Goal: Task Accomplishment & Management: Use online tool/utility

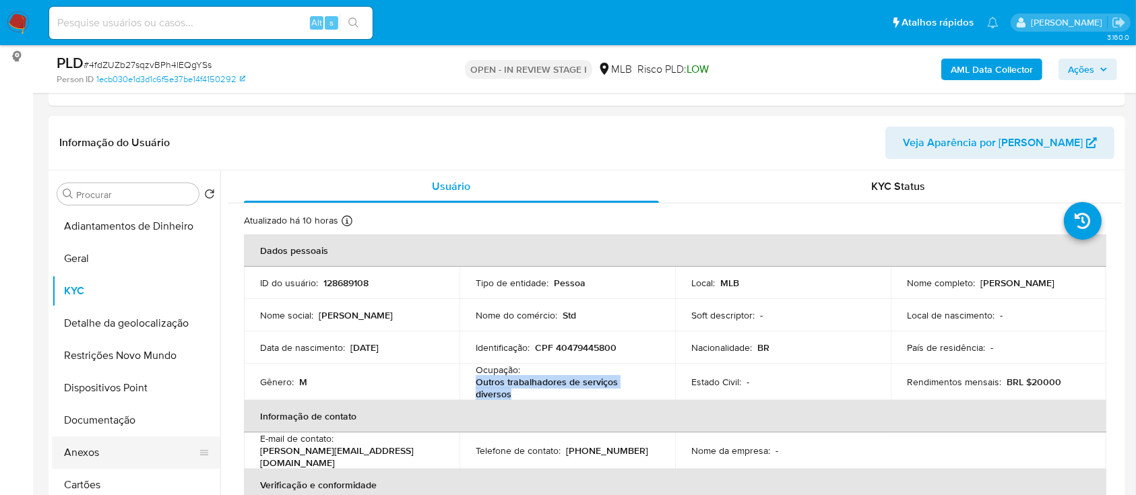
scroll to position [90, 0]
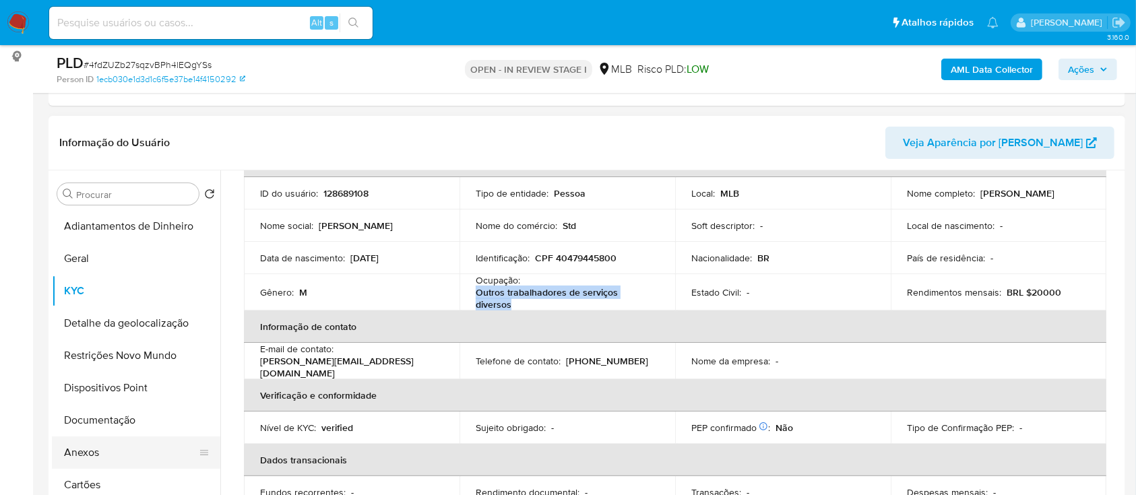
drag, startPoint x: 127, startPoint y: 446, endPoint x: 164, endPoint y: 445, distance: 37.1
click at [129, 446] on button "Anexos" at bounding box center [131, 453] width 158 height 32
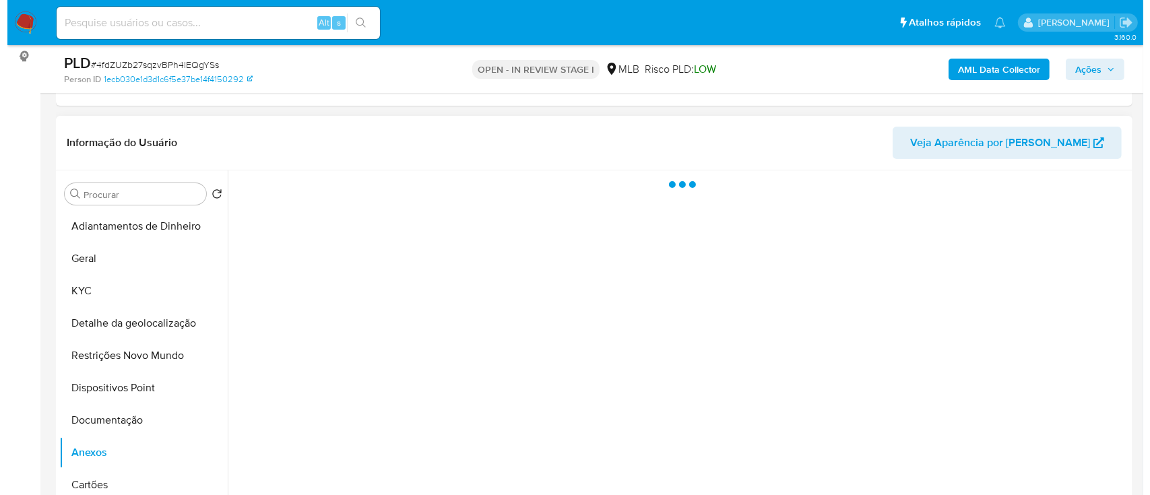
scroll to position [0, 0]
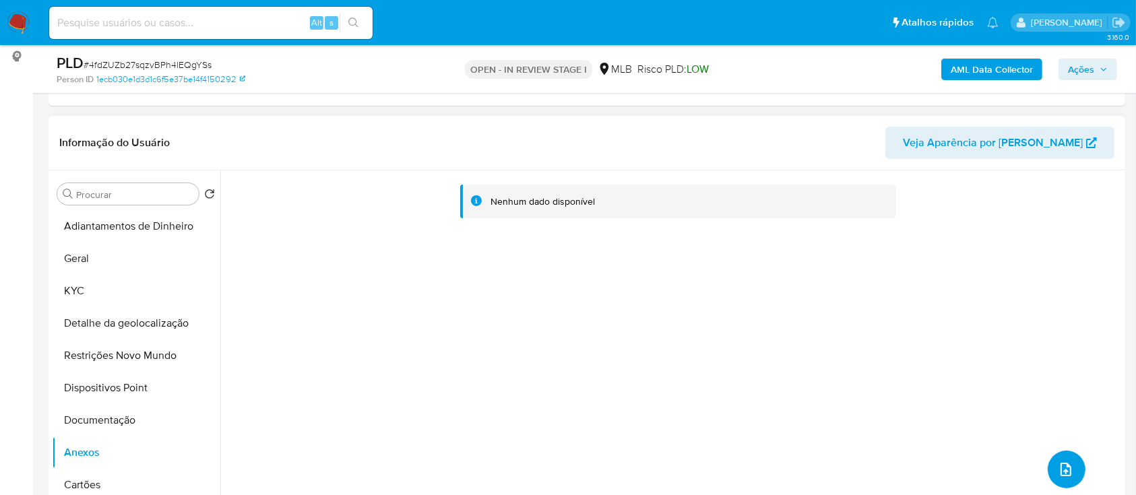
click at [1058, 462] on icon "upload-file" at bounding box center [1066, 470] width 16 height 16
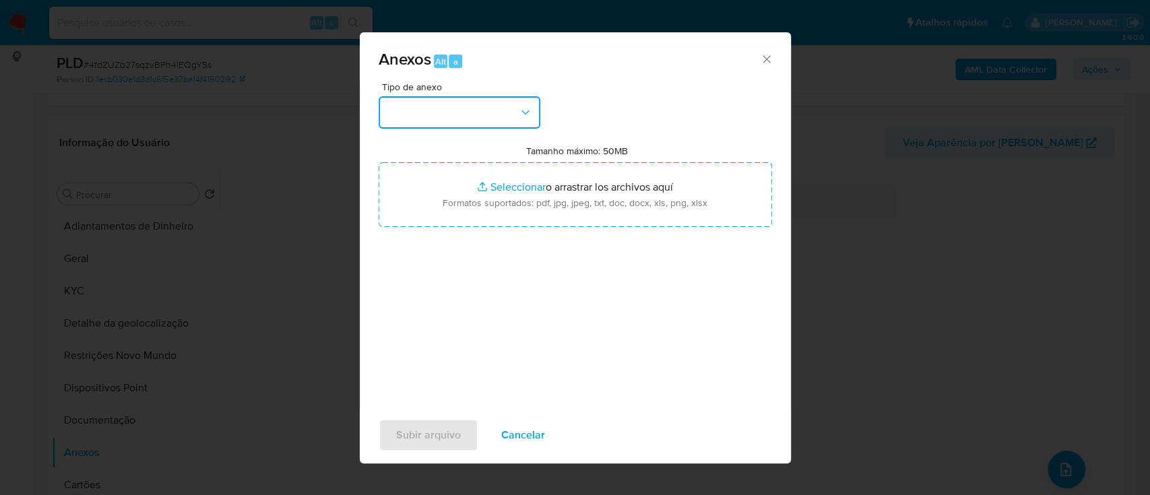
click at [480, 111] on button "button" at bounding box center [460, 112] width 162 height 32
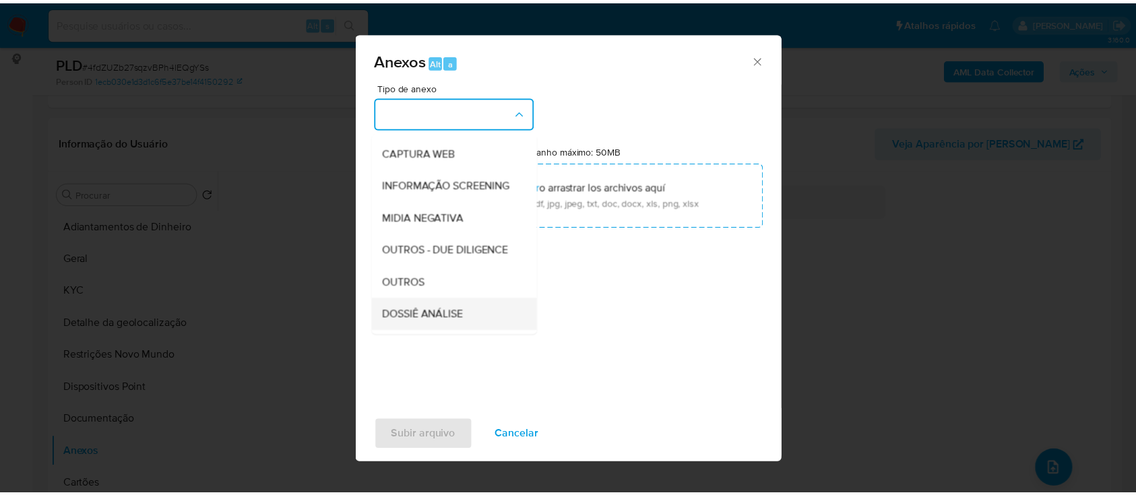
scroll to position [179, 0]
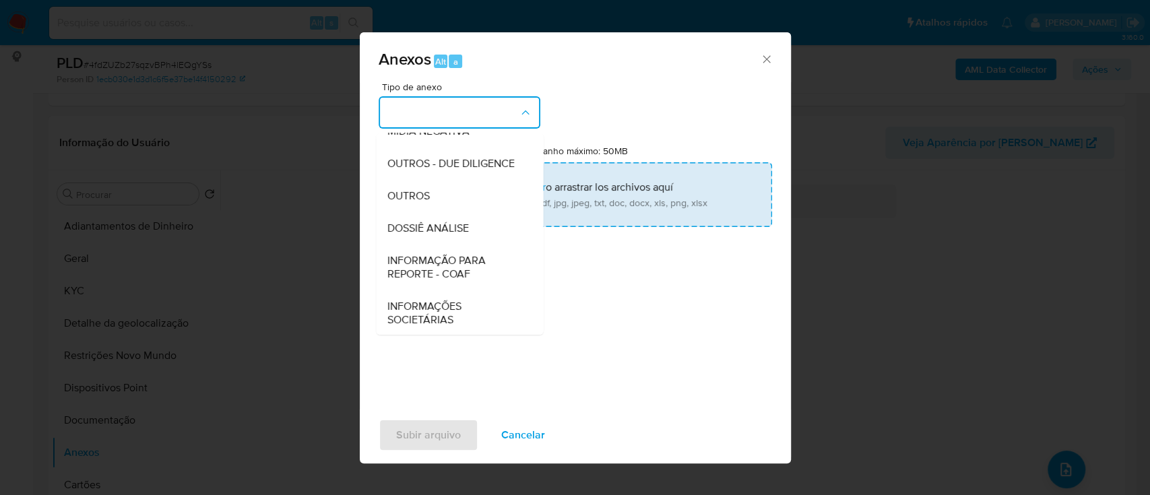
click at [416, 212] on div "OUTROS" at bounding box center [455, 196] width 137 height 32
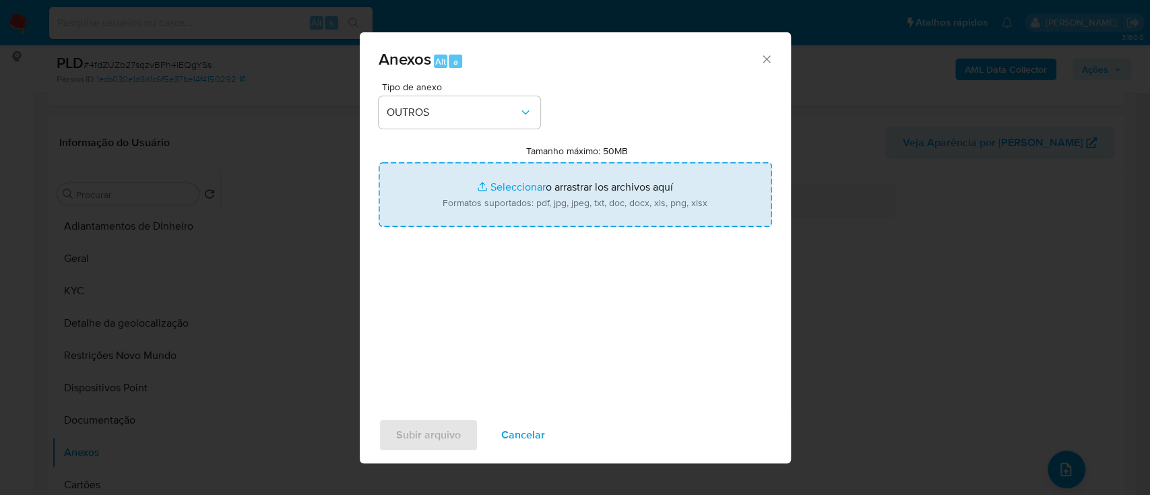
click at [509, 186] on input "Tamanho máximo: 50MB Seleccionar archivos" at bounding box center [576, 194] width 394 height 65
type input "C:\fakepath\Mulan 128689108_2025_09_18_10_27_23.xlsx"
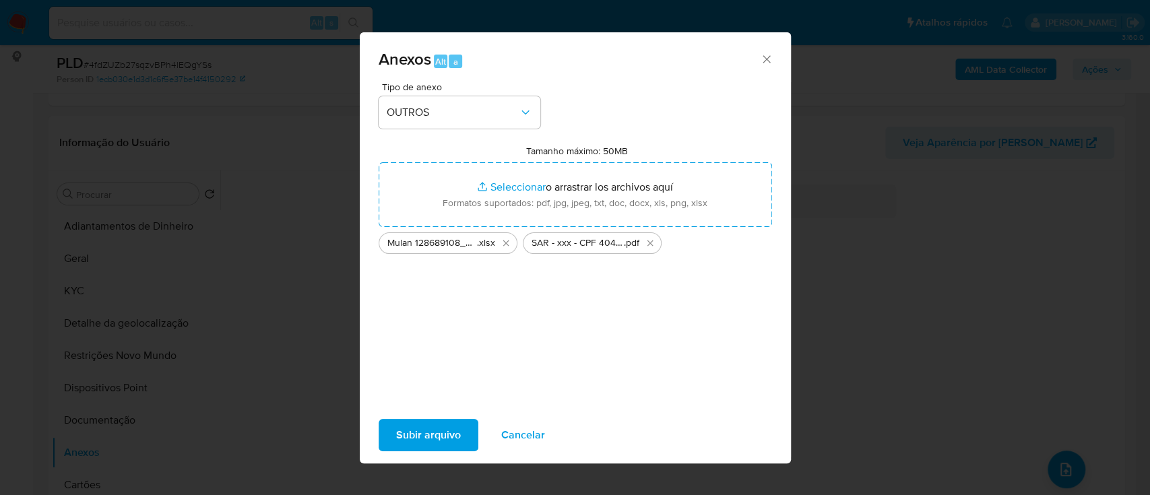
click at [410, 429] on span "Subir arquivo" at bounding box center [428, 435] width 65 height 30
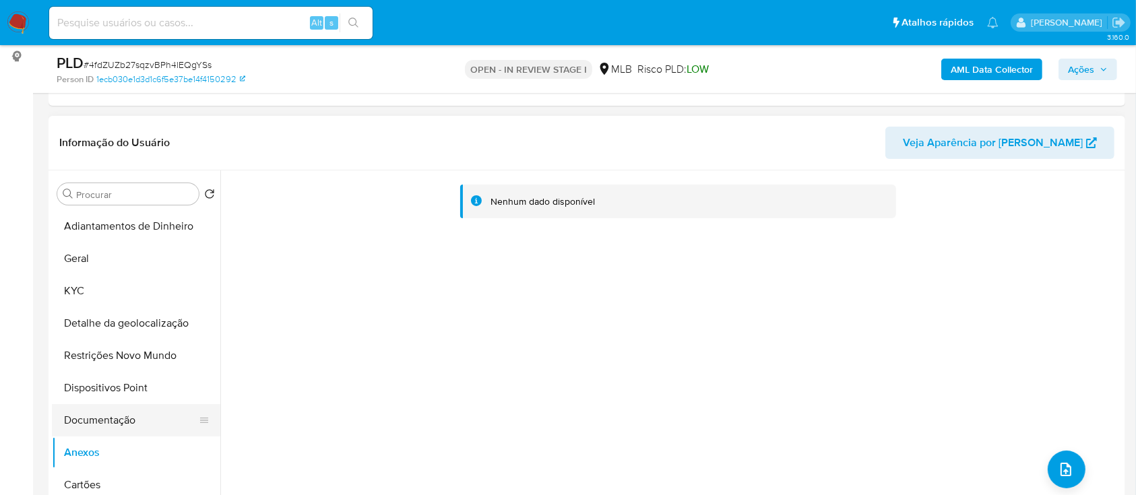
drag, startPoint x: 96, startPoint y: 423, endPoint x: 86, endPoint y: 435, distance: 14.8
click at [96, 423] on button "Documentação" at bounding box center [131, 420] width 158 height 32
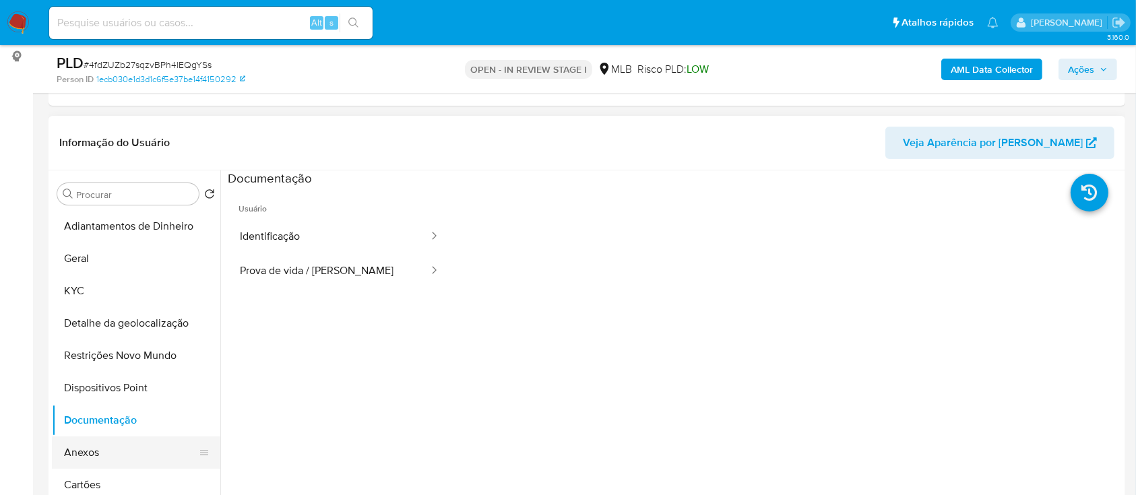
click at [77, 452] on button "Anexos" at bounding box center [131, 453] width 158 height 32
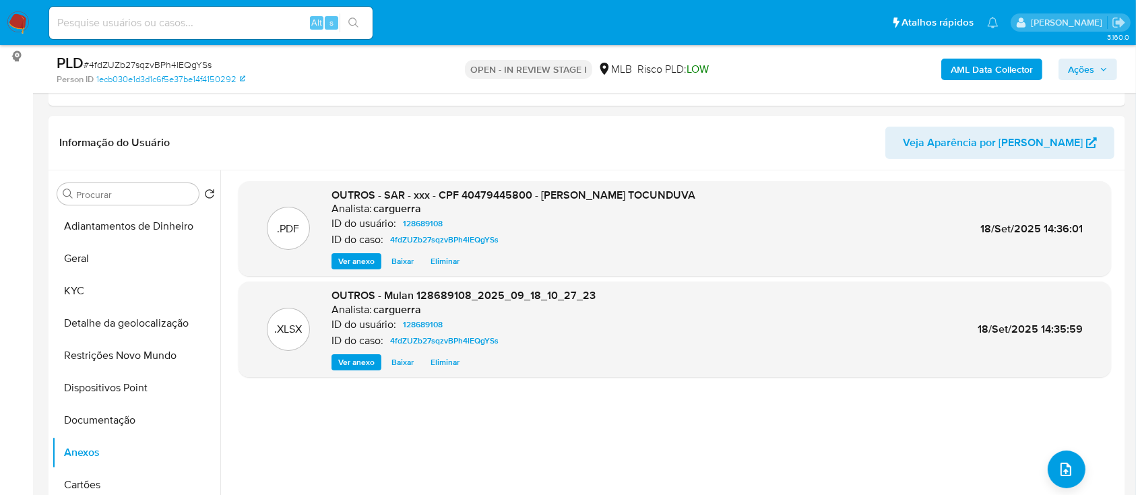
drag, startPoint x: 1091, startPoint y: 75, endPoint x: 1083, endPoint y: 80, distance: 9.2
click at [1091, 74] on span "Ações" at bounding box center [1081, 70] width 26 height 22
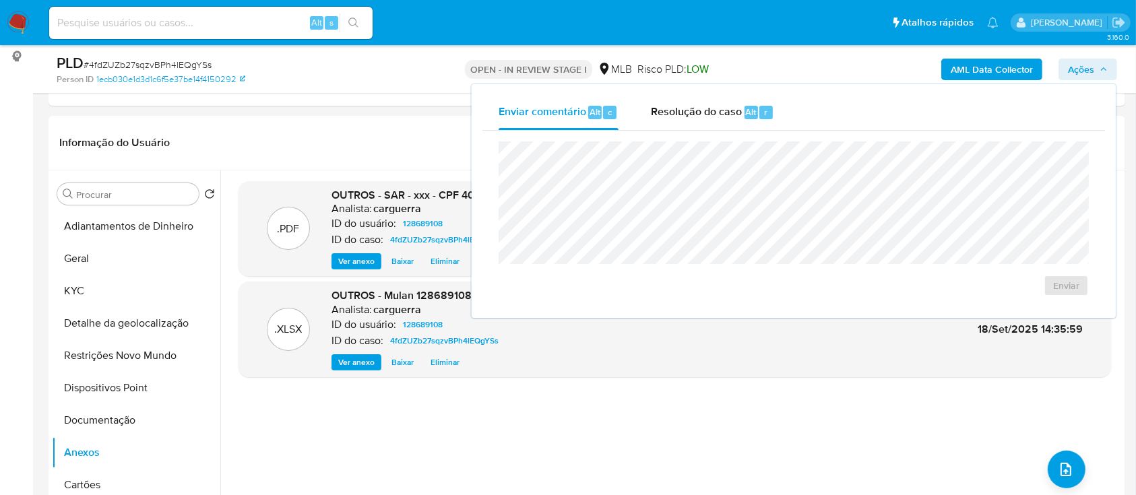
drag, startPoint x: 728, startPoint y: 118, endPoint x: 727, endPoint y: 136, distance: 18.2
click at [728, 117] on span "Resolução do caso" at bounding box center [696, 111] width 91 height 15
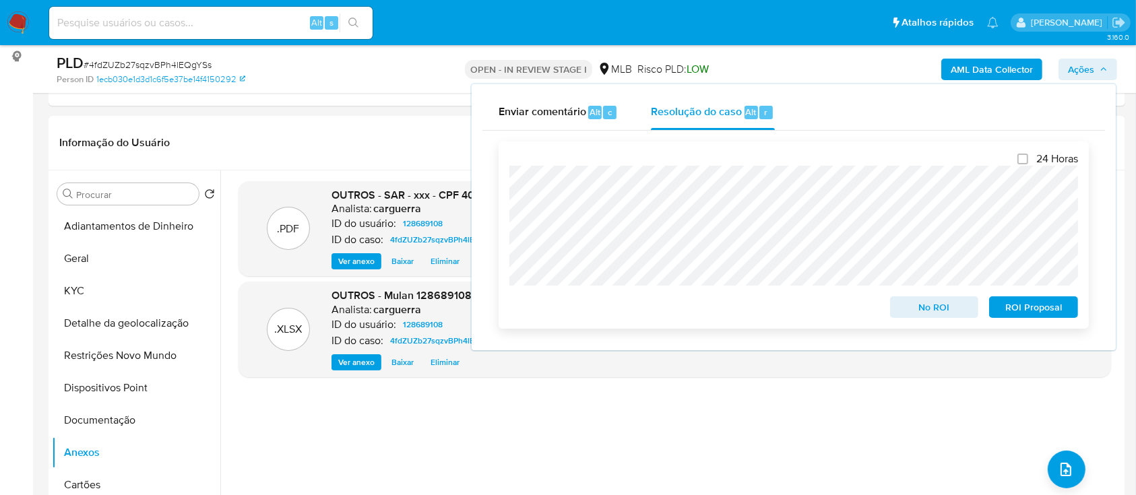
click at [943, 313] on span "No ROI" at bounding box center [935, 307] width 70 height 19
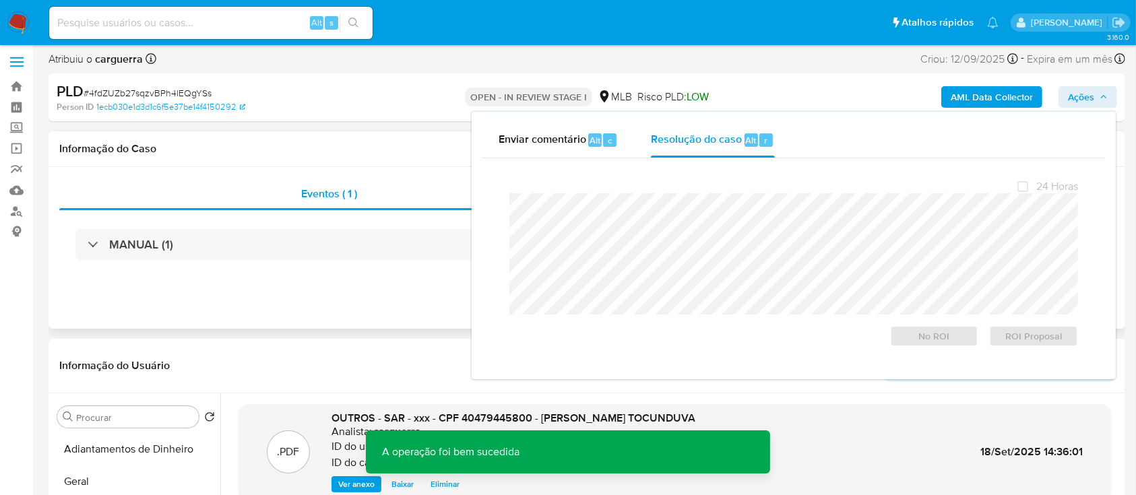
scroll to position [0, 0]
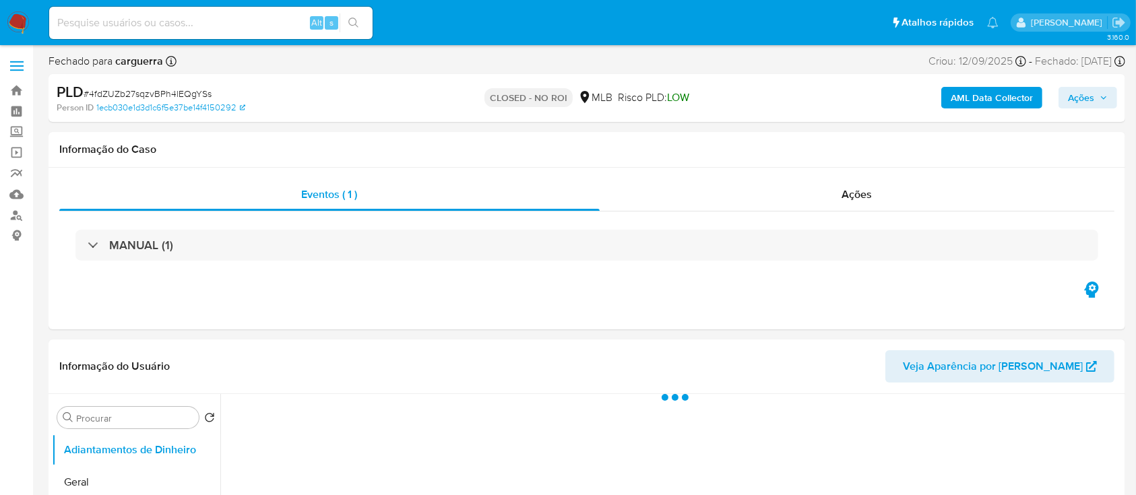
select select "10"
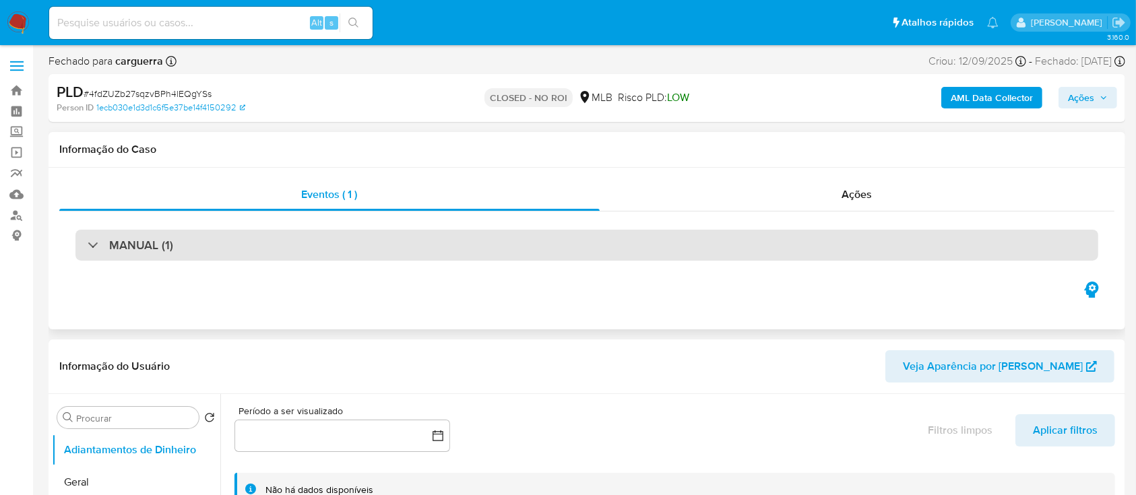
click at [425, 259] on div "MANUAL (1)" at bounding box center [586, 245] width 1023 height 31
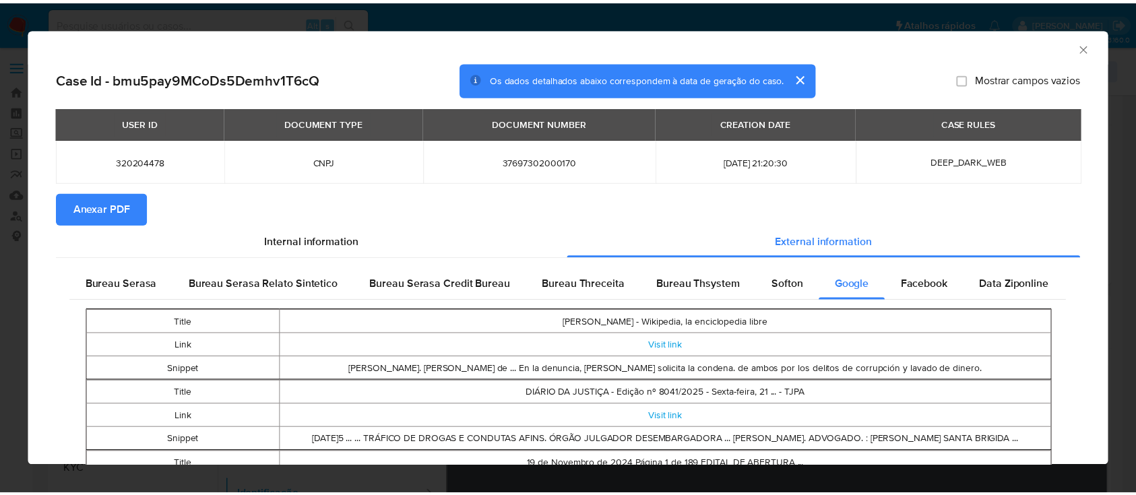
scroll to position [270, 0]
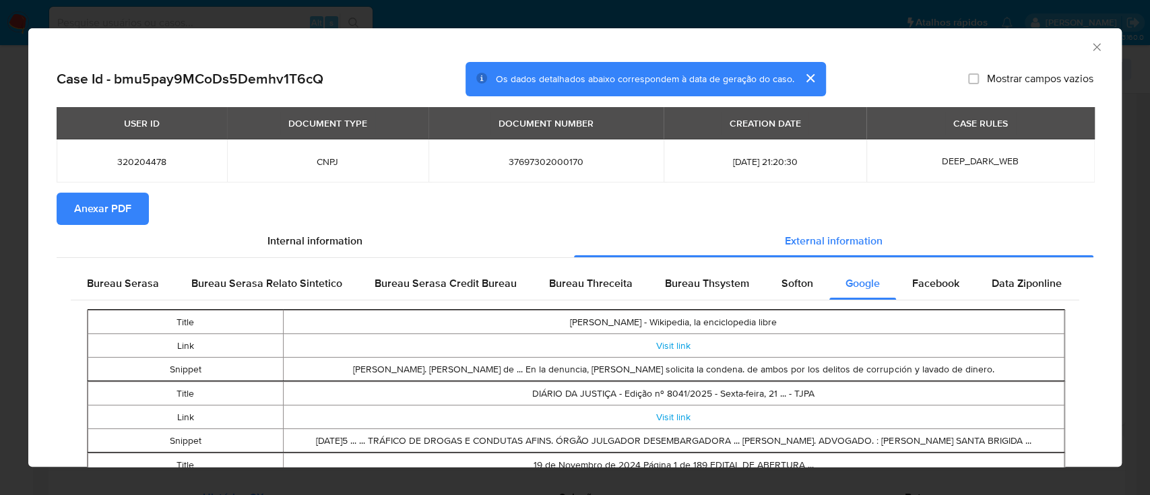
click at [1090, 51] on icon "Fechar a janela" at bounding box center [1096, 46] width 13 height 13
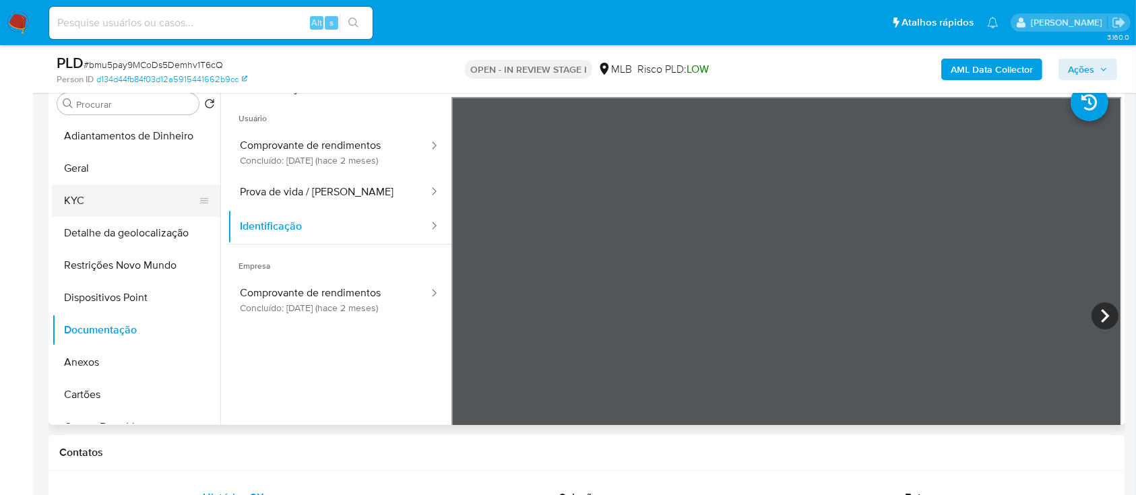
click at [77, 201] on button "KYC" at bounding box center [131, 201] width 158 height 32
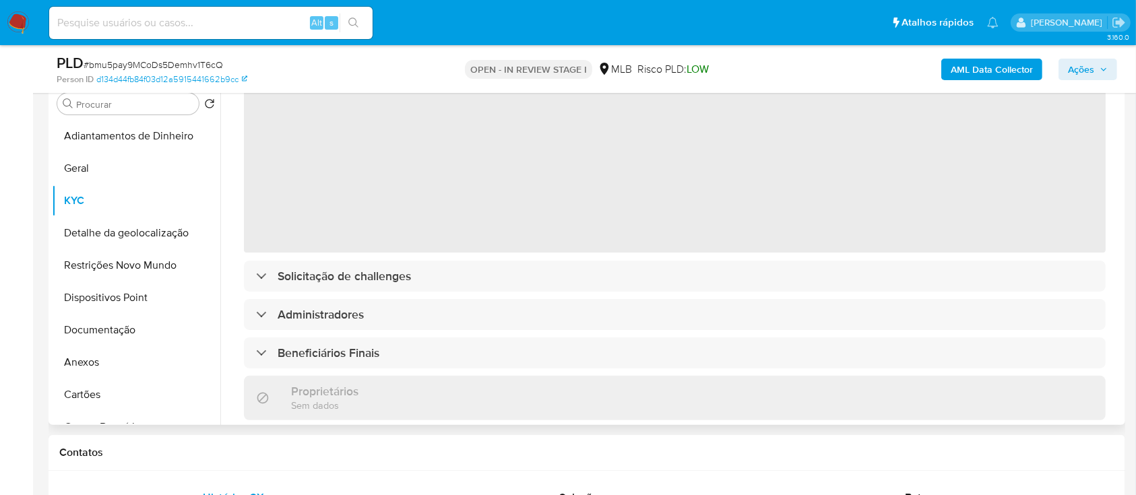
scroll to position [179, 0]
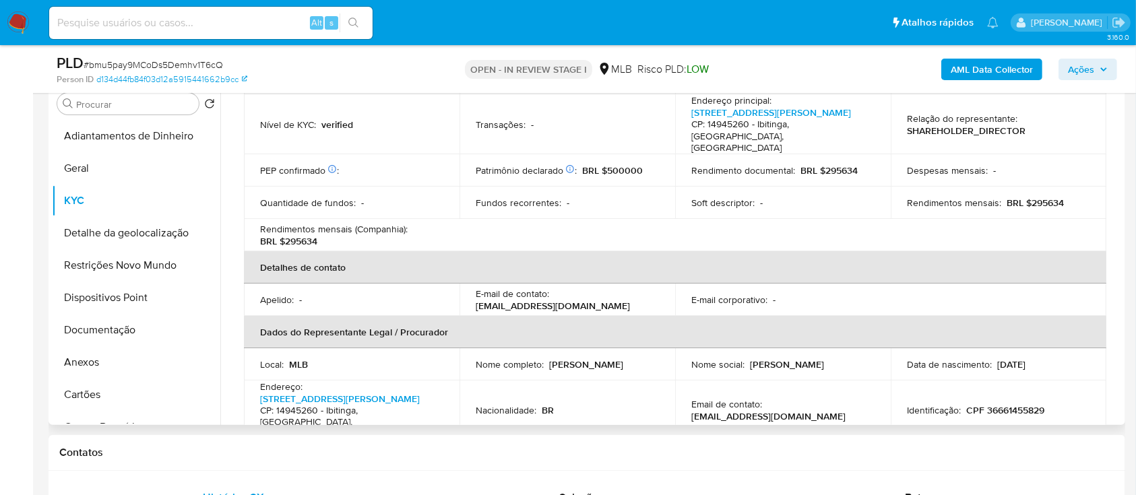
click at [340, 251] on th "Detalhes de contato" at bounding box center [675, 267] width 862 height 32
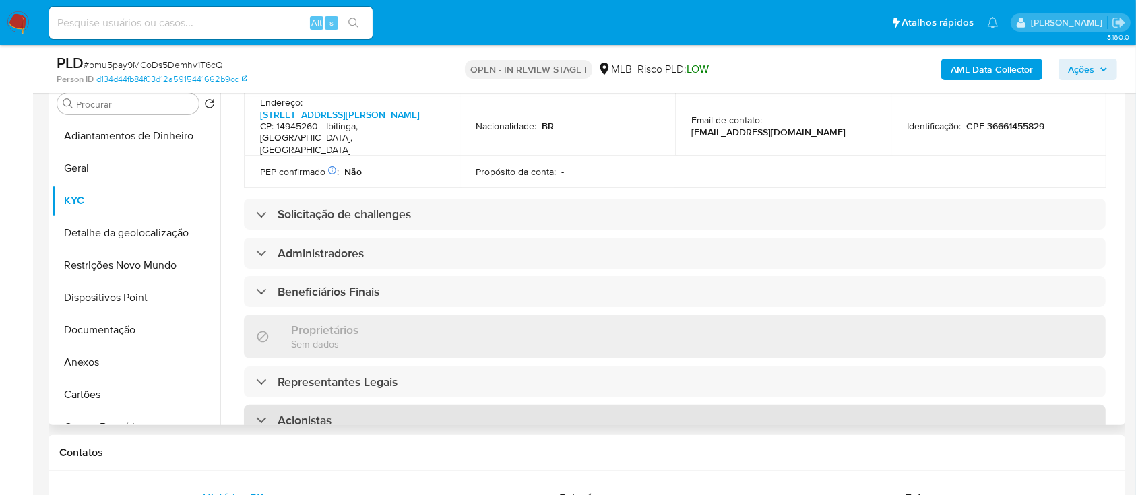
scroll to position [539, 0]
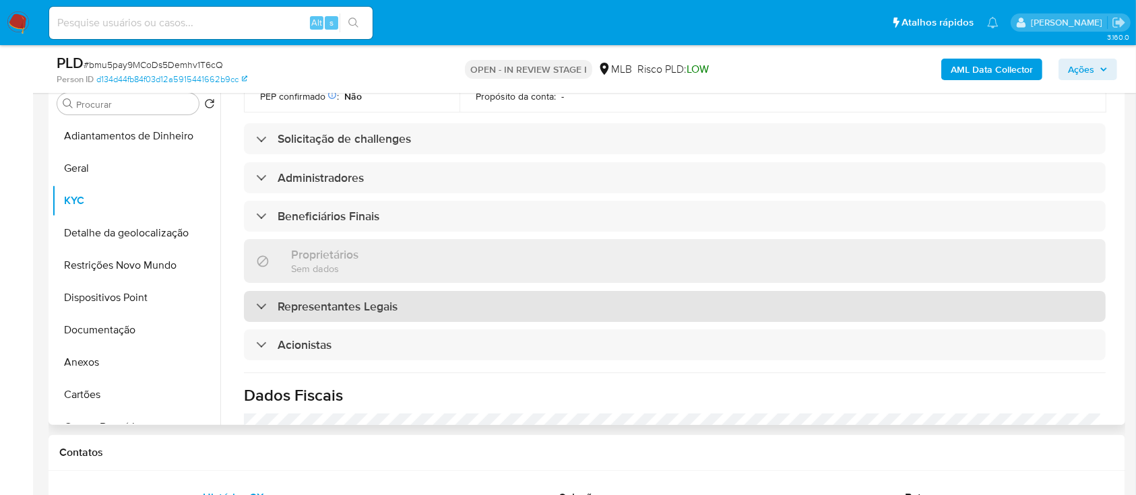
click at [350, 299] on h3 "Representantes Legais" at bounding box center [338, 306] width 120 height 15
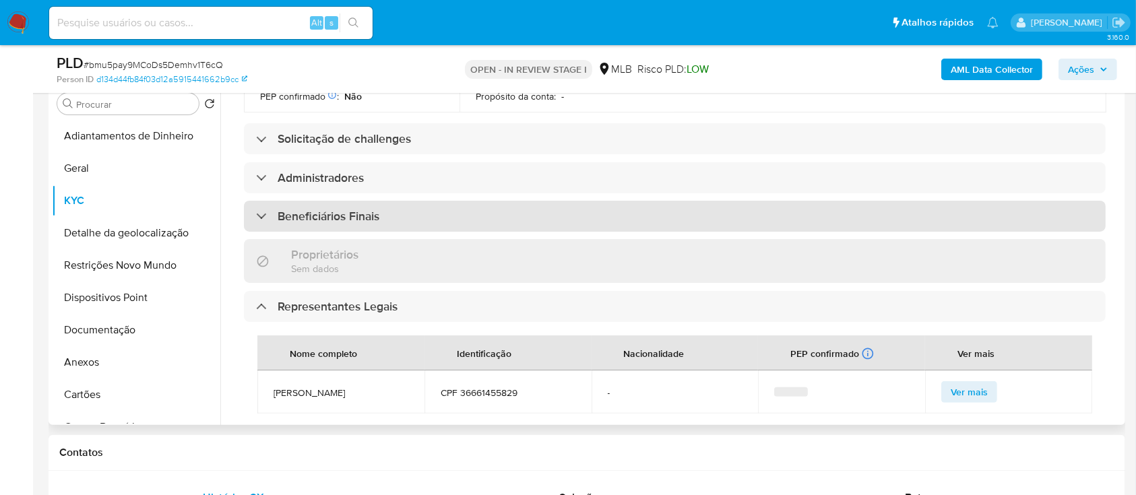
click at [349, 209] on h3 "Beneficiários Finais" at bounding box center [329, 216] width 102 height 15
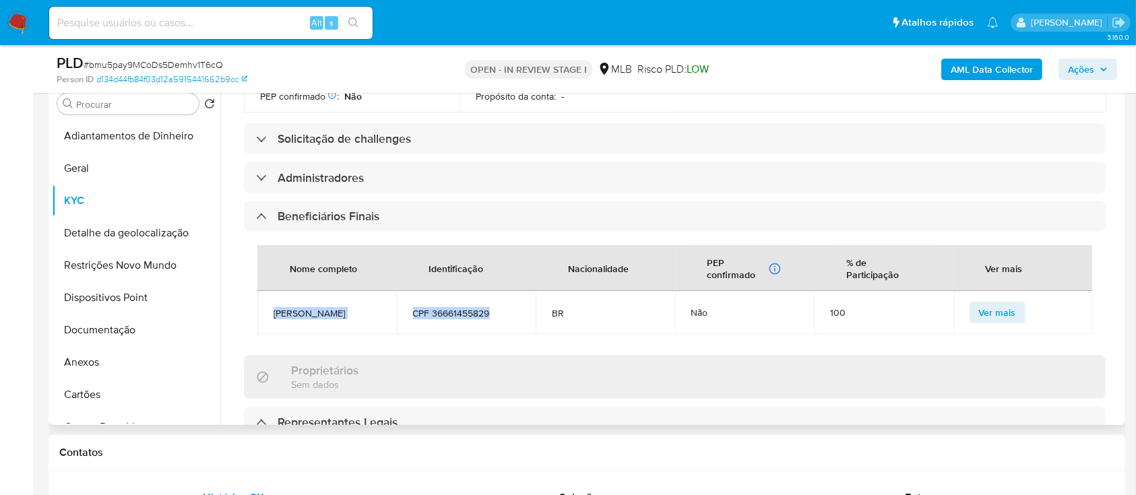
drag, startPoint x: 265, startPoint y: 268, endPoint x: 509, endPoint y: 265, distance: 243.3
click at [509, 291] on tr "Ivanete Pereira CPF 36661455829 BR Não 100 Ver mais" at bounding box center [674, 312] width 835 height 43
copy tr "Ivanete Pereira CPF 36661455829"
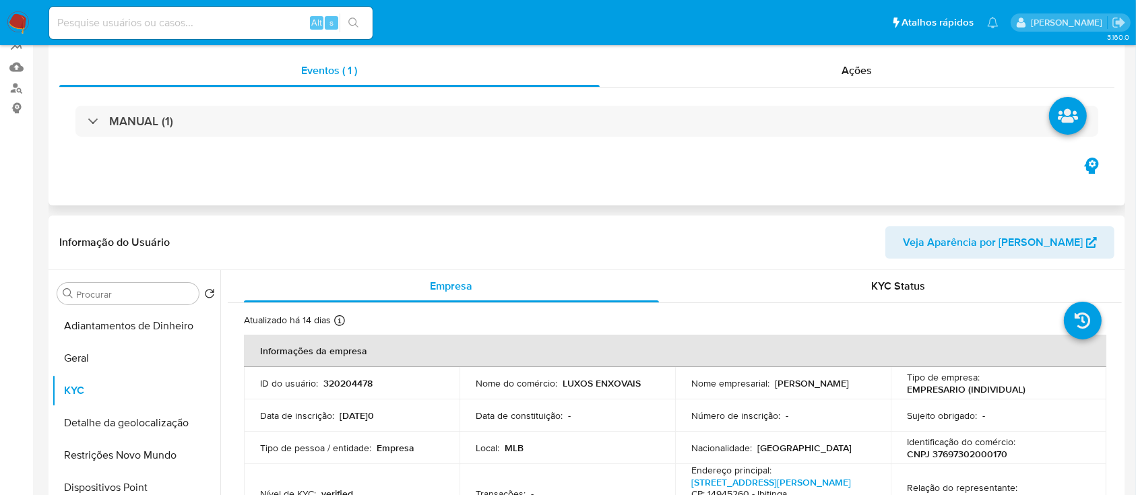
scroll to position [0, 0]
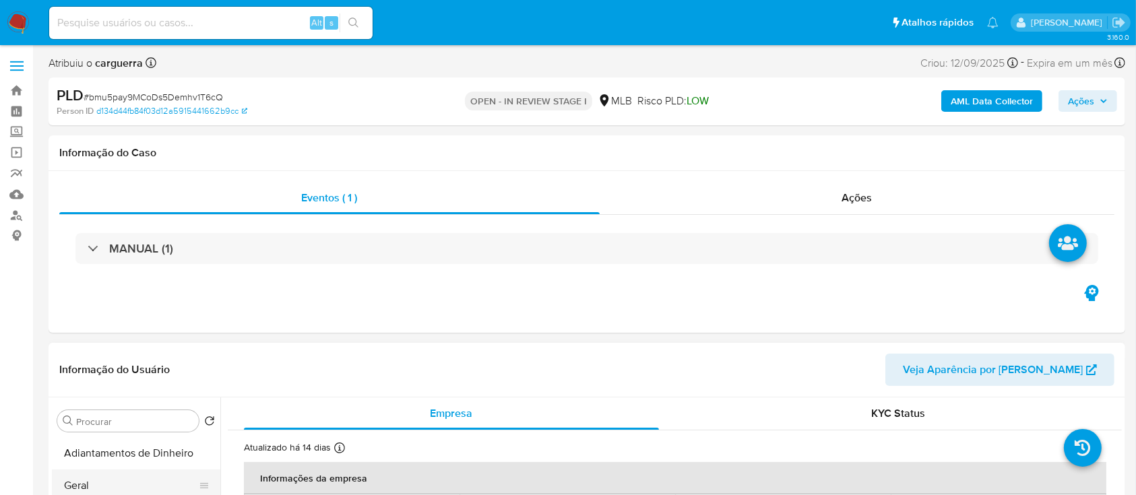
click at [94, 488] on button "Geral" at bounding box center [131, 486] width 158 height 32
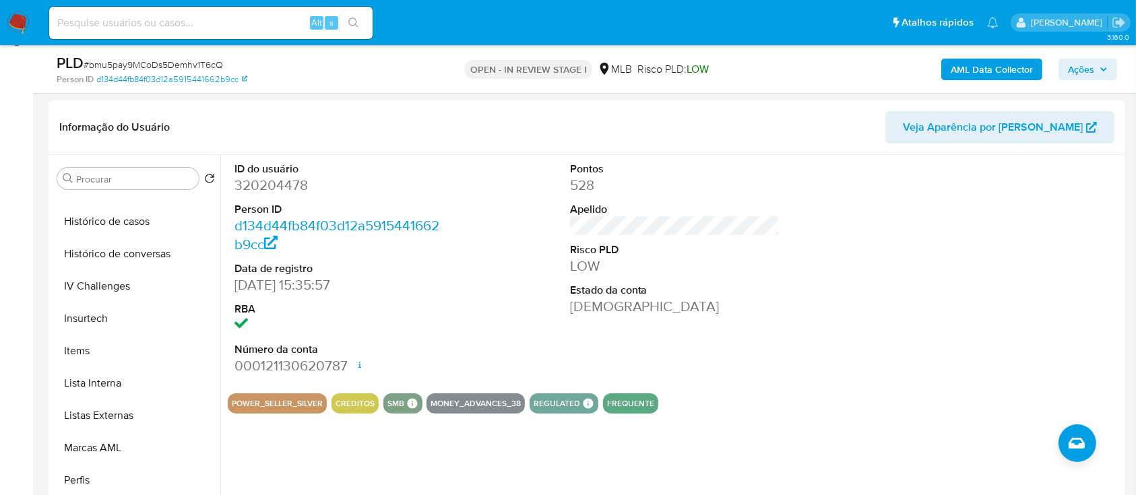
scroll to position [190, 0]
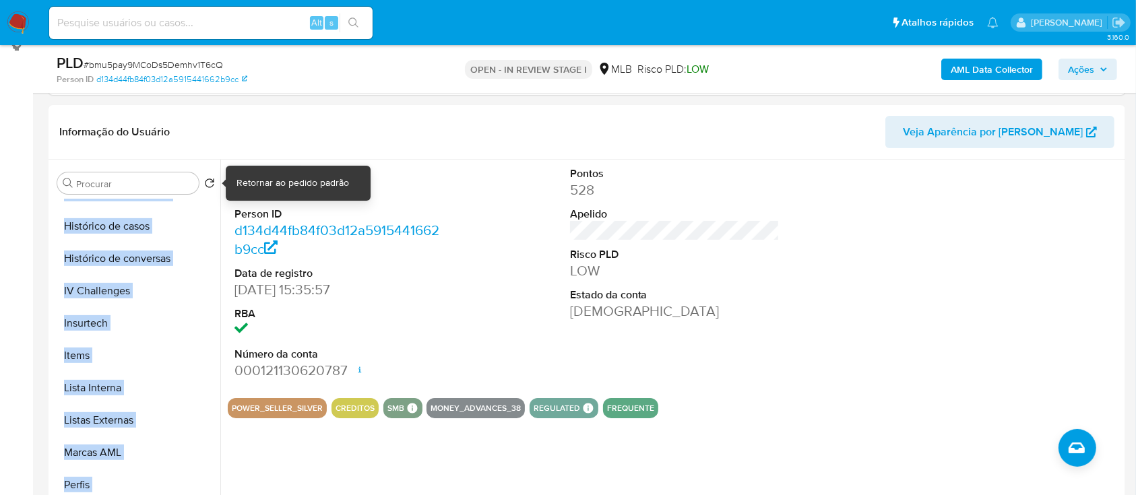
drag, startPoint x: 307, startPoint y: 193, endPoint x: 232, endPoint y: 196, distance: 74.8
click at [213, 184] on div "Procurar Retornar ao pedido padrão Adiantamentos de Dinheiro Geral KYC Detalhe …" at bounding box center [587, 332] width 1070 height 345
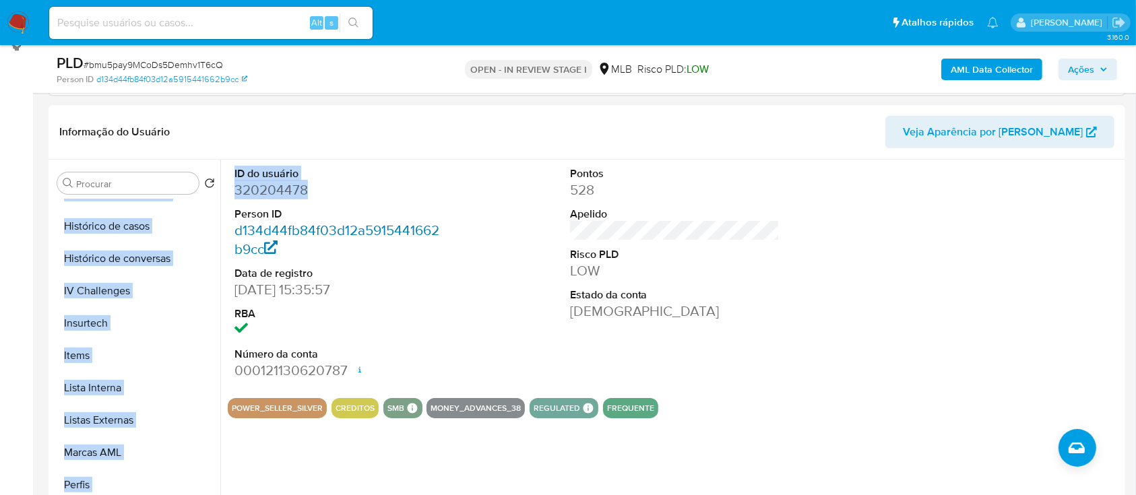
click at [367, 228] on link "d134d44fb84f03d12a5915441662b9cc" at bounding box center [336, 239] width 205 height 38
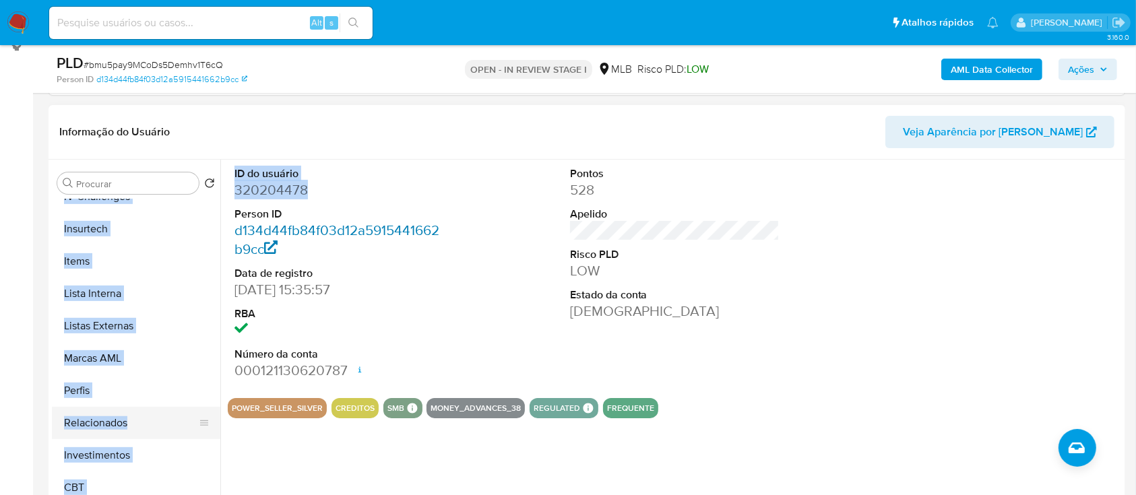
scroll to position [634, 0]
click at [156, 437] on button "Relacionados" at bounding box center [131, 422] width 158 height 32
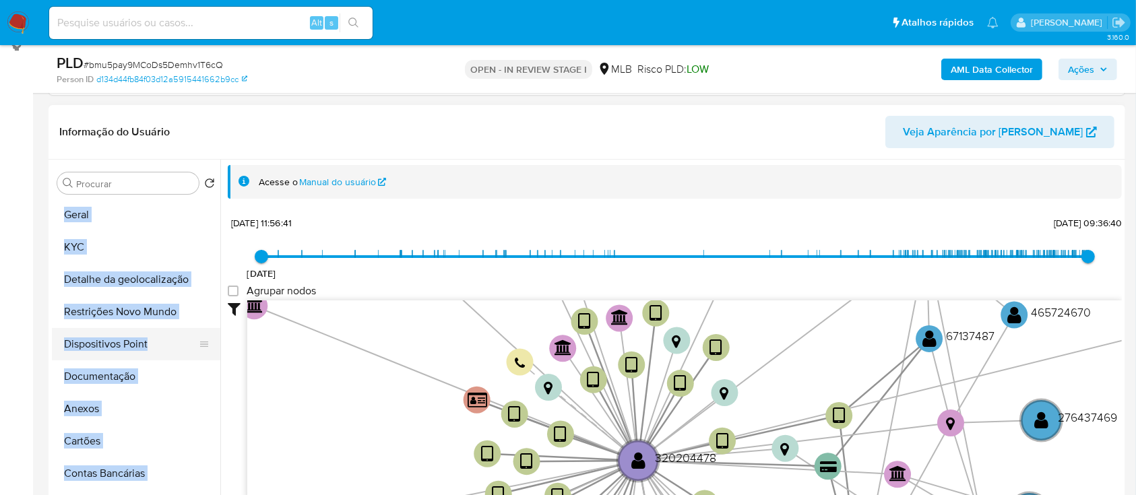
scroll to position [5, 0]
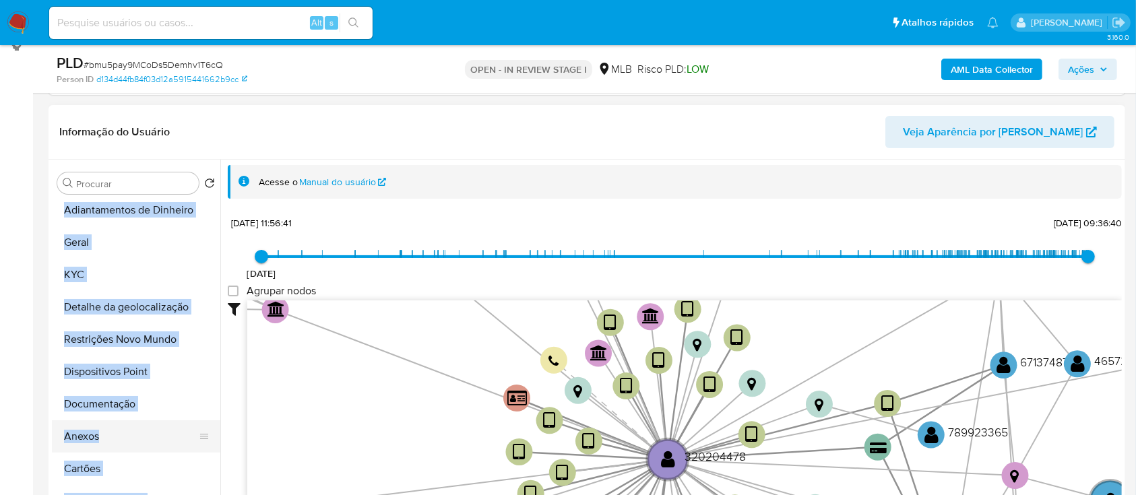
click at [90, 427] on button "Anexos" at bounding box center [131, 436] width 158 height 32
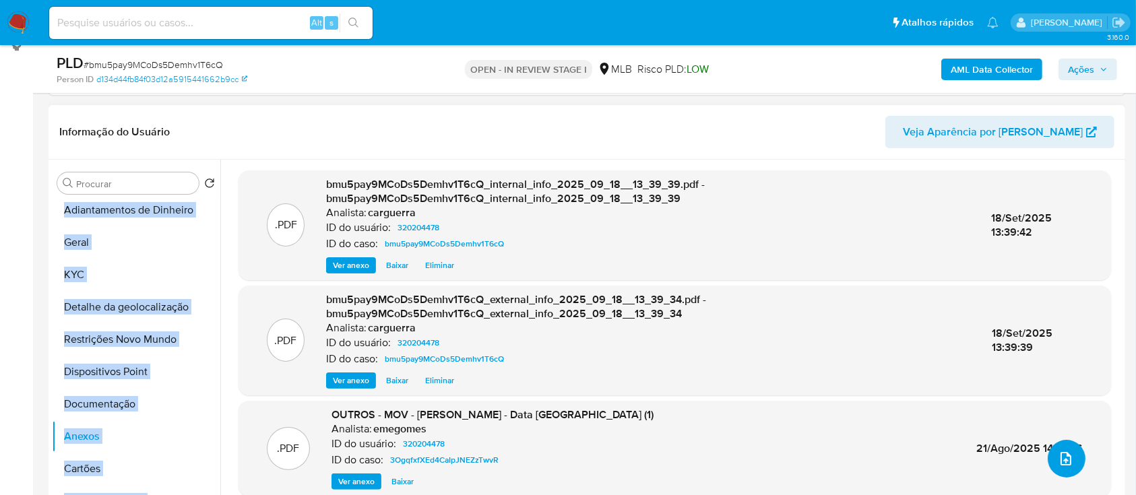
click at [1061, 458] on icon "upload-file" at bounding box center [1066, 458] width 11 height 13
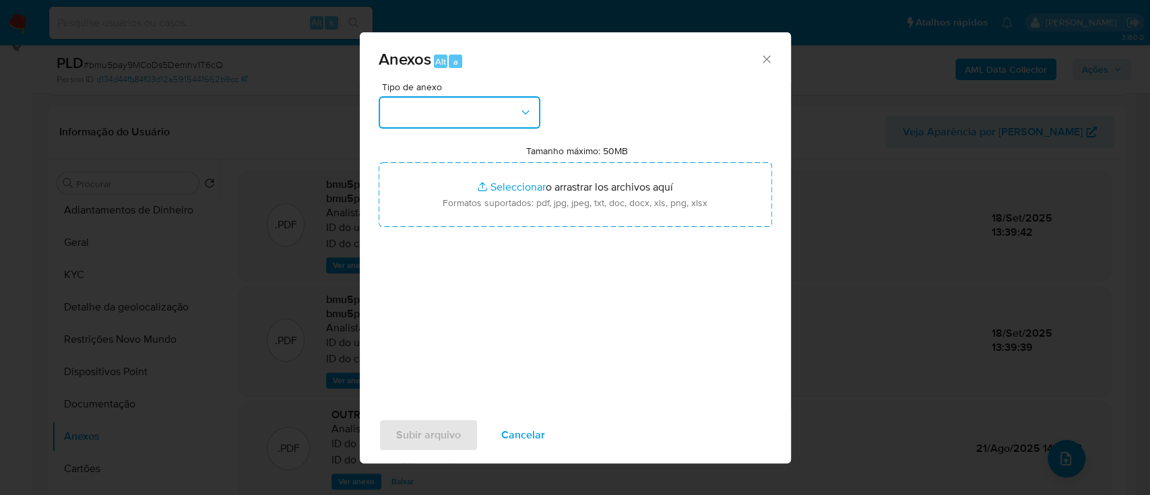
click at [425, 106] on button "button" at bounding box center [460, 112] width 162 height 32
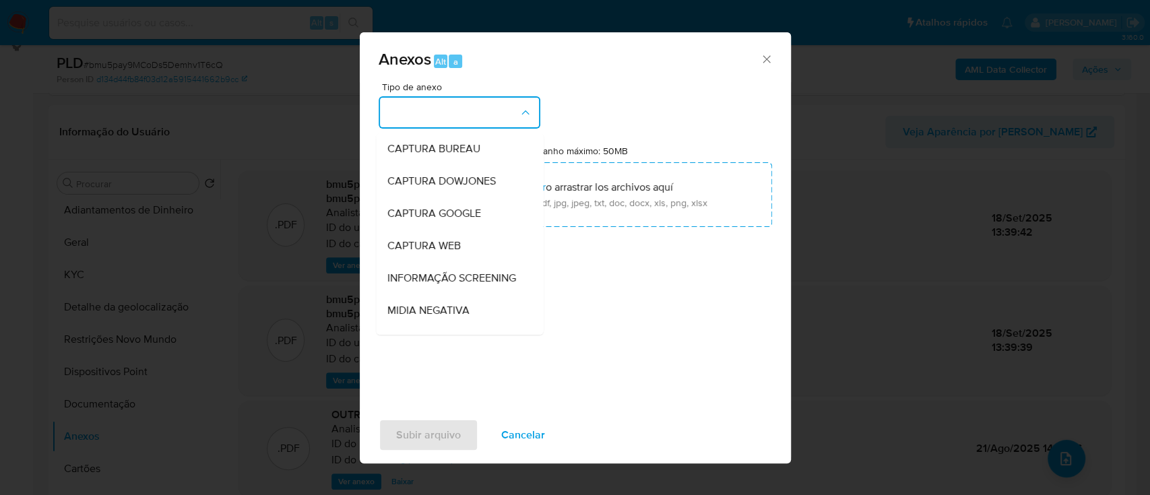
click at [841, 121] on div "Anexos Alt a Tipo de anexo CAPTURA BUREAU CAPTURA DOWJONES CAPTURA GOOGLE CAPTU…" at bounding box center [575, 247] width 1150 height 495
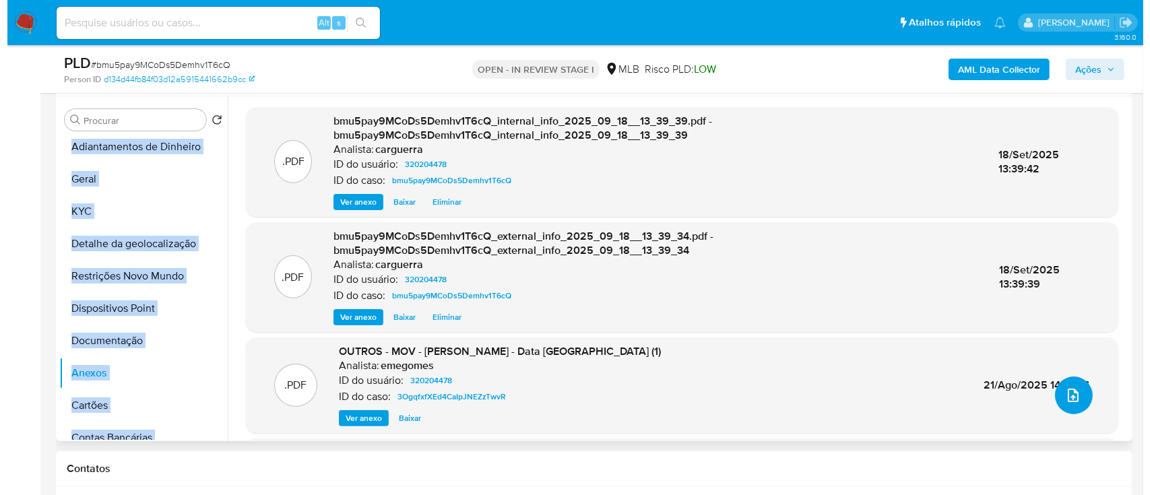
scroll to position [280, 0]
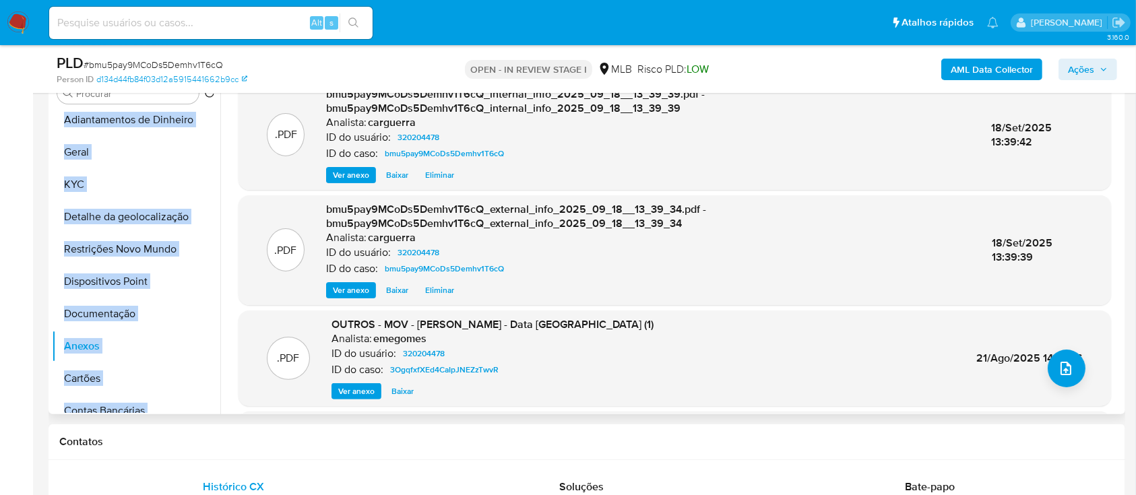
click at [358, 394] on span "Ver anexo" at bounding box center [356, 391] width 36 height 13
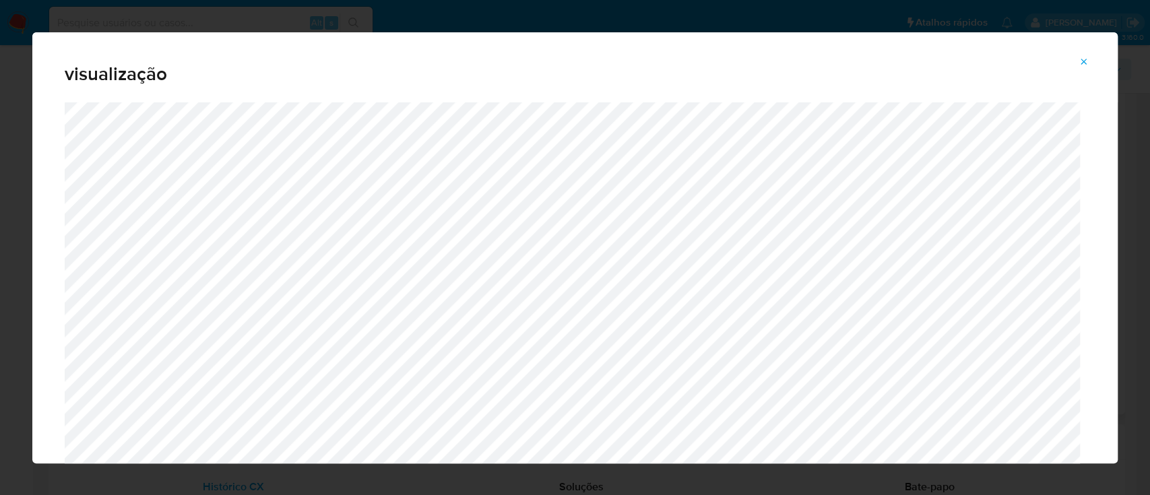
click at [1083, 63] on icon "Attachment preview" at bounding box center [1084, 62] width 11 height 11
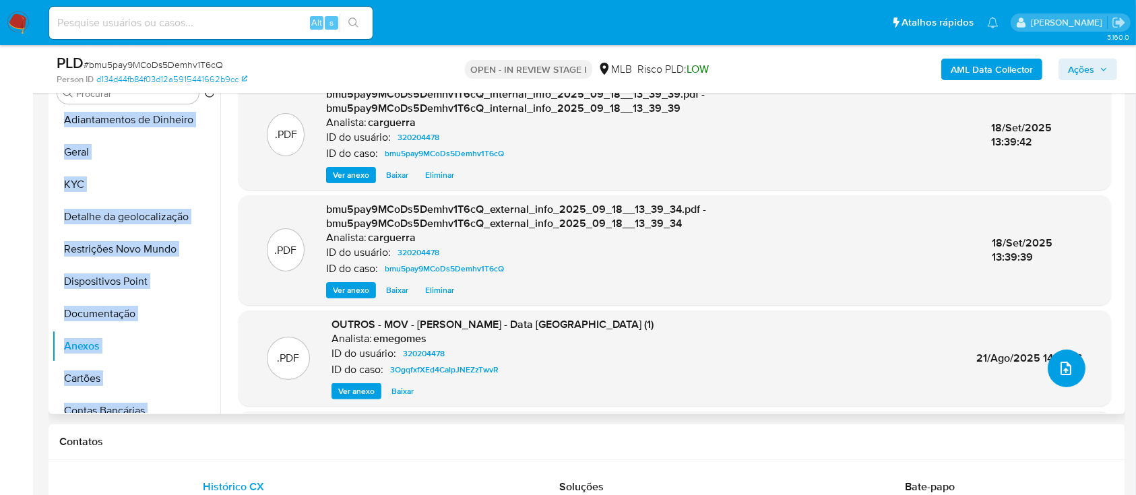
click at [1061, 366] on icon "upload-file" at bounding box center [1066, 368] width 16 height 16
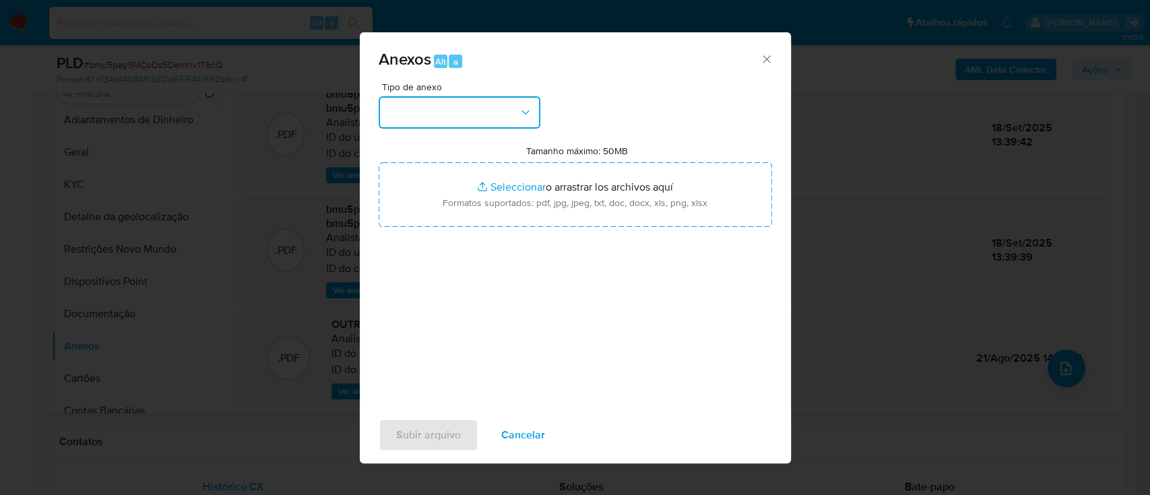
click at [455, 104] on button "button" at bounding box center [460, 112] width 162 height 32
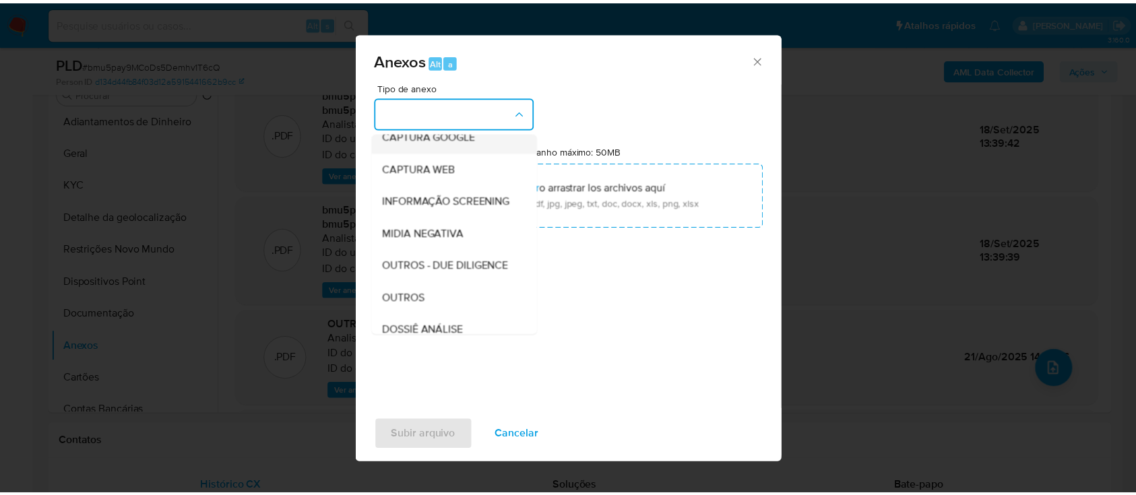
scroll to position [179, 0]
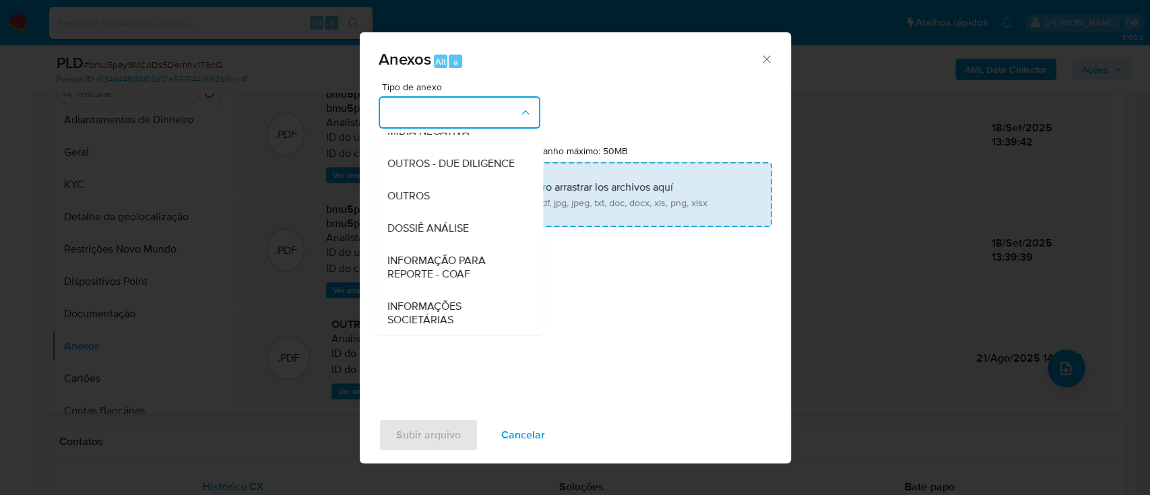
click at [428, 212] on div "OUTROS" at bounding box center [455, 196] width 137 height 32
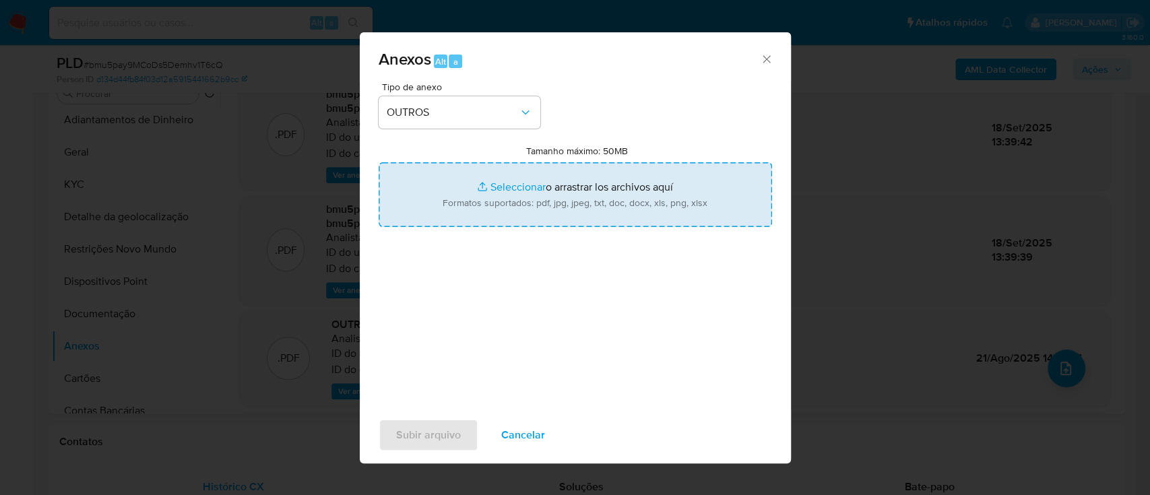
click at [498, 179] on input "Tamanho máximo: 50MB Seleccionar archivos" at bounding box center [576, 194] width 394 height 65
type input "C:\fakepath\Mulan 320204478_2025_09_18_10_27_34.xlsx"
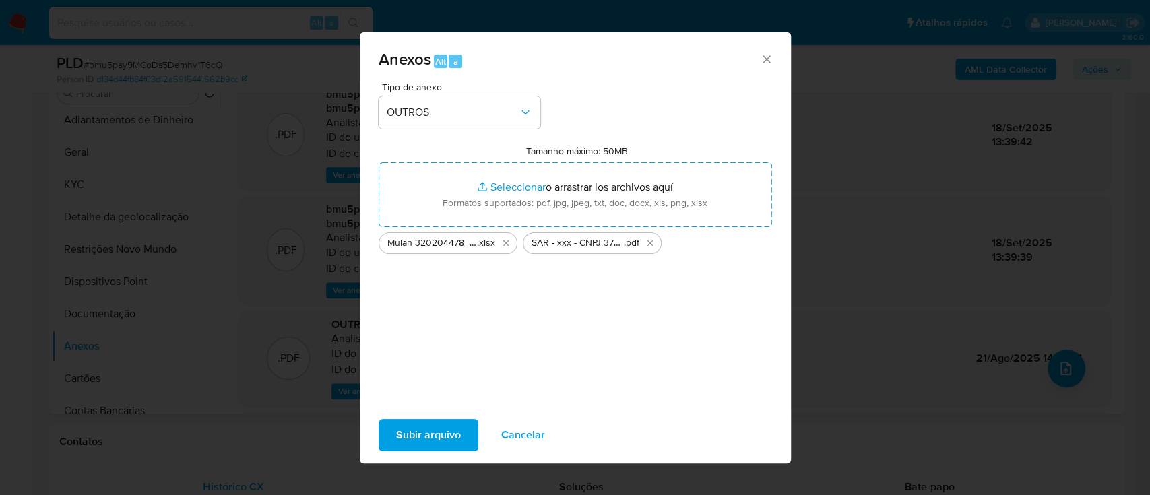
click at [426, 434] on span "Subir arquivo" at bounding box center [428, 435] width 65 height 30
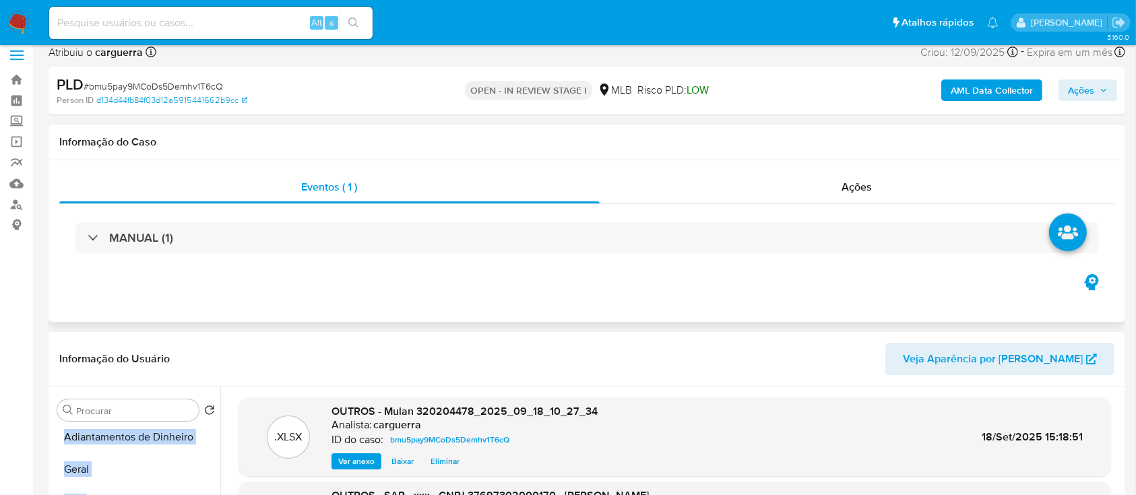
scroll to position [100, 0]
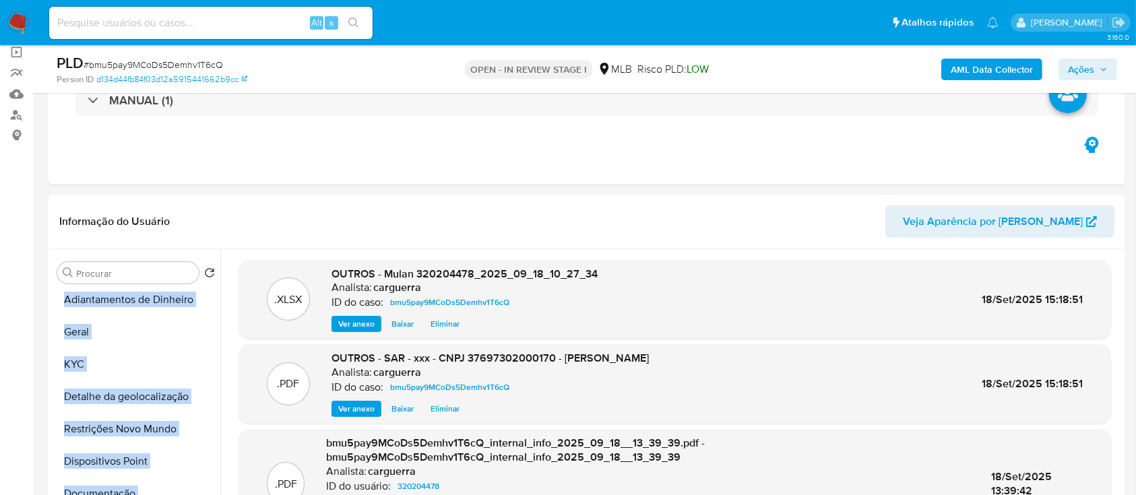
click at [1091, 65] on span "Ações" at bounding box center [1081, 70] width 26 height 22
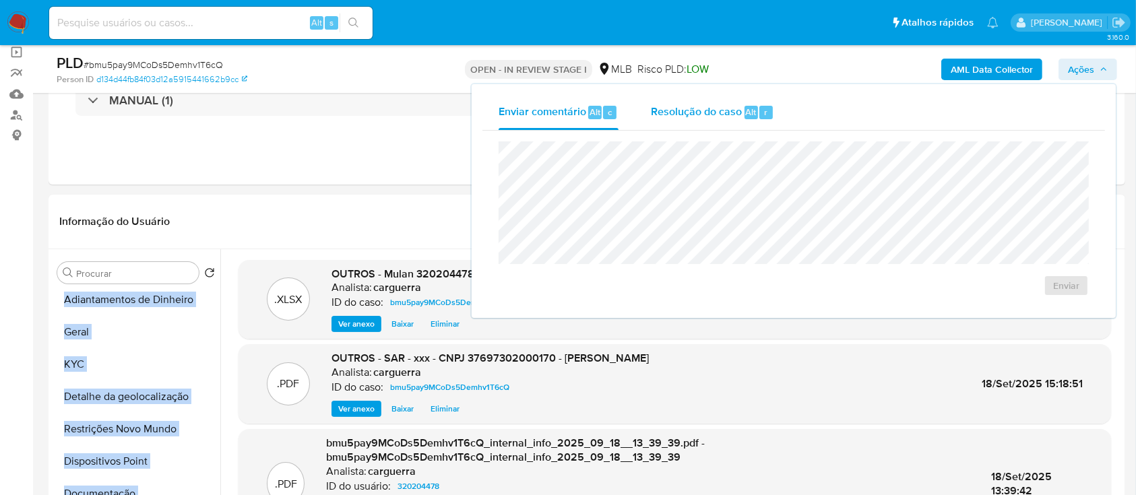
click at [716, 112] on span "Resolução do caso" at bounding box center [696, 111] width 91 height 15
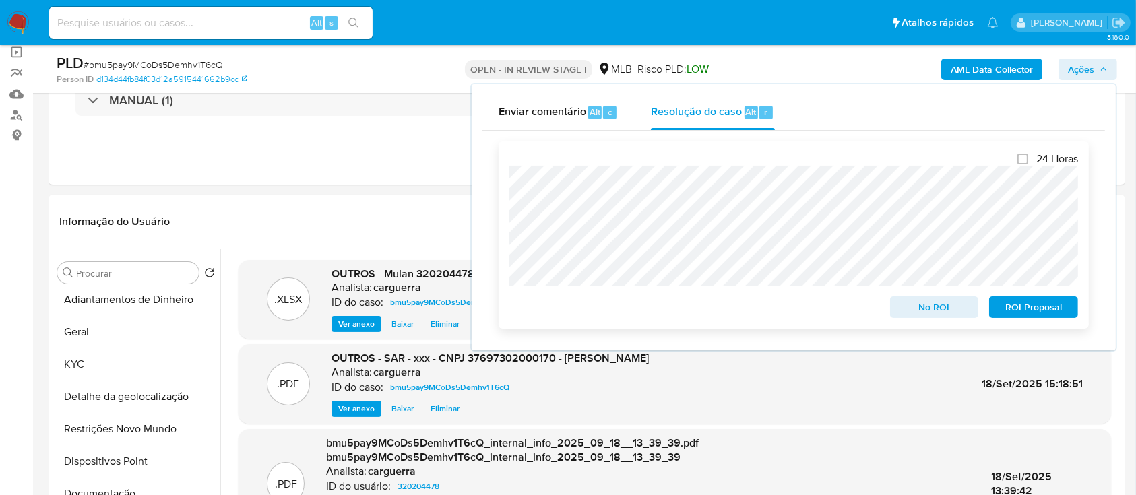
click at [944, 303] on span "No ROI" at bounding box center [935, 307] width 70 height 19
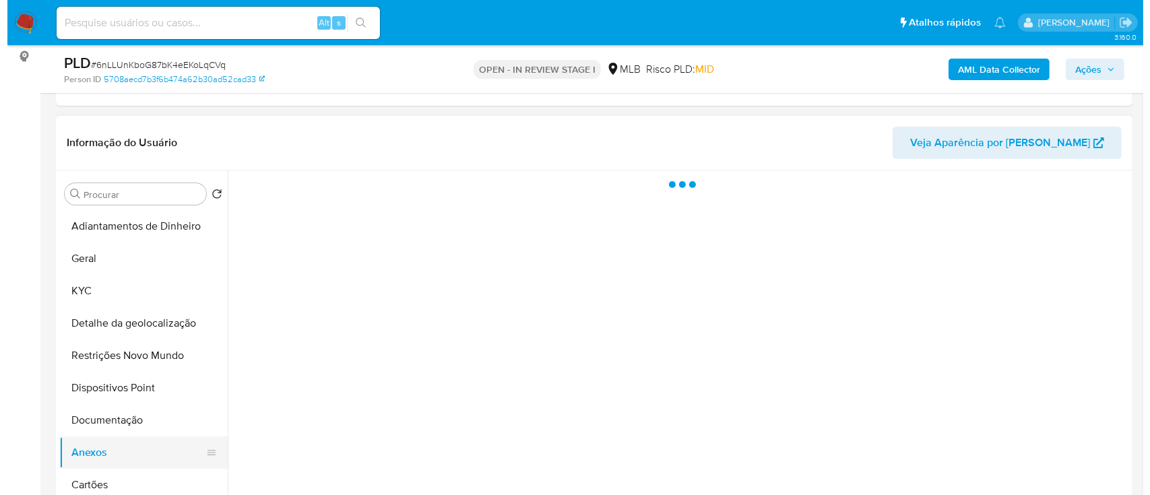
scroll to position [179, 0]
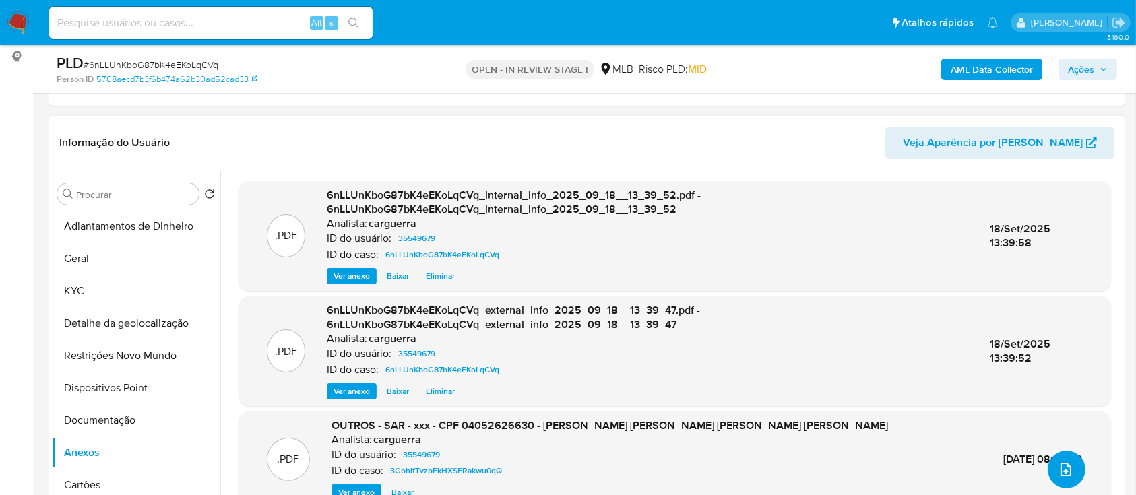
click at [1069, 472] on button "upload-file" at bounding box center [1067, 470] width 38 height 38
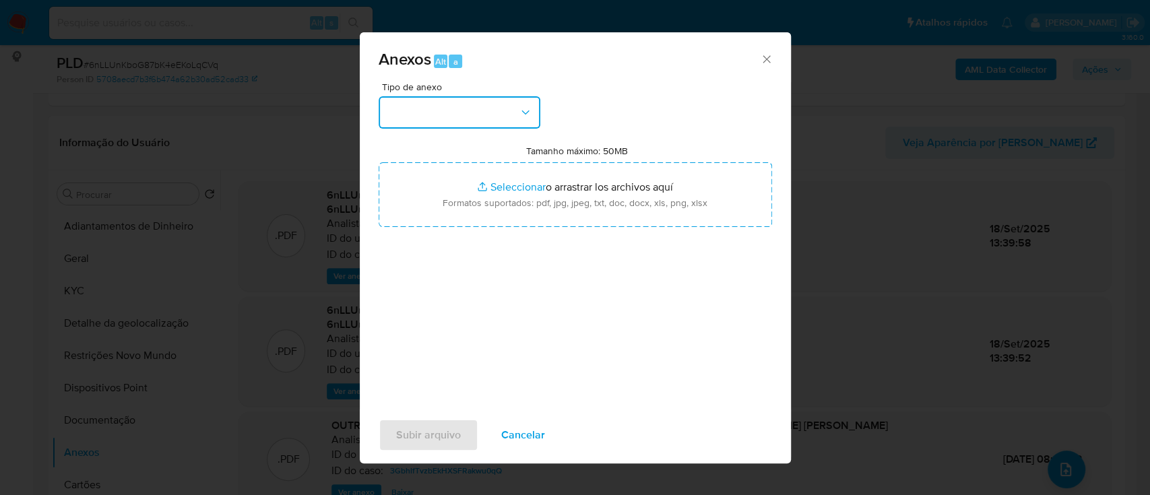
drag, startPoint x: 531, startPoint y: 110, endPoint x: 523, endPoint y: 116, distance: 10.1
click at [531, 109] on icon "button" at bounding box center [525, 112] width 13 height 13
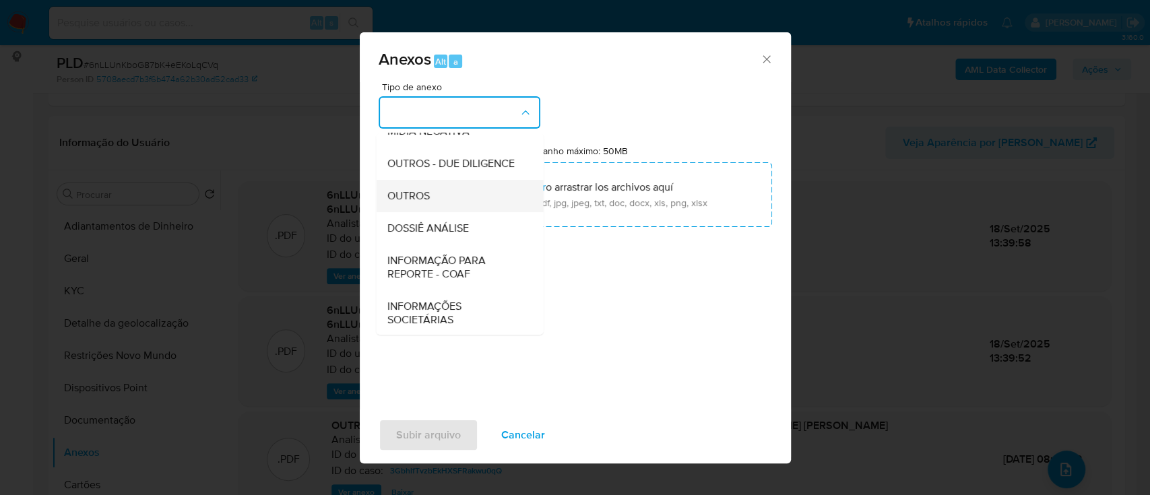
click at [440, 212] on div "OUTROS" at bounding box center [455, 196] width 137 height 32
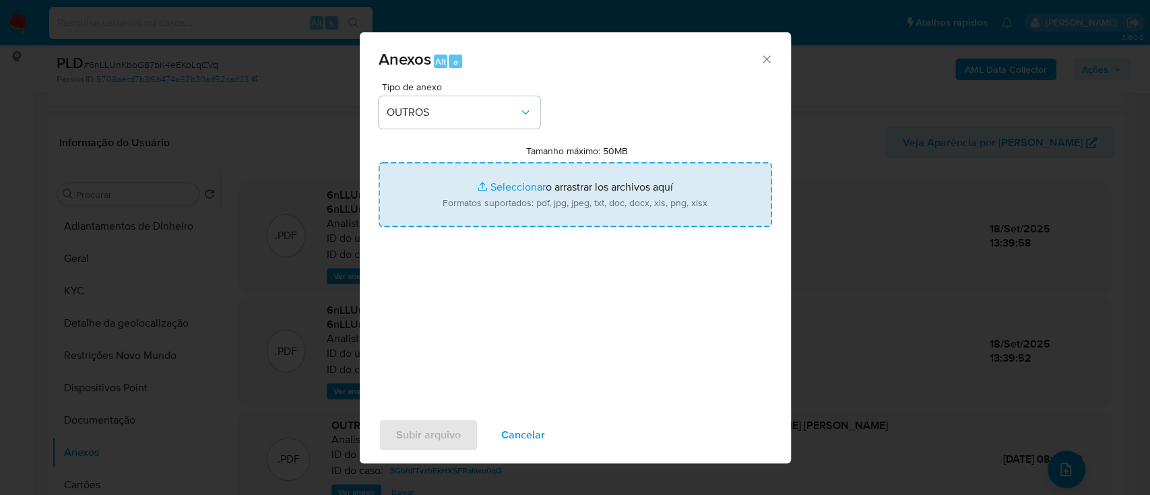
click at [517, 191] on input "Tamanho máximo: 50MB Seleccionar archivos" at bounding box center [576, 194] width 394 height 65
type input "C:\fakepath\Mulan 35549679_2025_09_18_13_08_07.xlsx"
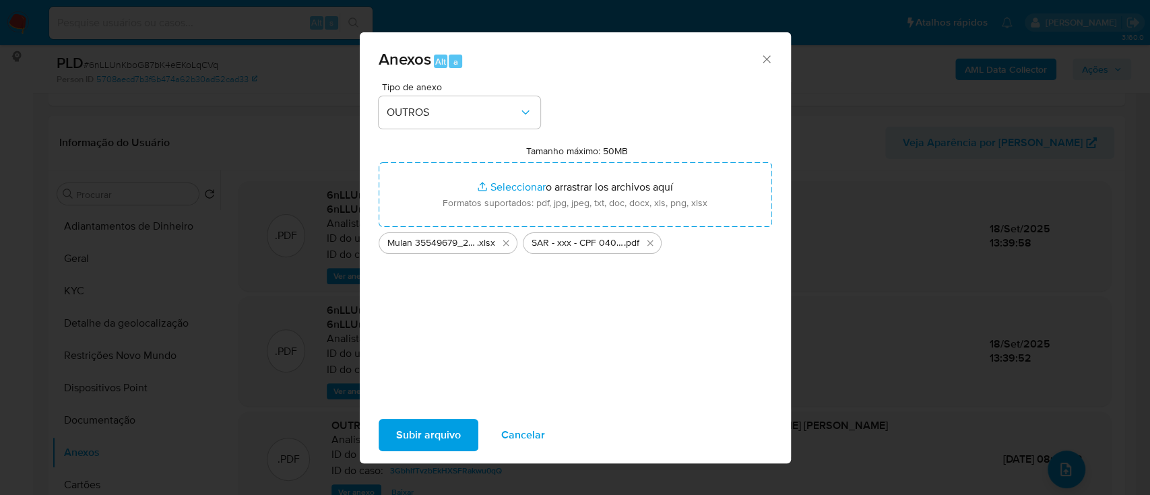
click at [436, 431] on span "Subir arquivo" at bounding box center [428, 435] width 65 height 30
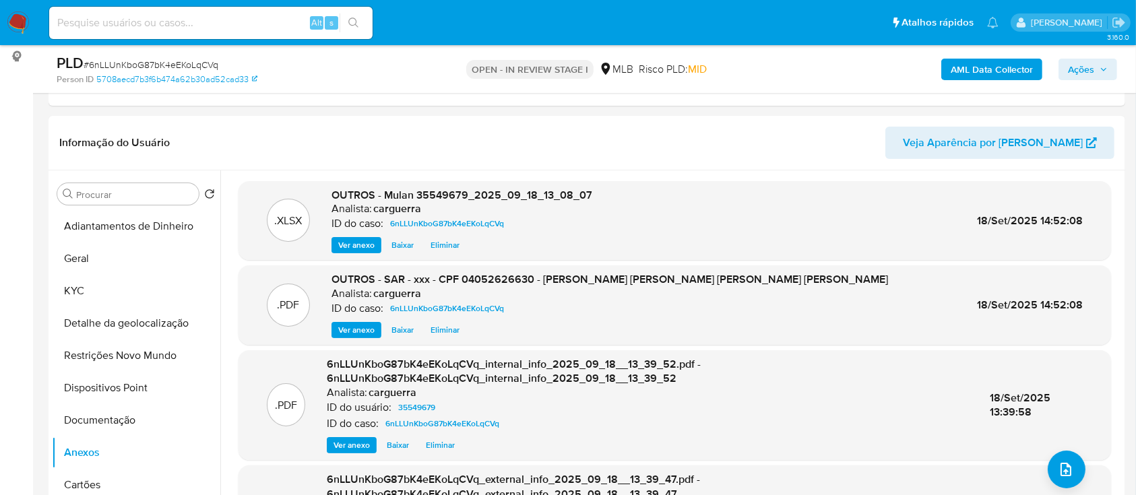
click at [1088, 63] on span "Ações" at bounding box center [1081, 70] width 26 height 22
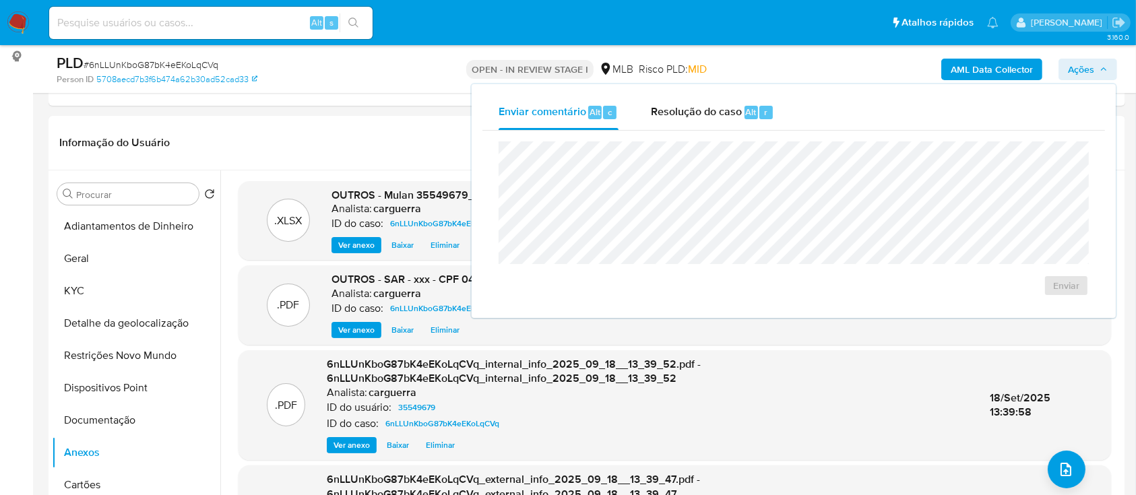
drag, startPoint x: 703, startPoint y: 116, endPoint x: 695, endPoint y: 137, distance: 22.8
click at [701, 117] on span "Resolução do caso" at bounding box center [696, 111] width 91 height 15
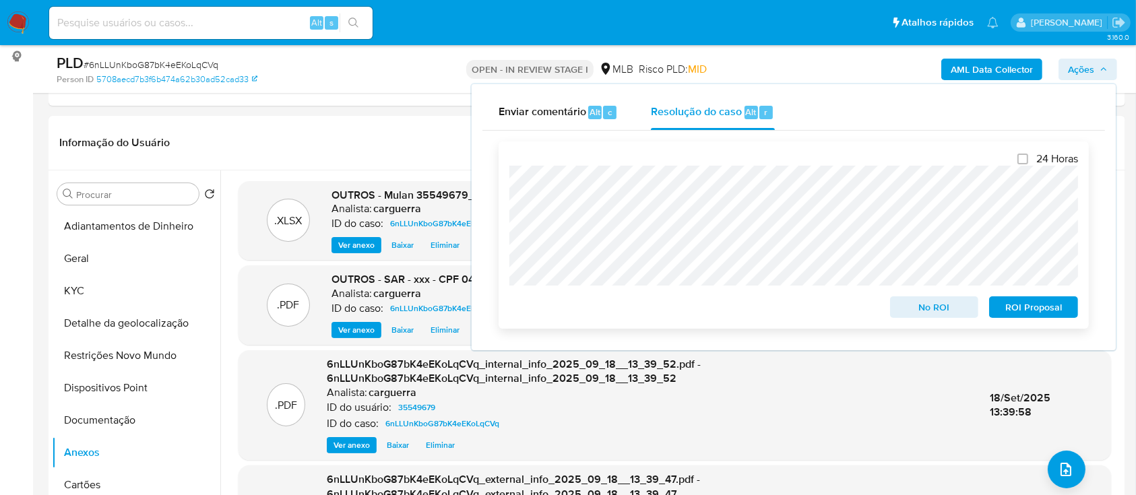
click at [929, 302] on span "No ROI" at bounding box center [935, 307] width 70 height 19
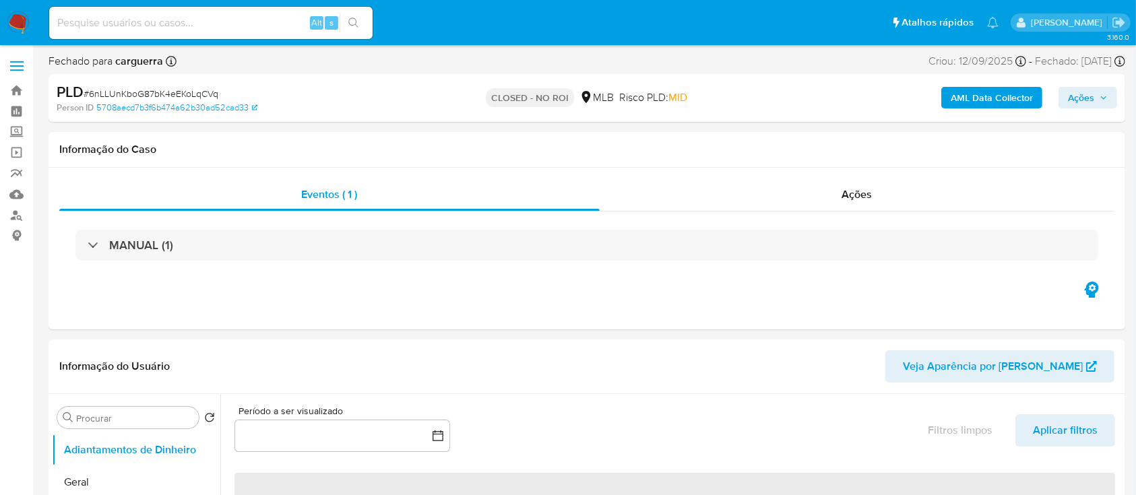
select select "10"
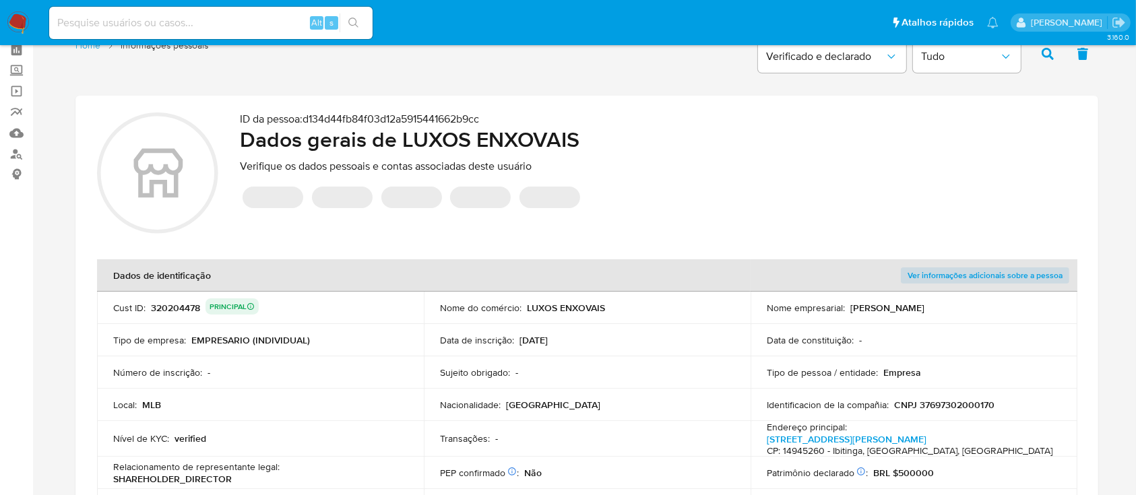
scroll to position [90, 0]
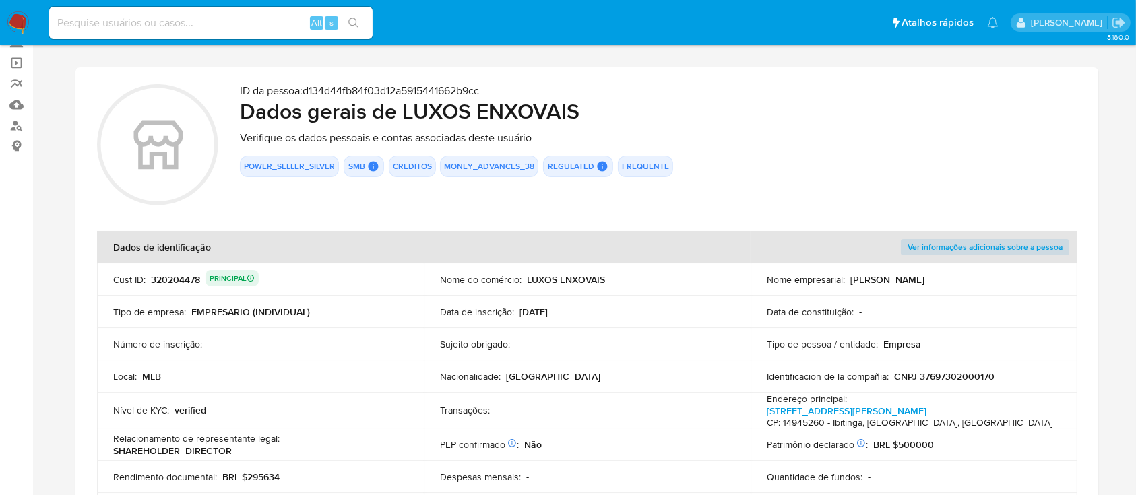
drag, startPoint x: 151, startPoint y: 282, endPoint x: 198, endPoint y: 279, distance: 47.2
click at [198, 279] on div "320204478 PRINCIPAL" at bounding box center [205, 279] width 108 height 19
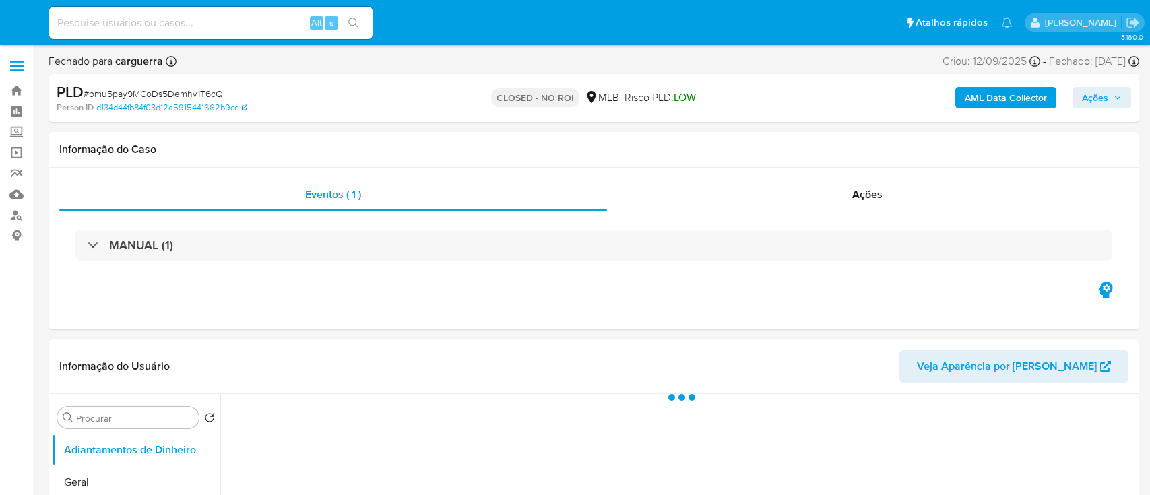
select select "10"
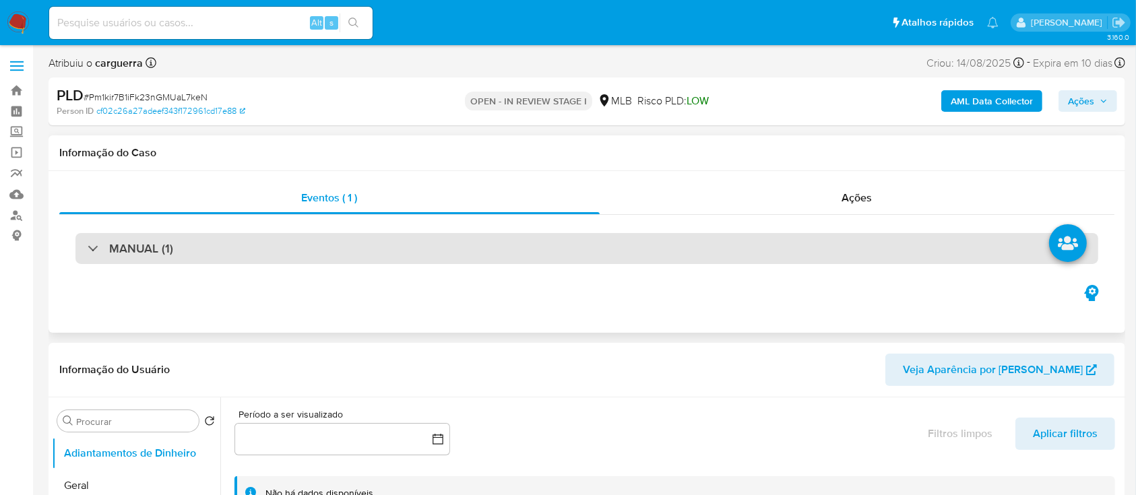
click at [120, 251] on h3 "MANUAL (1)" at bounding box center [141, 248] width 64 height 15
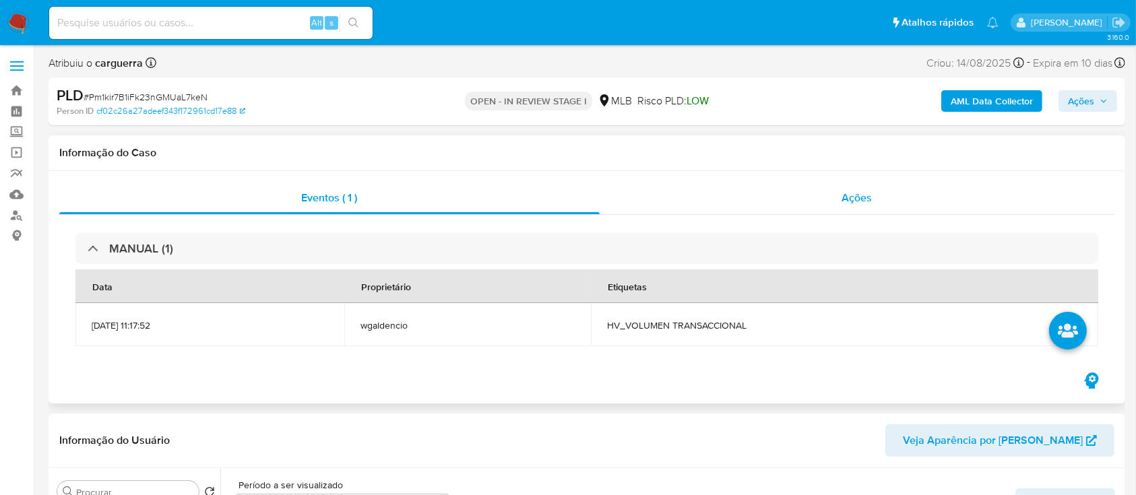
click at [852, 202] on span "Ações" at bounding box center [857, 197] width 30 height 15
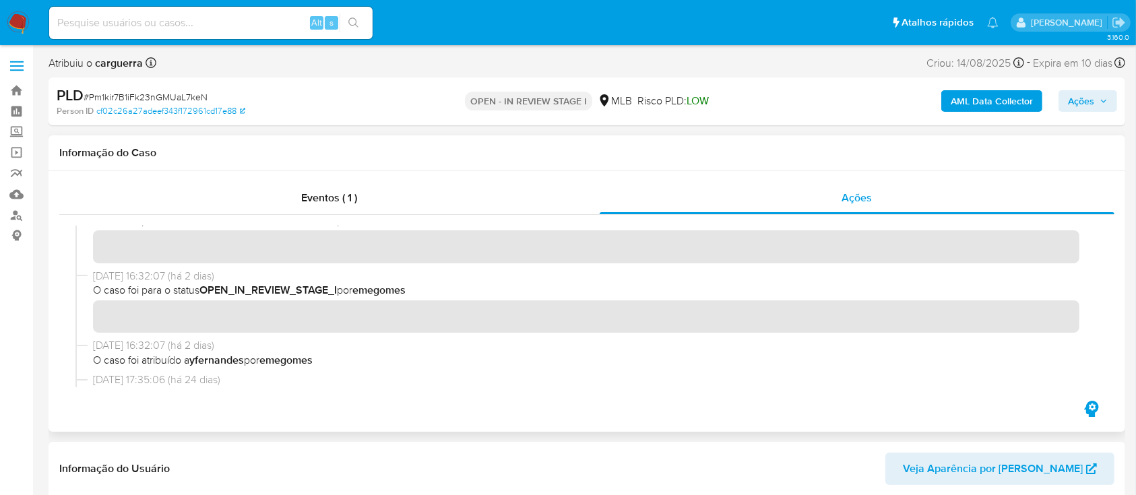
scroll to position [90, 0]
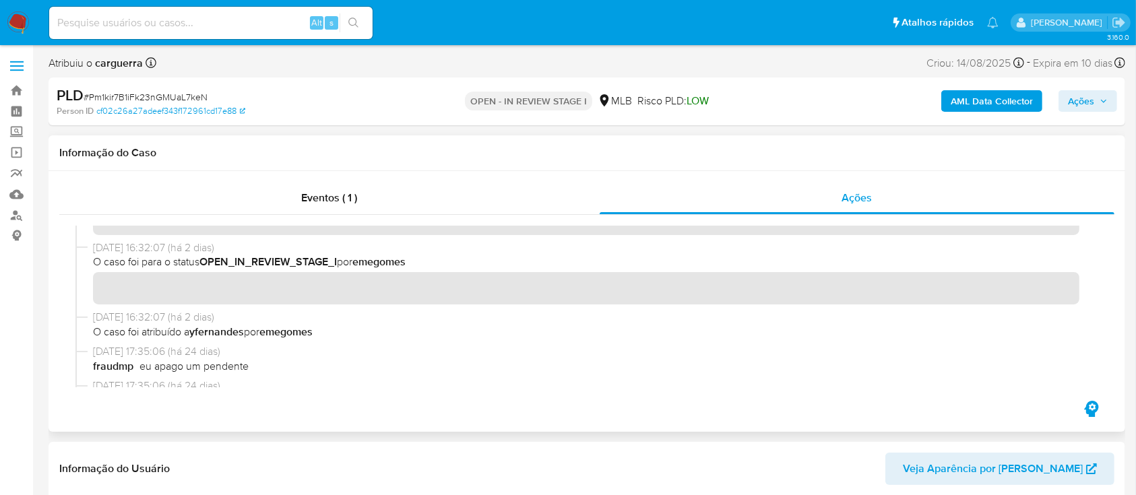
click at [590, 364] on div "fraudmp eu apago um pendente" at bounding box center [593, 366] width 1000 height 15
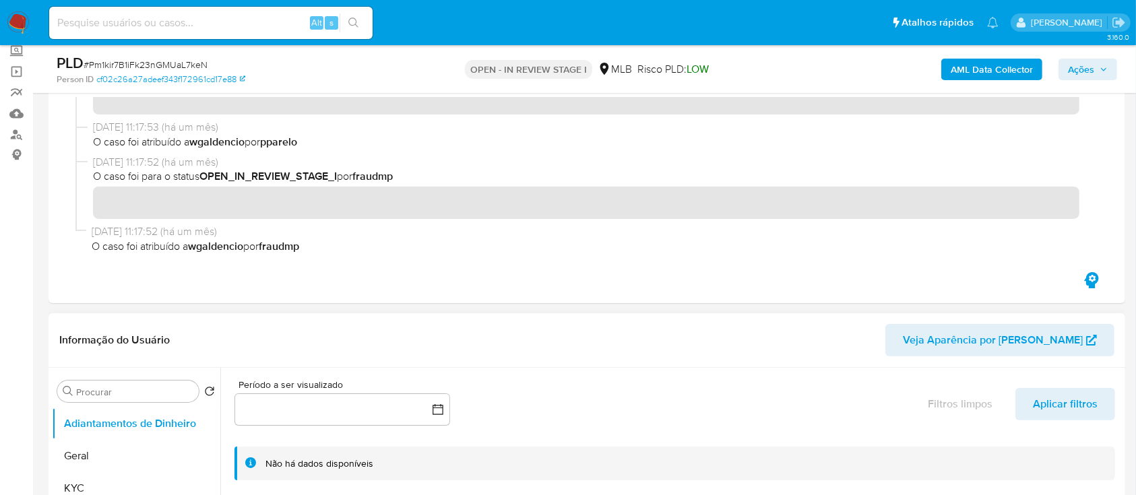
scroll to position [270, 0]
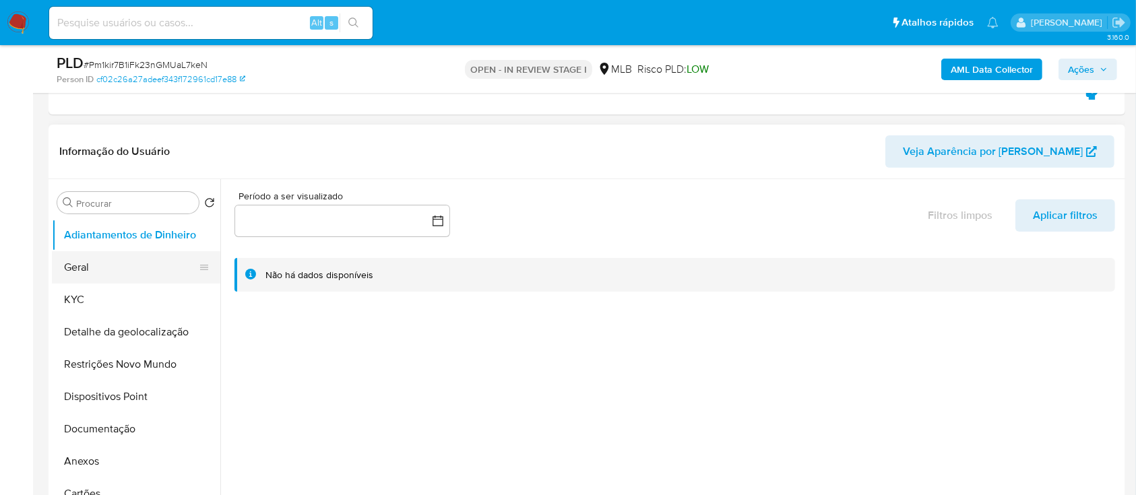
click at [105, 266] on button "Geral" at bounding box center [131, 267] width 158 height 32
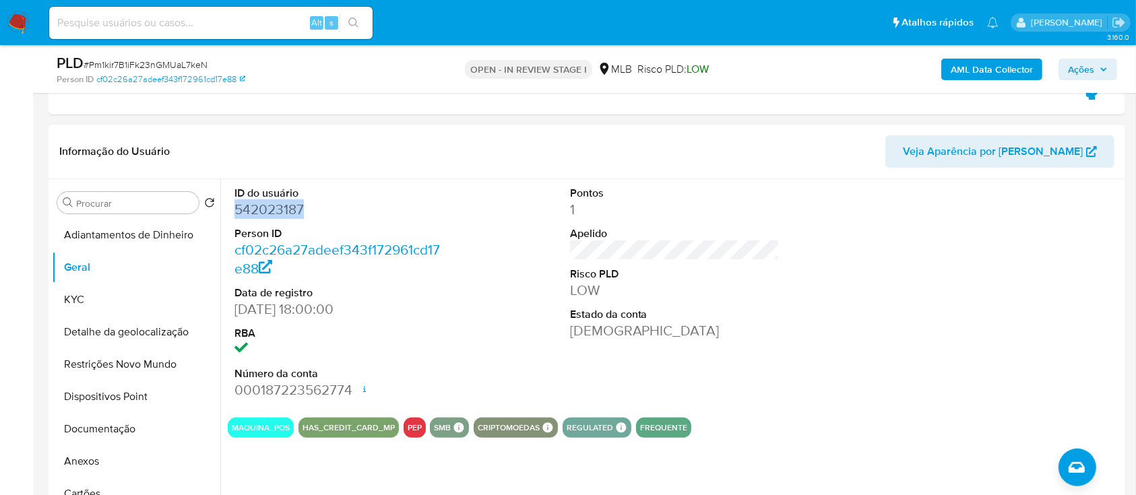
drag, startPoint x: 307, startPoint y: 210, endPoint x: 280, endPoint y: 214, distance: 26.7
click at [231, 210] on div "ID do usuário 542023187 Person ID cf02c26a27adeef343f172961cd17e88 Data de regi…" at bounding box center [340, 293] width 224 height 228
copy dd "542023187"
click at [943, 259] on div at bounding box center [1010, 293] width 224 height 228
drag, startPoint x: 960, startPoint y: 326, endPoint x: 941, endPoint y: 312, distance: 23.0
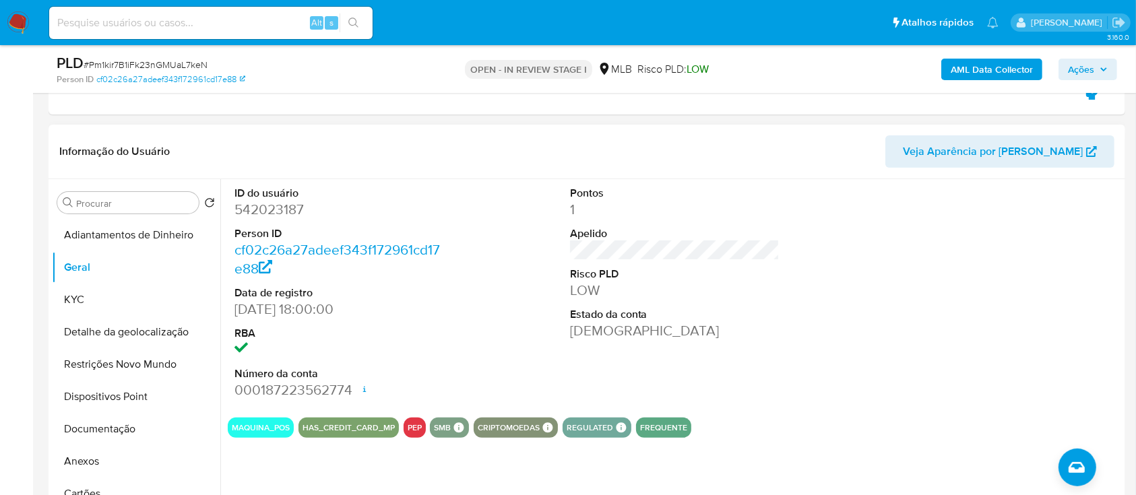
click at [955, 323] on div at bounding box center [1010, 293] width 224 height 228
click at [115, 296] on button "KYC" at bounding box center [131, 300] width 158 height 32
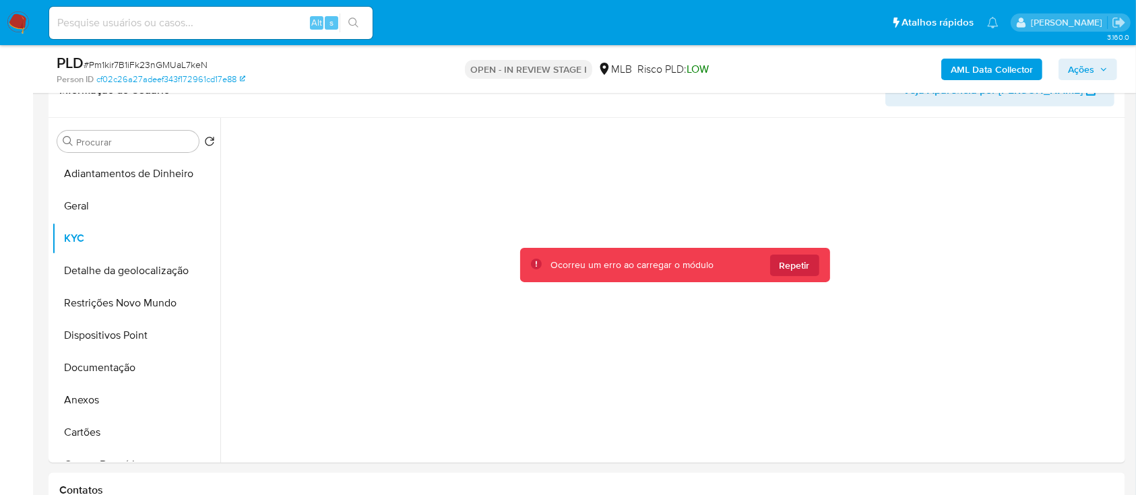
scroll to position [359, 0]
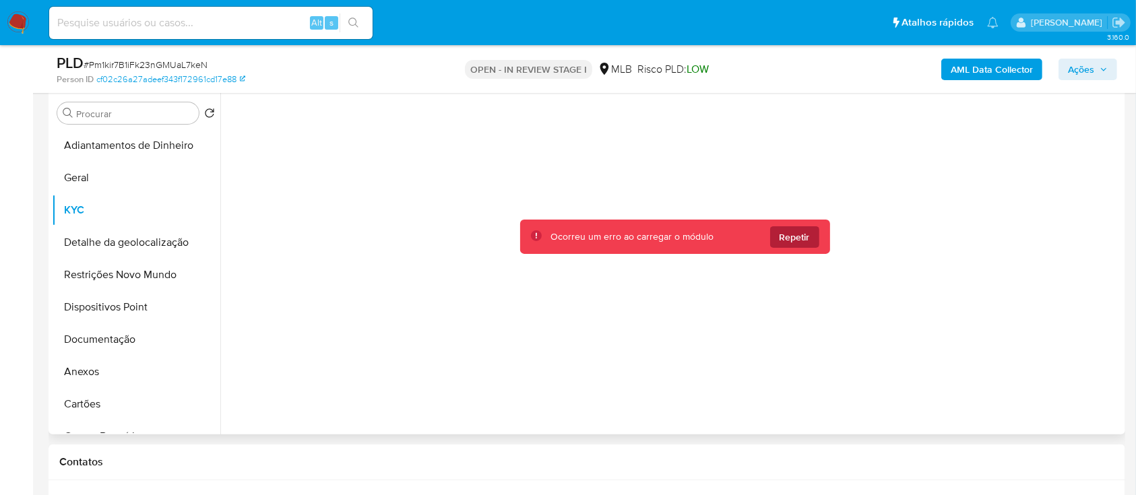
click at [796, 241] on span "Repetir" at bounding box center [795, 237] width 30 height 22
click at [787, 239] on span "Repetir" at bounding box center [795, 237] width 30 height 22
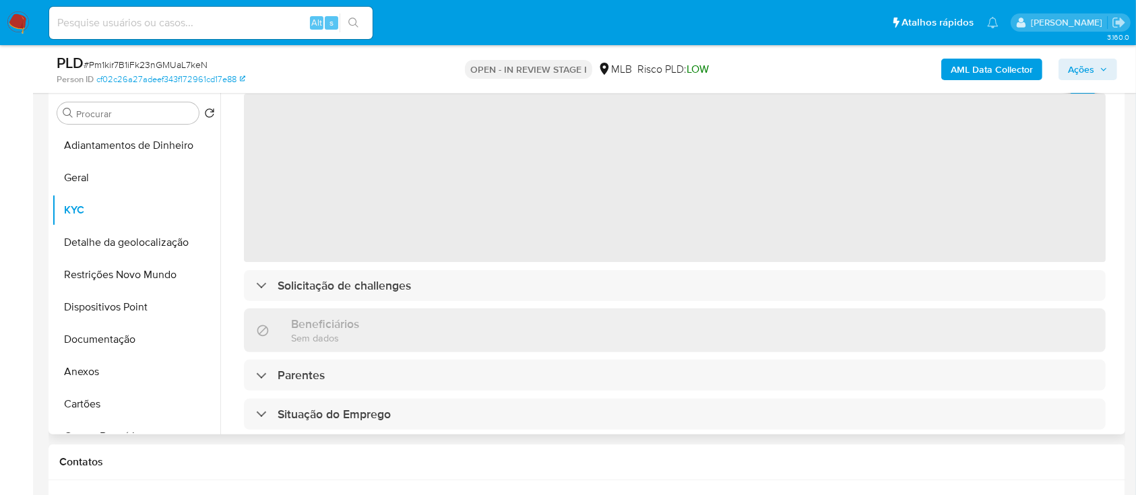
scroll to position [90, 0]
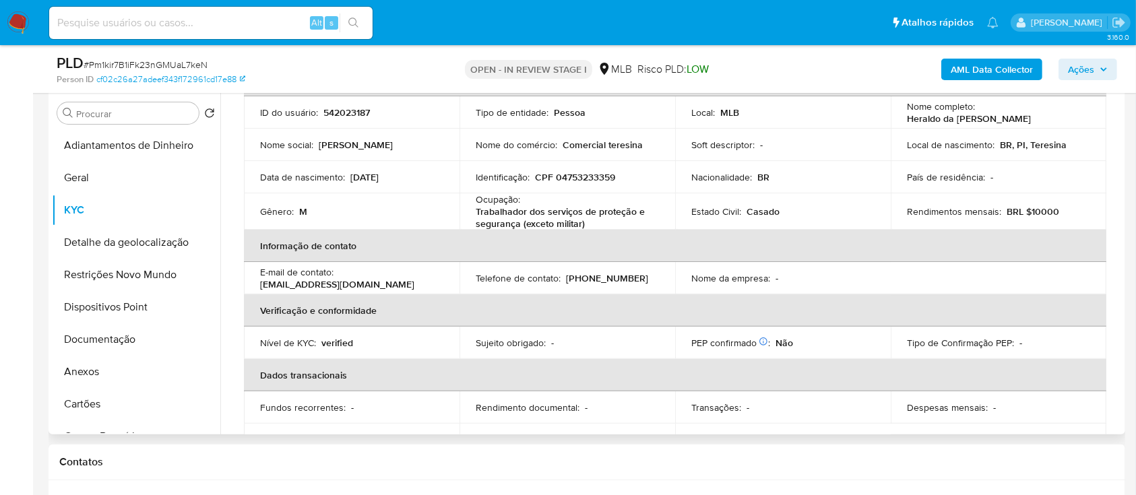
drag, startPoint x: 854, startPoint y: 69, endPoint x: 840, endPoint y: 65, distance: 15.4
click at [854, 69] on div "AML Data Collector Ações" at bounding box center [942, 69] width 350 height 32
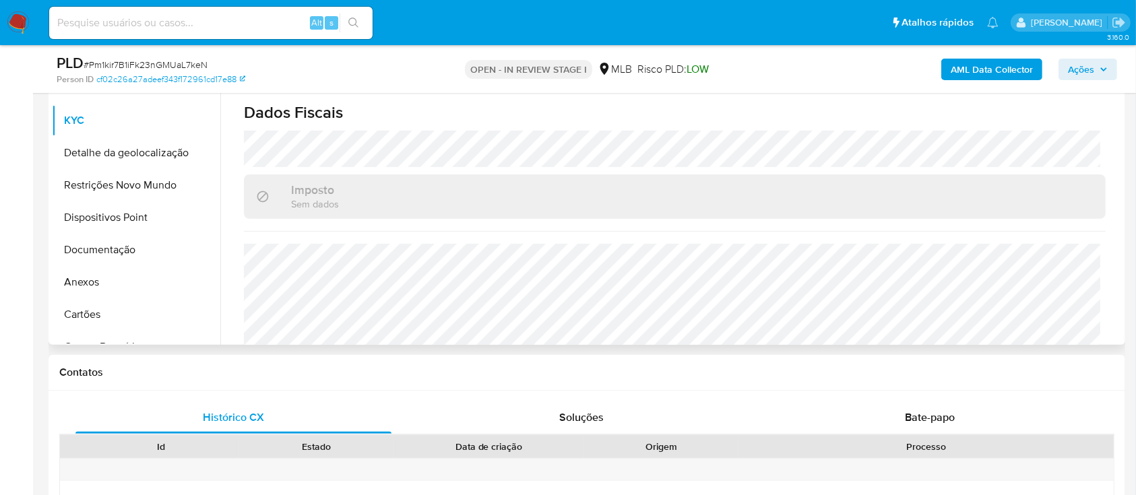
scroll to position [577, 0]
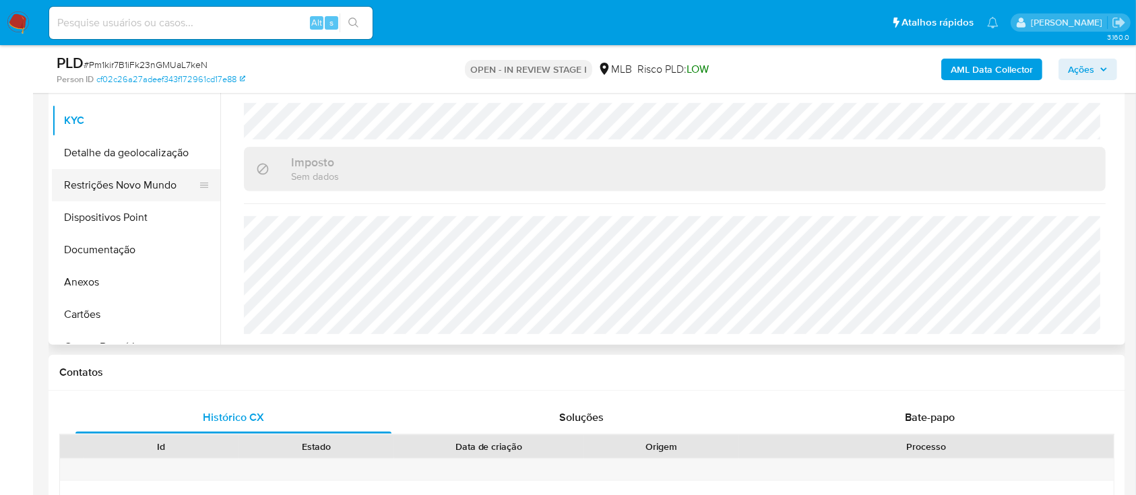
drag, startPoint x: 101, startPoint y: 160, endPoint x: 207, endPoint y: 185, distance: 108.7
click at [101, 161] on button "Detalhe da geolocalização" at bounding box center [136, 153] width 168 height 32
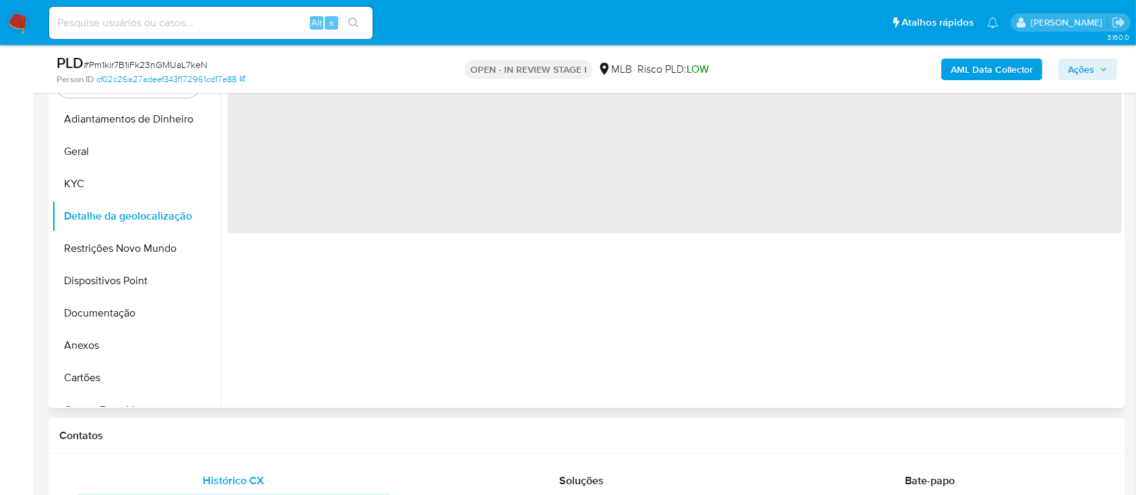
scroll to position [270, 0]
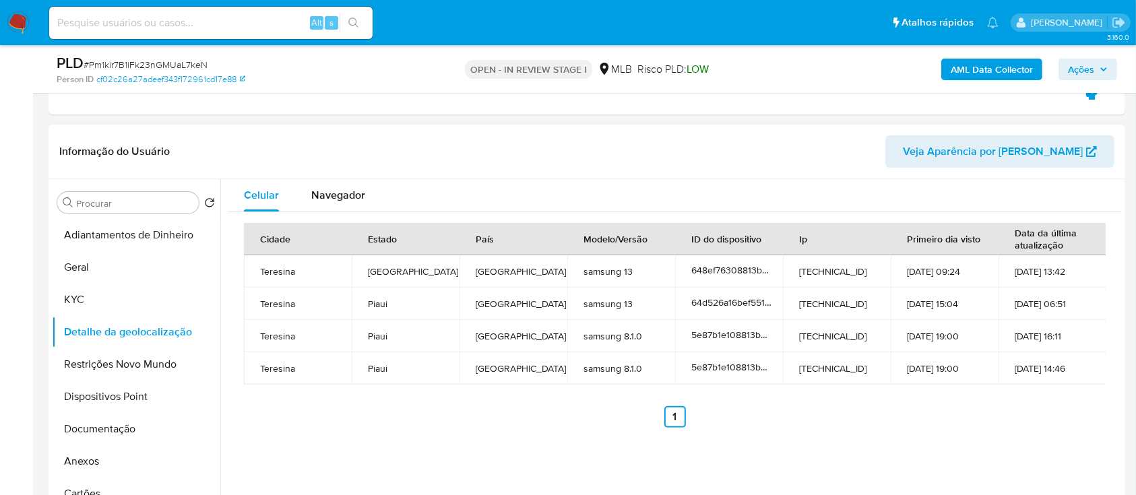
click at [693, 172] on div "Informação do Usuário Veja Aparência por Pessoa" at bounding box center [587, 152] width 1077 height 55
click at [814, 147] on header "Informação do Usuário Veja Aparência por Pessoa" at bounding box center [586, 151] width 1055 height 32
click at [115, 360] on button "Restrições Novo Mundo" at bounding box center [131, 364] width 158 height 32
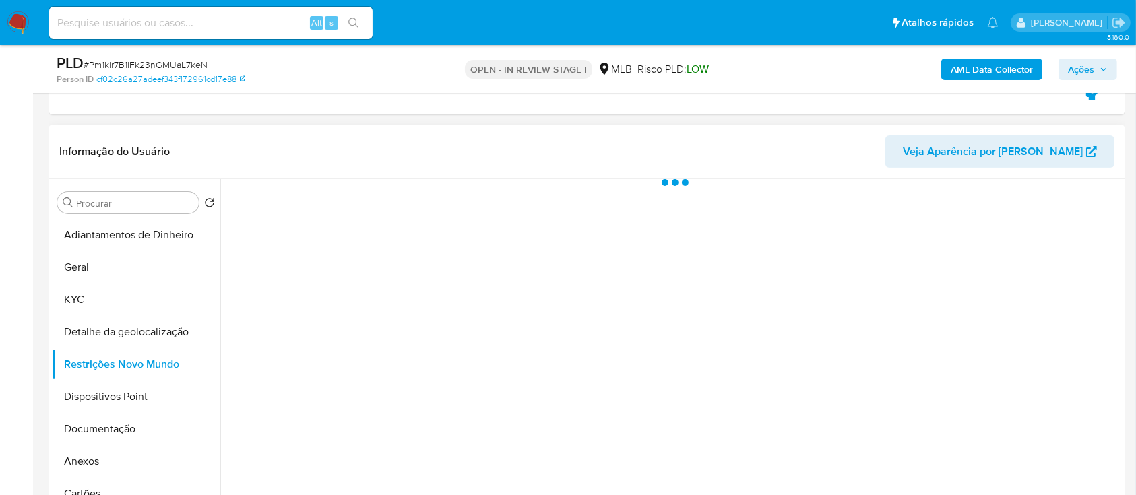
scroll to position [359, 0]
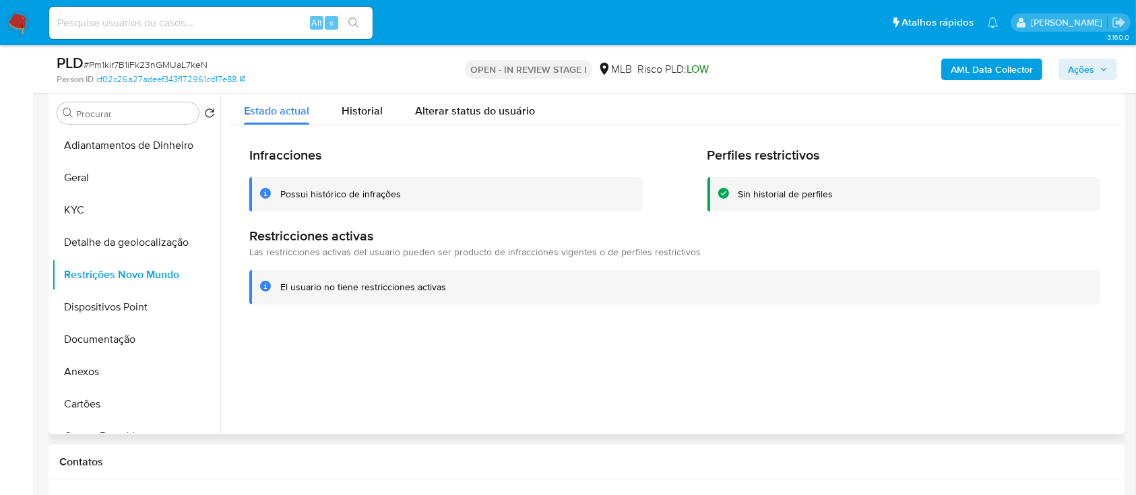
click at [943, 379] on div at bounding box center [671, 262] width 902 height 345
drag, startPoint x: 141, startPoint y: 315, endPoint x: 157, endPoint y: 315, distance: 16.2
click at [141, 315] on button "Dispositivos Point" at bounding box center [131, 307] width 158 height 32
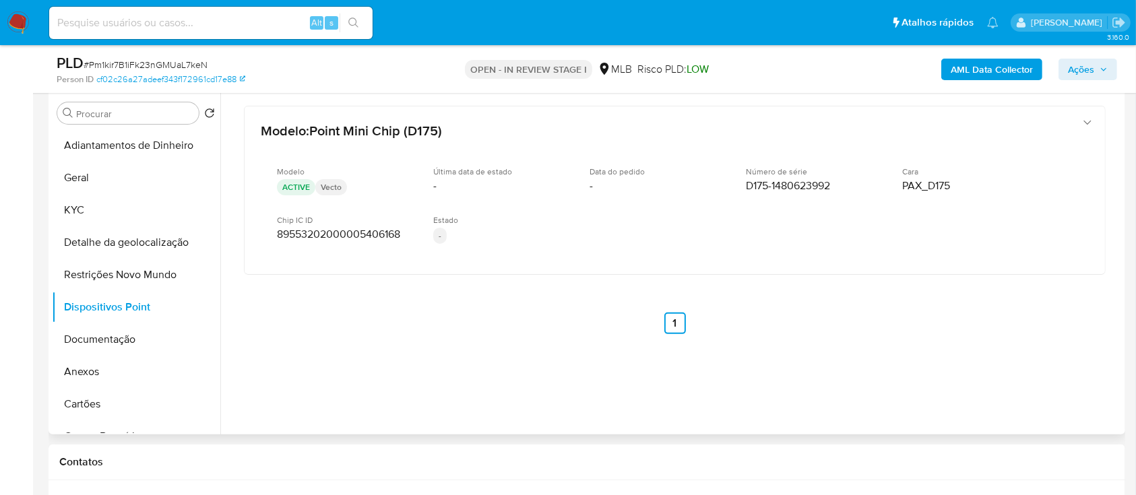
click at [815, 350] on div "Modelo : Point Mini Chip (D175) Modelo ACTIVE Vecto Última data de estado - Dat…" at bounding box center [675, 238] width 894 height 296
click at [88, 350] on button "Documentação" at bounding box center [131, 339] width 158 height 32
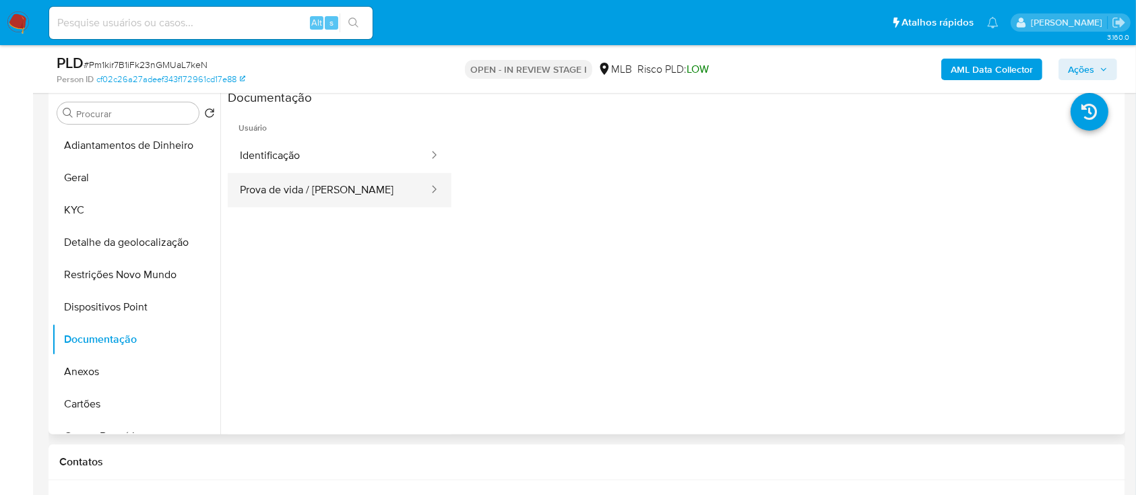
click at [322, 184] on button "Prova de vida / Selfie" at bounding box center [329, 190] width 202 height 34
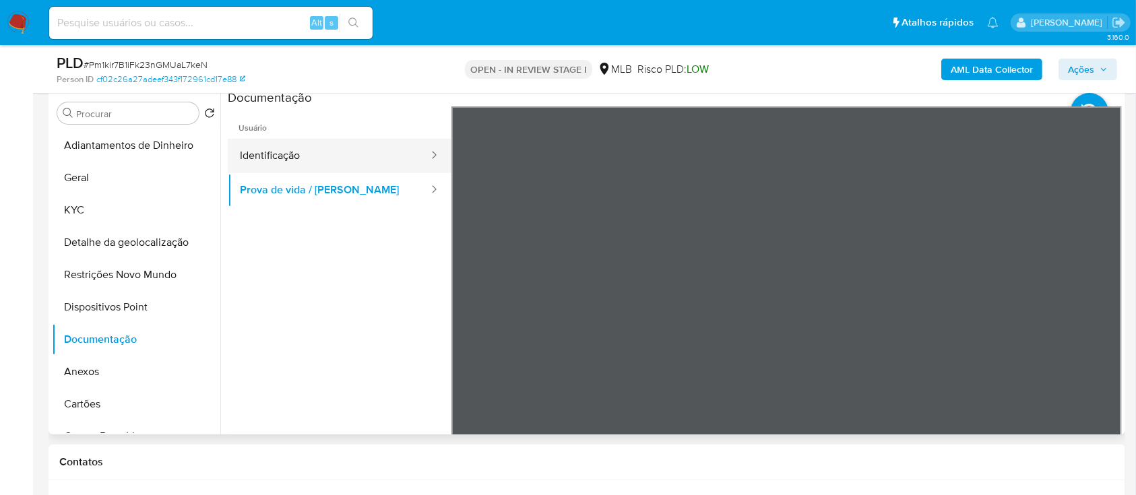
click at [318, 146] on button "Identificação" at bounding box center [329, 156] width 202 height 34
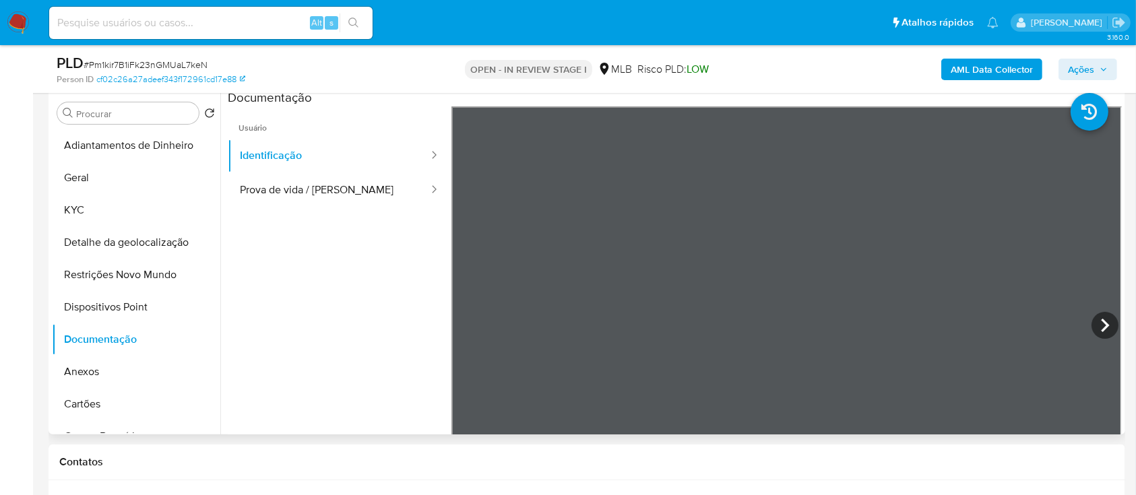
click at [345, 312] on ul "Usuário Identificação Prova de vida / Selfie" at bounding box center [340, 300] width 224 height 388
click at [974, 72] on b "AML Data Collector" at bounding box center [992, 70] width 82 height 22
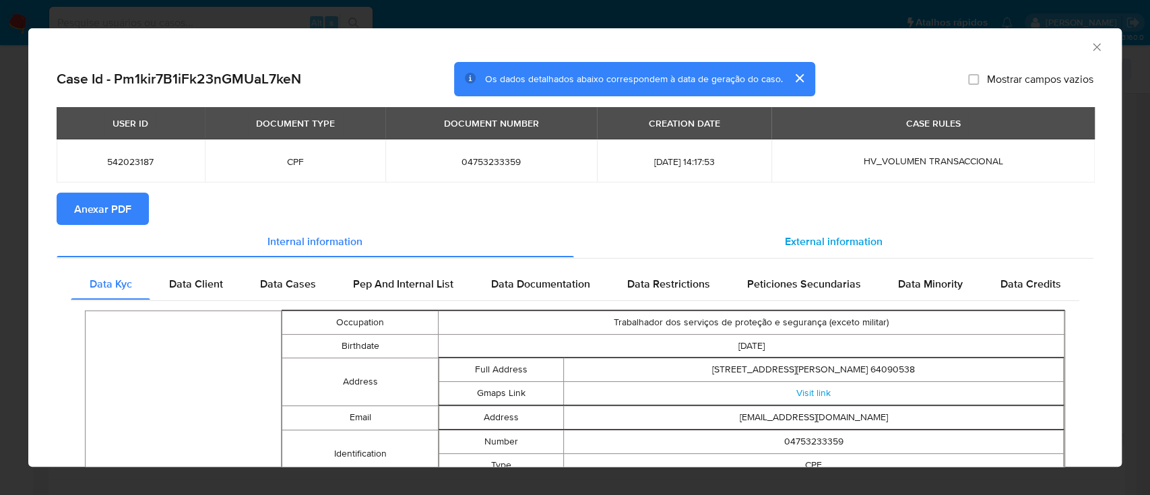
click at [825, 235] on span "External information" at bounding box center [834, 240] width 98 height 15
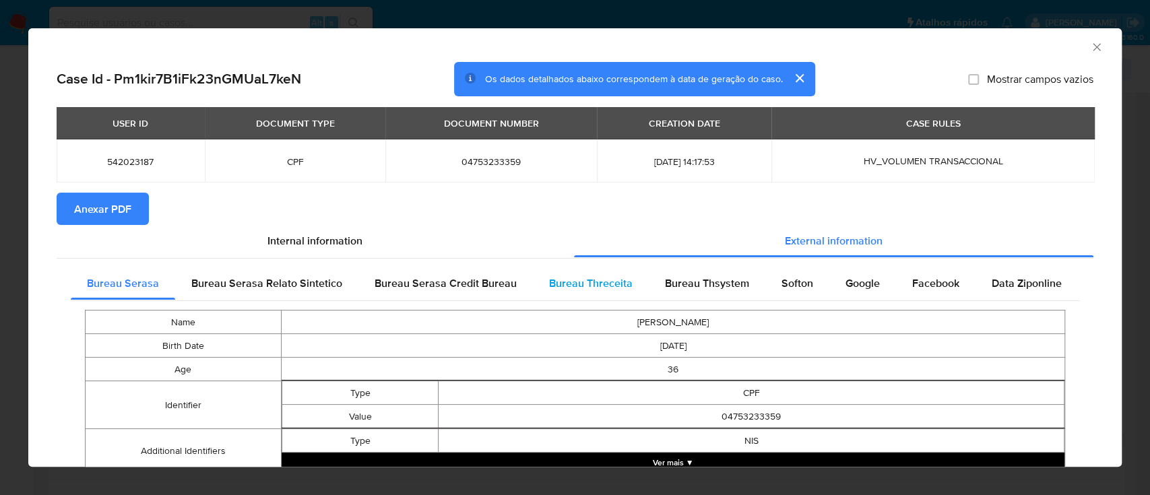
click at [601, 289] on span "Bureau Threceita" at bounding box center [591, 283] width 84 height 15
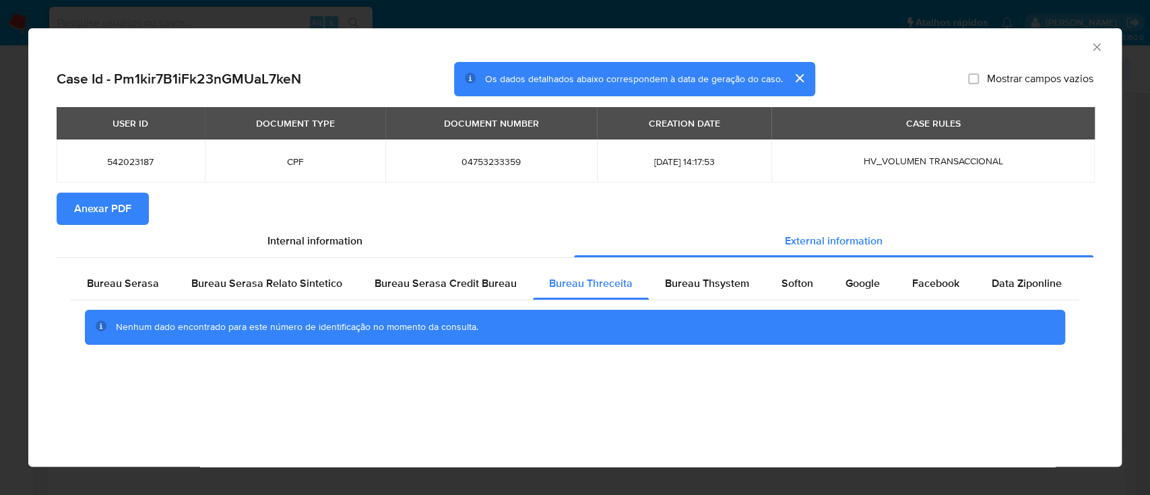
click at [951, 43] on div "AML Data Collector" at bounding box center [564, 45] width 1053 height 15
click at [701, 283] on span "Bureau Thsystem" at bounding box center [707, 283] width 84 height 15
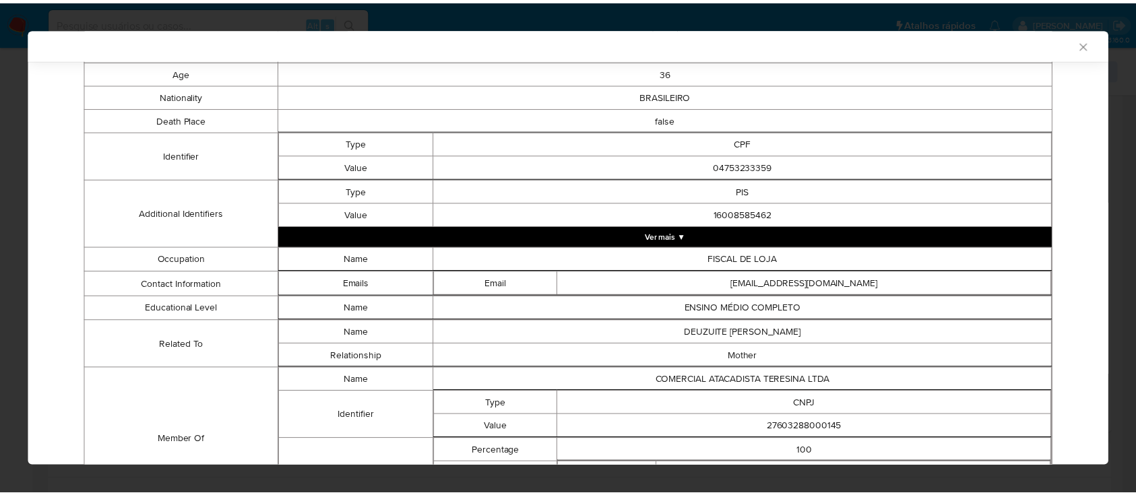
scroll to position [408, 0]
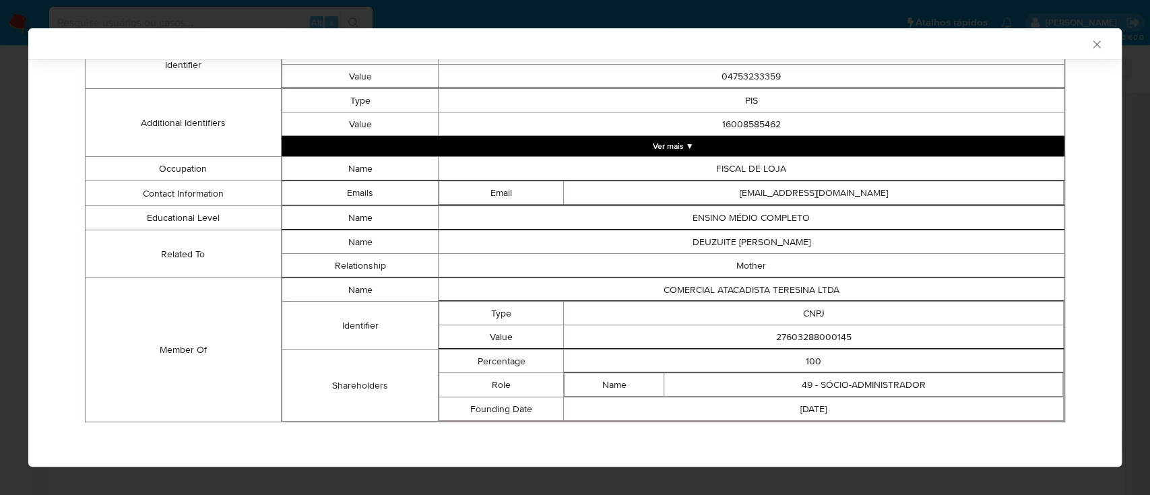
drag, startPoint x: 1086, startPoint y: 96, endPoint x: 1073, endPoint y: 93, distance: 13.1
click at [1078, 95] on div "Case Id - Pm1kir7B1iFk23nGMUaL7keN Os dados detalhados abaixo correspondem à da…" at bounding box center [575, 60] width 1094 height 819
drag, startPoint x: 866, startPoint y: 329, endPoint x: 755, endPoint y: 336, distance: 110.7
click at [755, 336] on td "27603288000145" at bounding box center [814, 337] width 500 height 24
copy td "27603288000145"
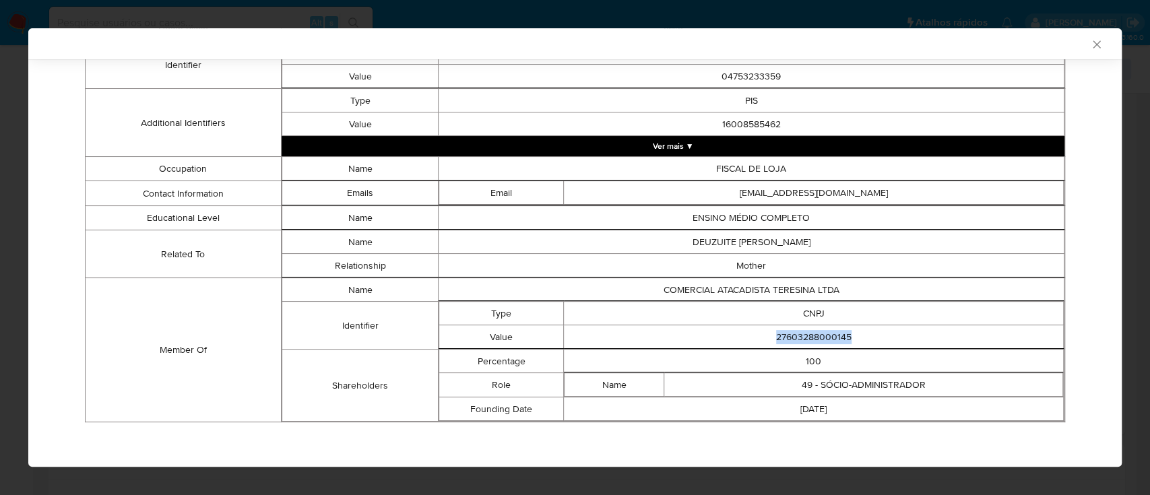
click at [1090, 41] on icon "Fechar a janela" at bounding box center [1096, 44] width 13 height 13
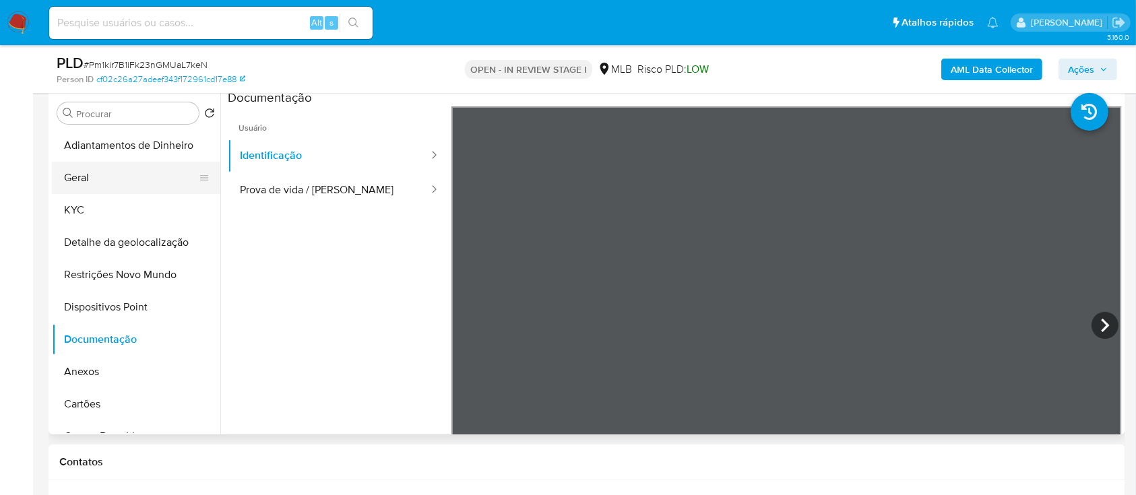
click at [120, 188] on button "Geral" at bounding box center [131, 178] width 158 height 32
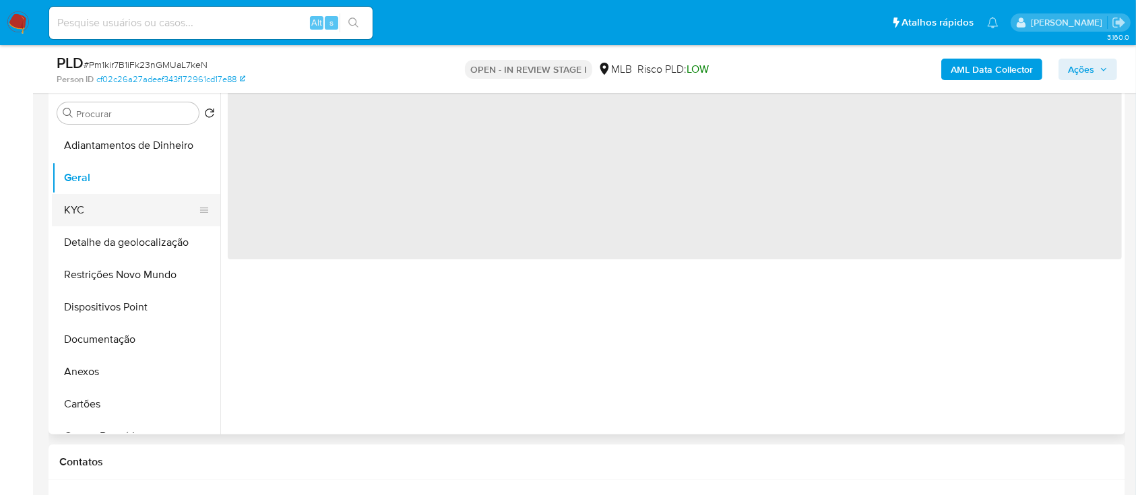
click at [113, 210] on button "KYC" at bounding box center [131, 210] width 158 height 32
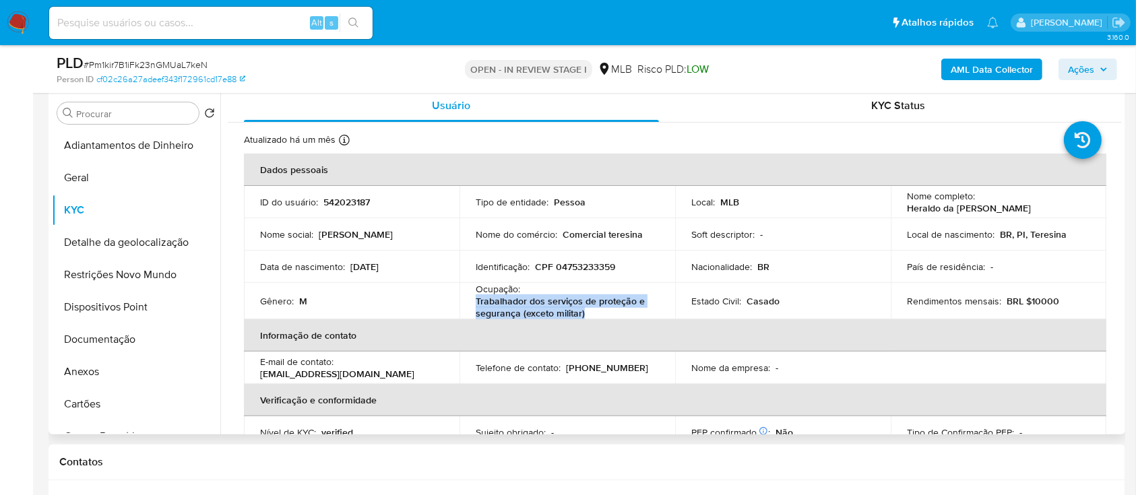
drag, startPoint x: 590, startPoint y: 317, endPoint x: 473, endPoint y: 300, distance: 118.4
click at [473, 300] on td "Ocupação : Trabalhador dos serviços de proteção e segurança (exceto militar)" at bounding box center [568, 301] width 216 height 36
copy p "Trabalhador dos serviços de proteção e segurança (exceto militar)"
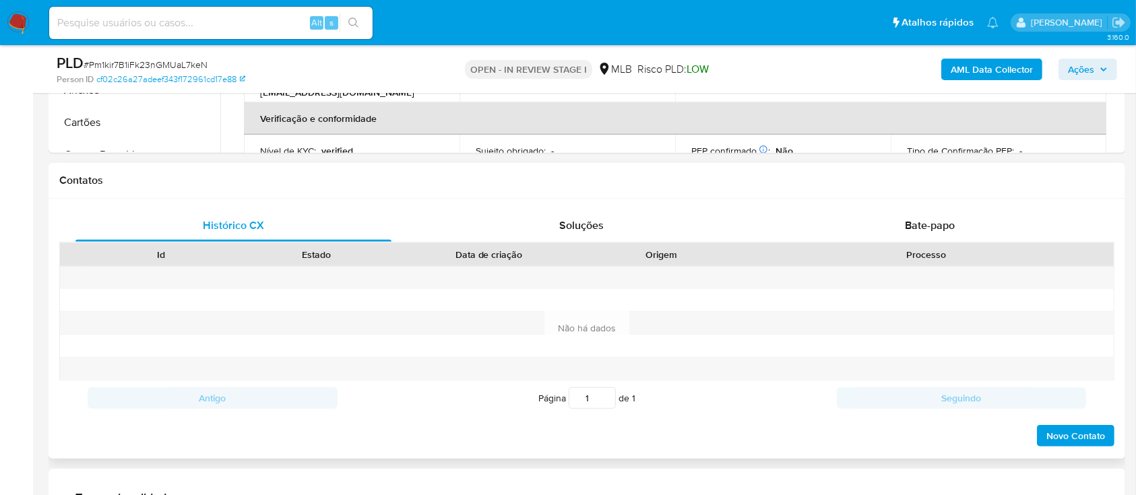
scroll to position [629, 0]
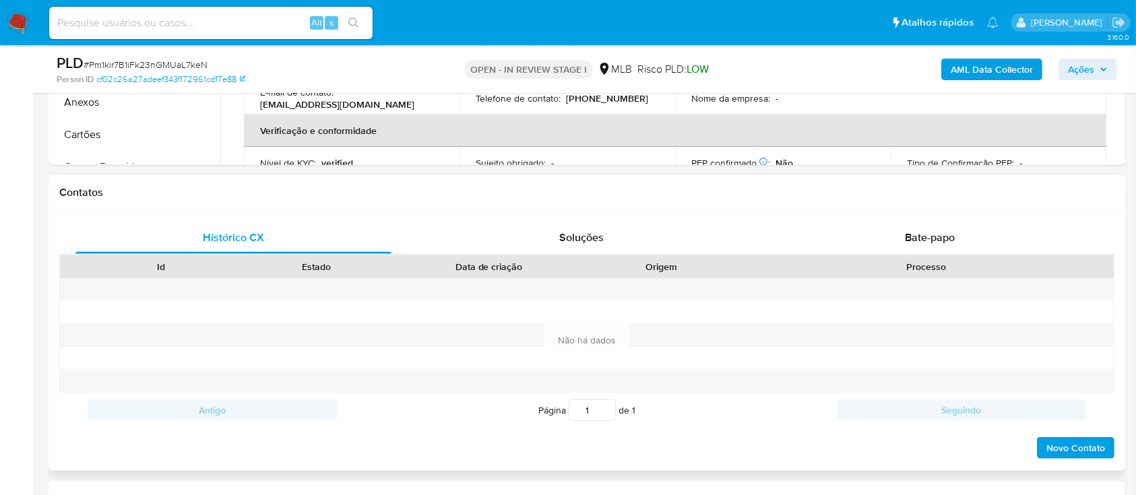
drag, startPoint x: 920, startPoint y: 261, endPoint x: 926, endPoint y: 255, distance: 8.1
click at [920, 262] on div "Processo" at bounding box center [927, 266] width 356 height 13
click at [938, 238] on span "Bate-papo" at bounding box center [930, 237] width 50 height 15
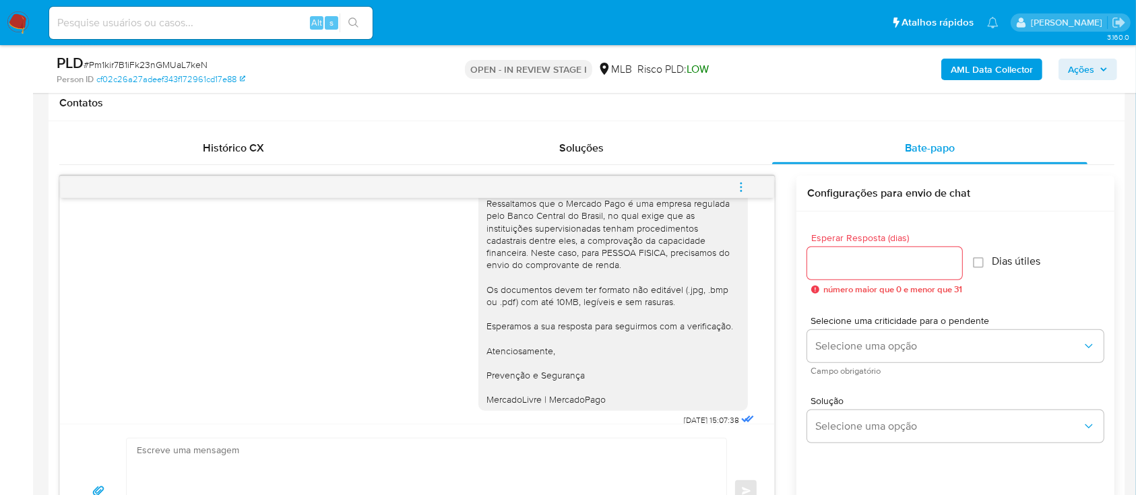
scroll to position [136, 0]
click at [1061, 107] on h1 "Contatos" at bounding box center [586, 102] width 1055 height 13
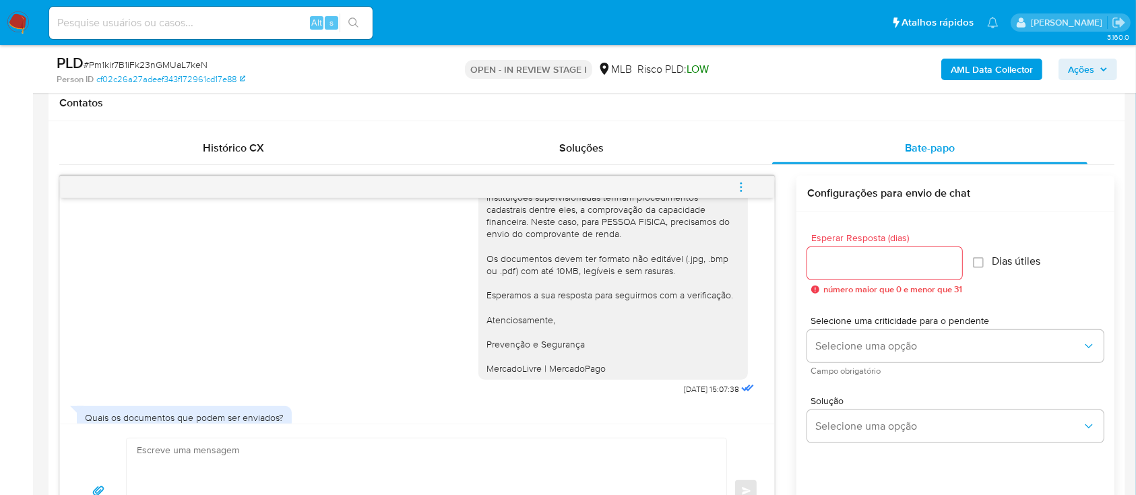
scroll to position [185, 0]
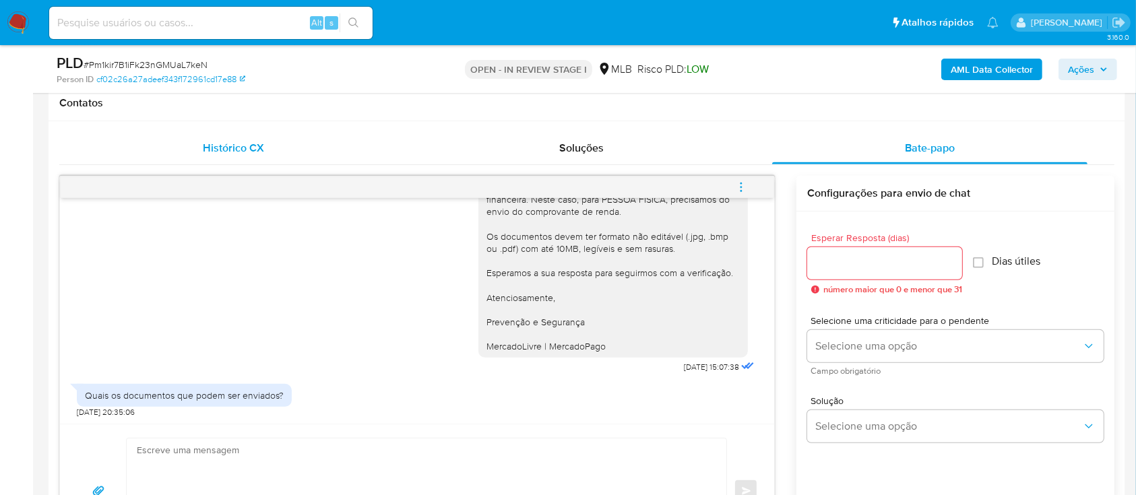
click at [108, 139] on div "Histórico CX" at bounding box center [233, 148] width 316 height 32
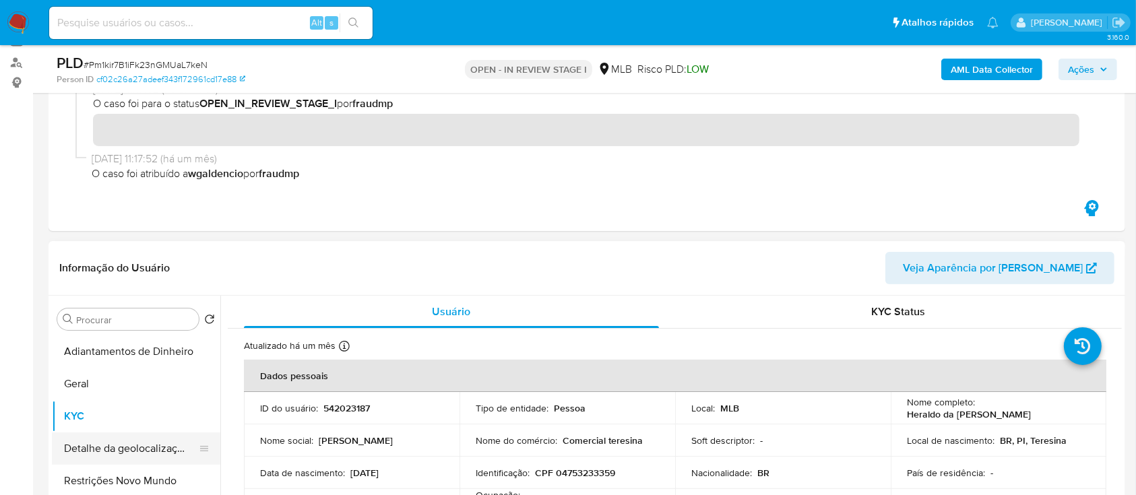
scroll to position [359, 0]
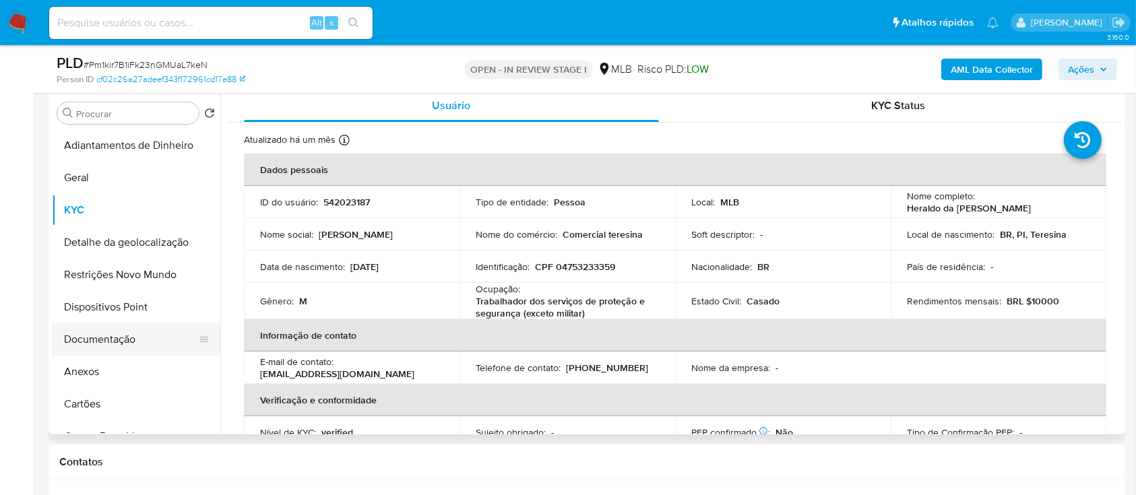
click at [127, 342] on button "Documentação" at bounding box center [131, 339] width 158 height 32
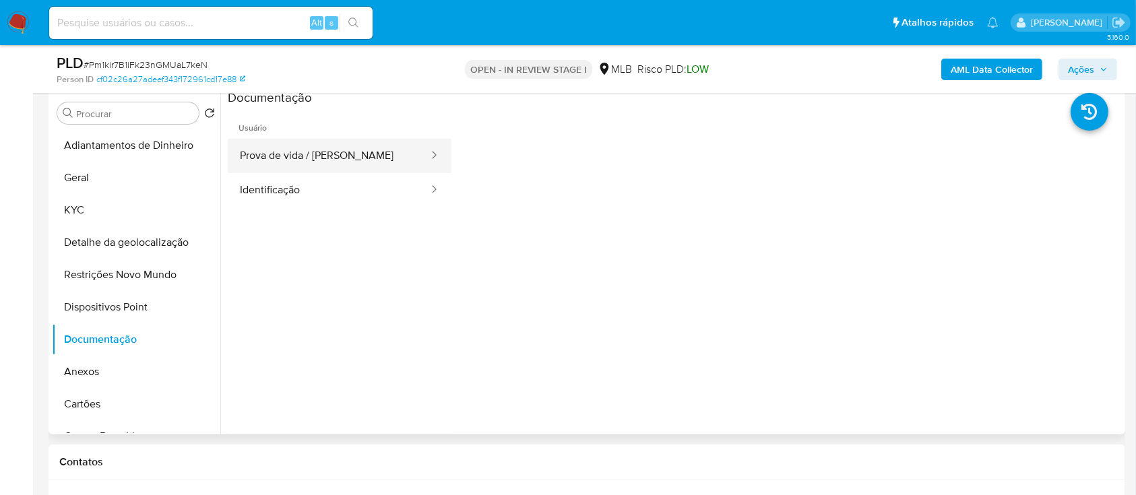
click at [318, 155] on button "Prova de vida / Selfie" at bounding box center [329, 156] width 202 height 34
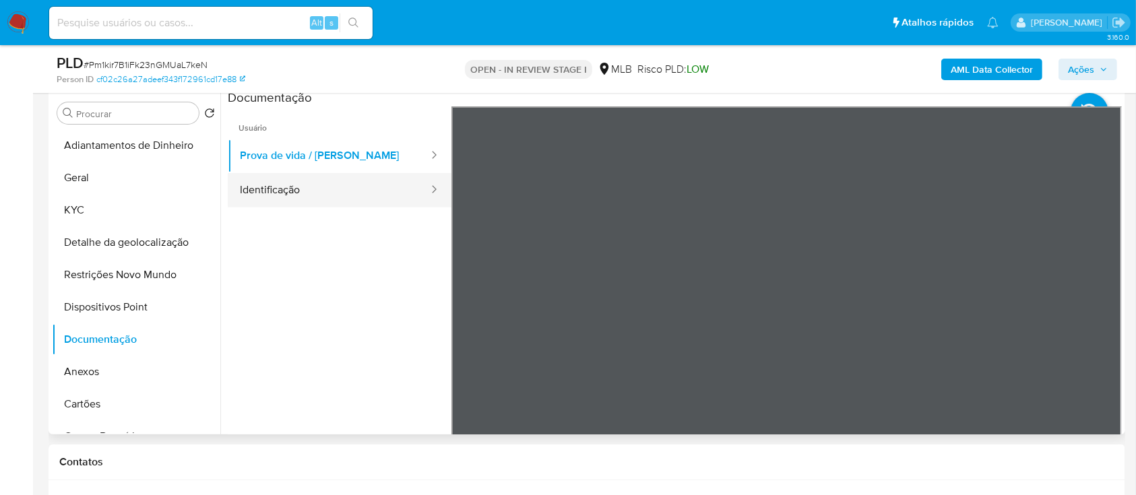
click at [320, 192] on button "Identificação" at bounding box center [329, 190] width 202 height 34
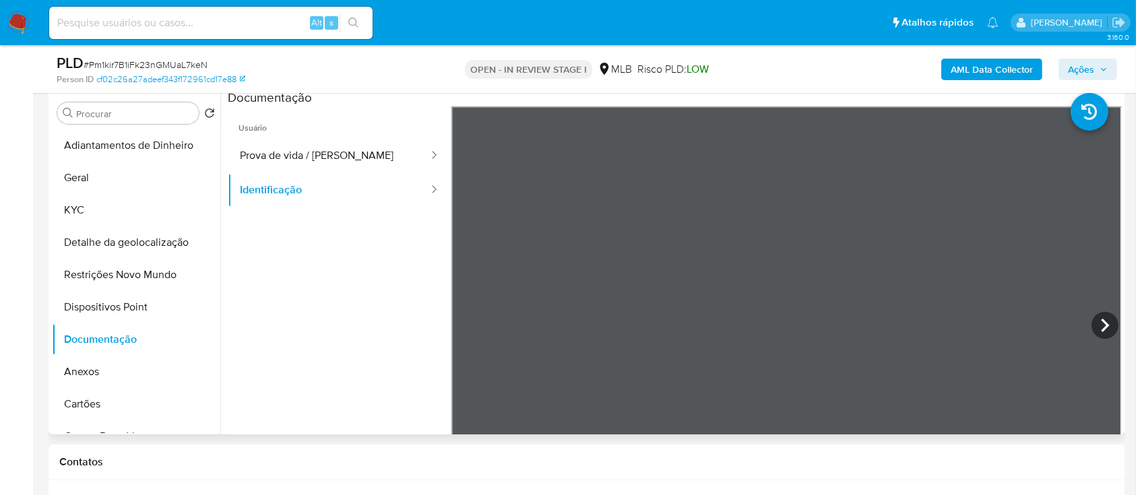
click at [394, 339] on ul "Usuário Prova de vida / Selfie Identificação" at bounding box center [340, 300] width 224 height 388
drag, startPoint x: 96, startPoint y: 215, endPoint x: 119, endPoint y: 214, distance: 22.9
click at [96, 215] on button "KYC" at bounding box center [131, 210] width 158 height 32
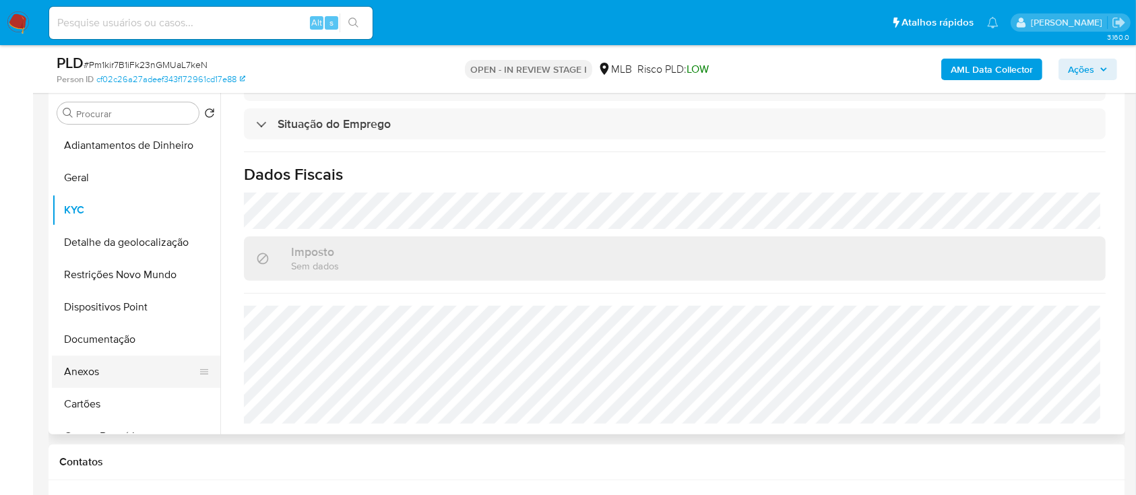
click at [80, 368] on button "Anexos" at bounding box center [131, 372] width 158 height 32
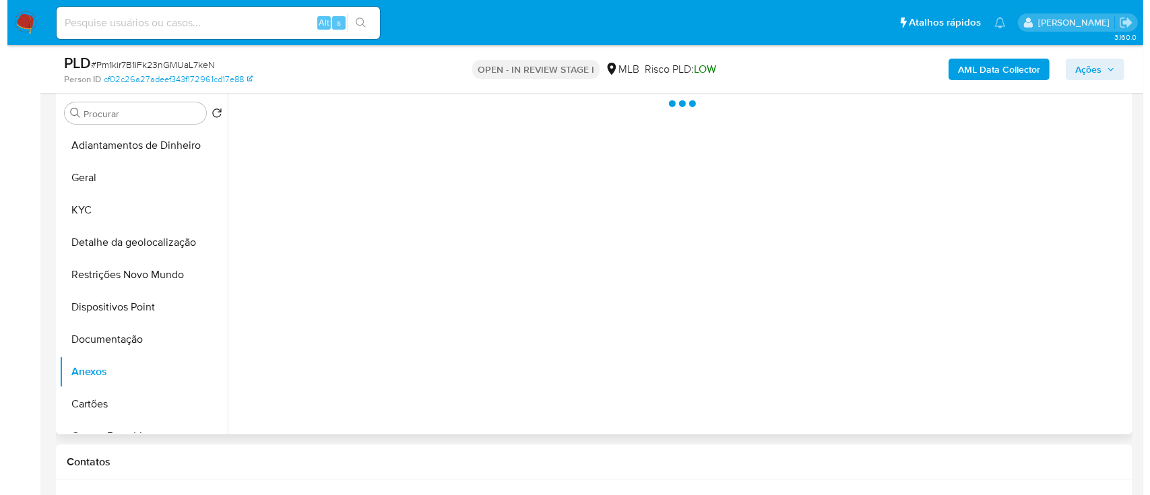
scroll to position [0, 0]
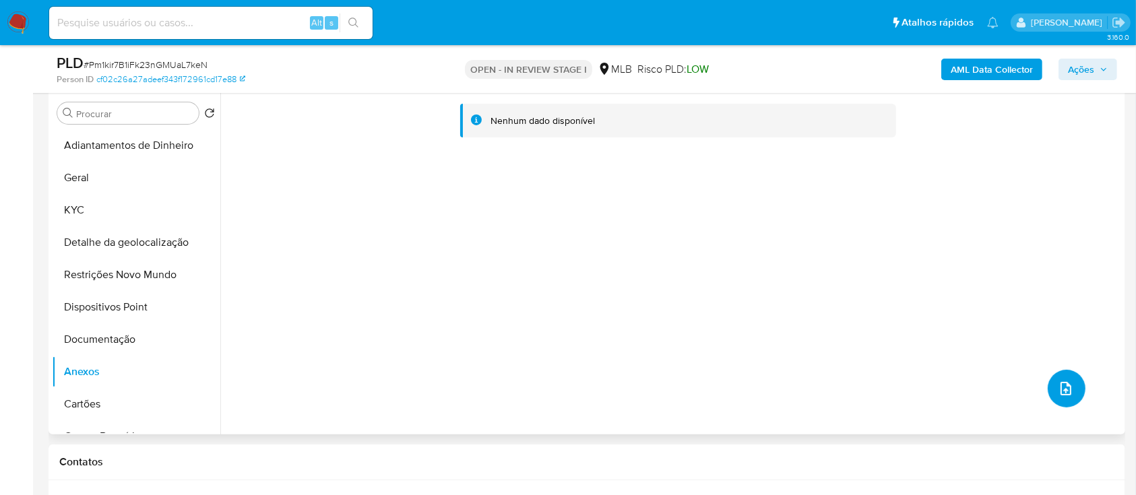
click at [1062, 391] on icon "upload-file" at bounding box center [1066, 389] width 16 height 16
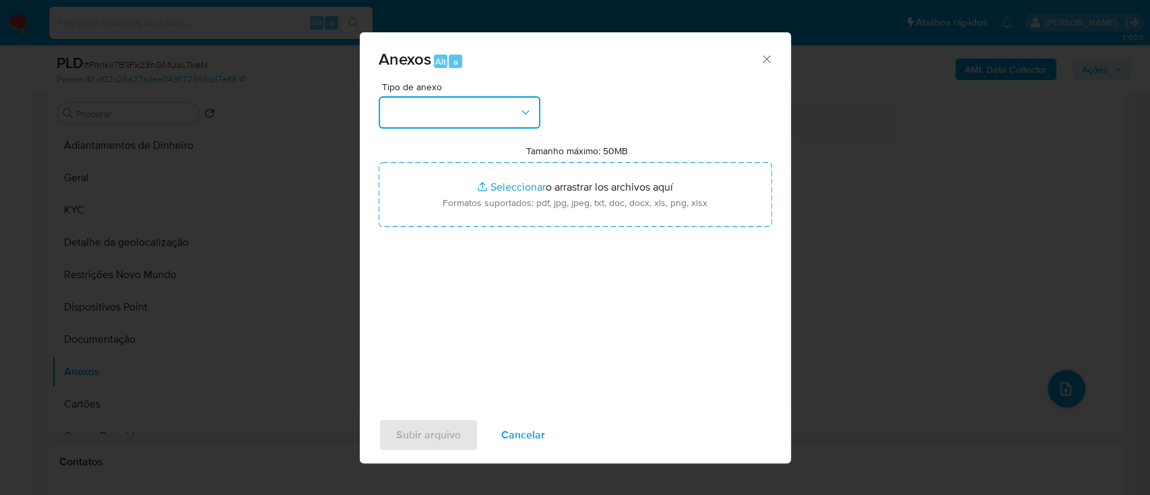
click at [447, 116] on button "button" at bounding box center [460, 112] width 162 height 32
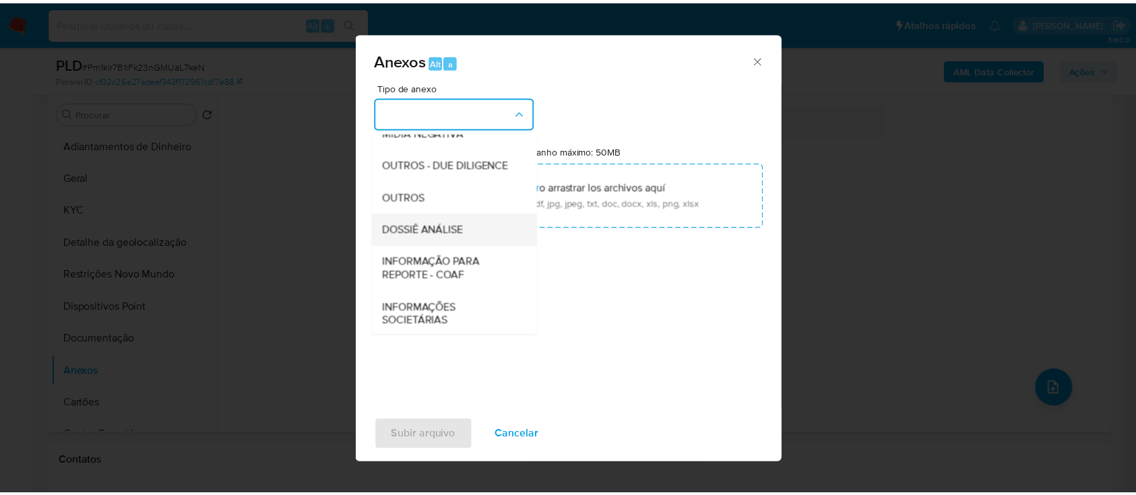
scroll to position [179, 0]
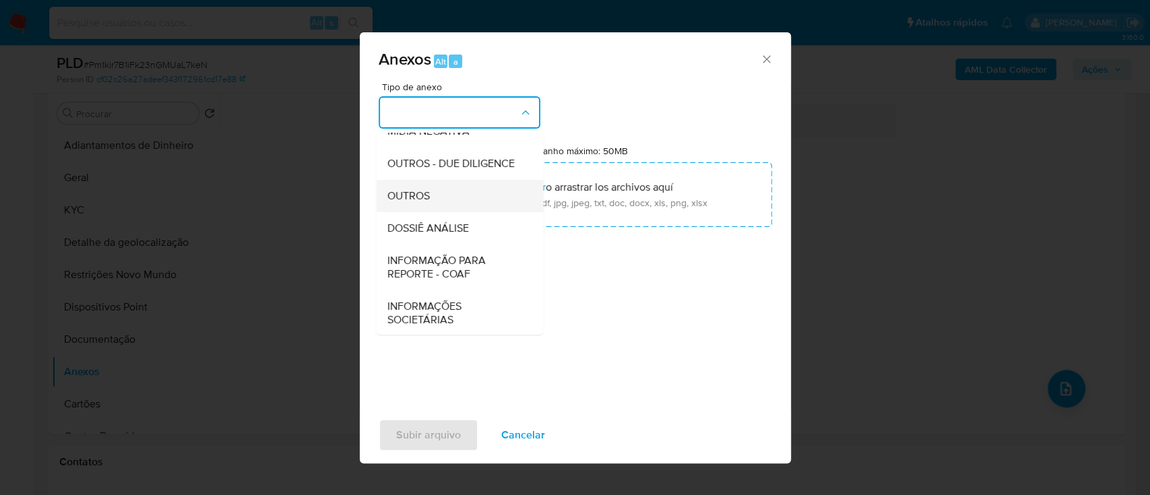
click at [436, 212] on div "OUTROS" at bounding box center [455, 196] width 137 height 32
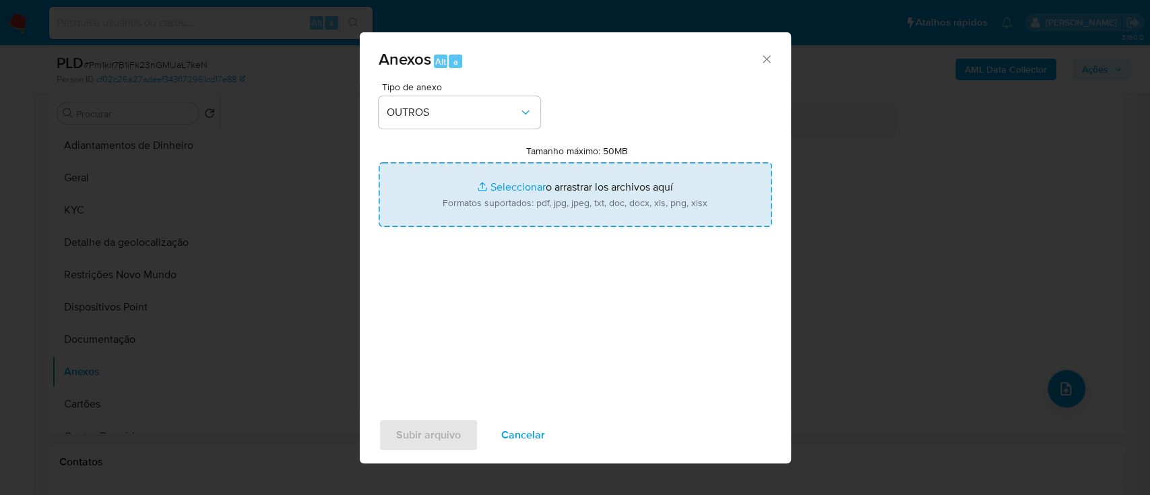
click at [528, 186] on input "Tamanho máximo: 50MB Seleccionar archivos" at bounding box center [576, 194] width 394 height 65
type input "C:\fakepath\SAR - xxx- CPF 04753233359 - HERALDO DA SILVA BORBA.pdf"
click at [512, 181] on input "Tamanho máximo: 50MB Seleccionar archivos" at bounding box center [576, 194] width 394 height 65
type input "C:\fakepath\Mulan 542023187_2025_09_18_12_36_47.xlsx"
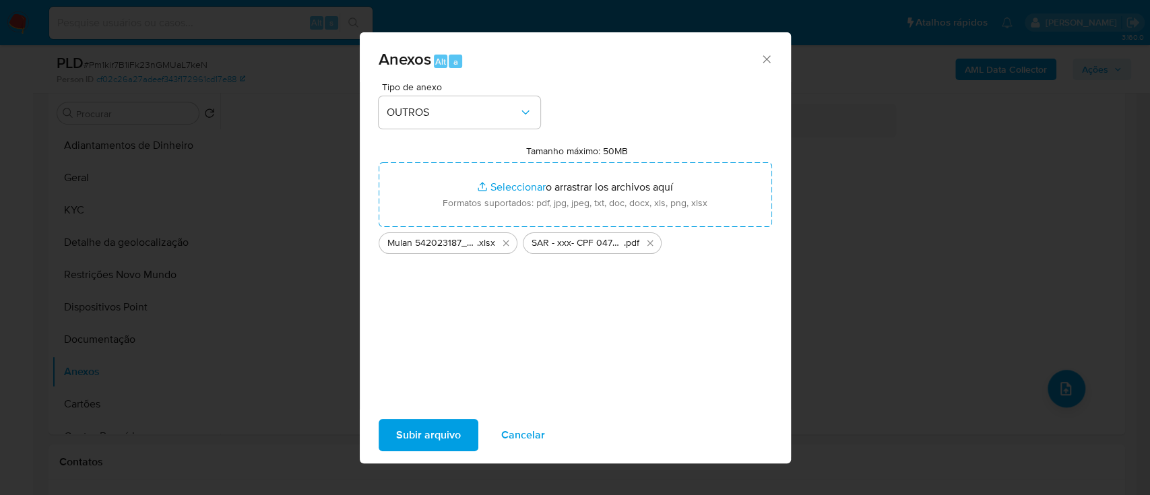
click at [418, 442] on span "Subir arquivo" at bounding box center [428, 435] width 65 height 30
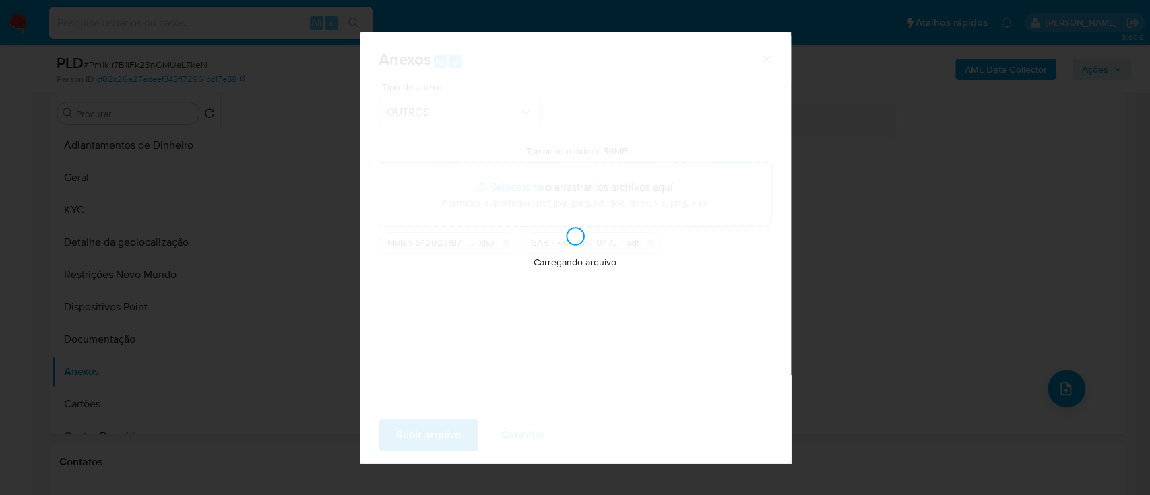
click at [978, 74] on div "Anexos Alt a Tipo de anexo OUTROS Tamanho máximo: 50MB Seleccionar archivos Sel…" at bounding box center [575, 247] width 1150 height 495
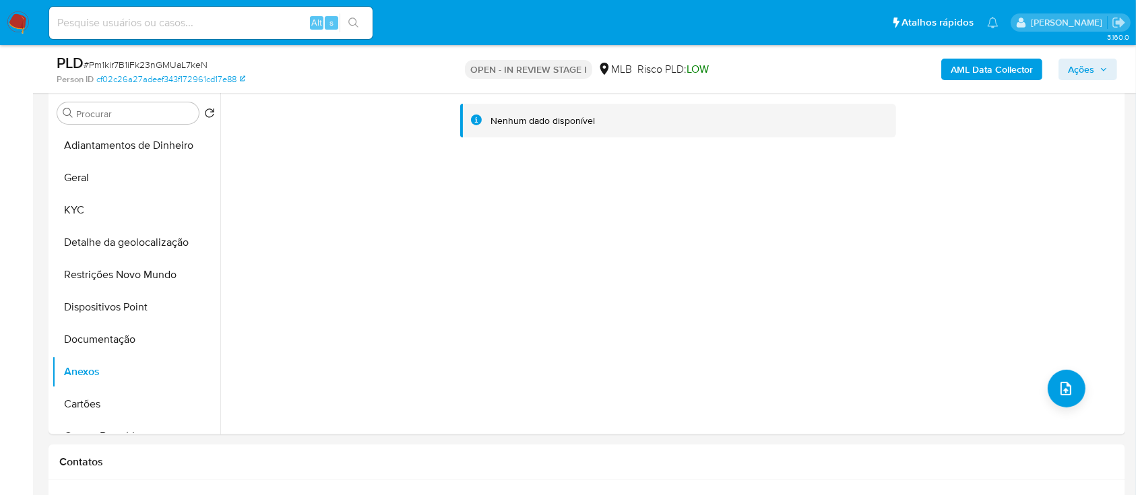
click at [978, 74] on b "AML Data Collector" at bounding box center [992, 70] width 82 height 22
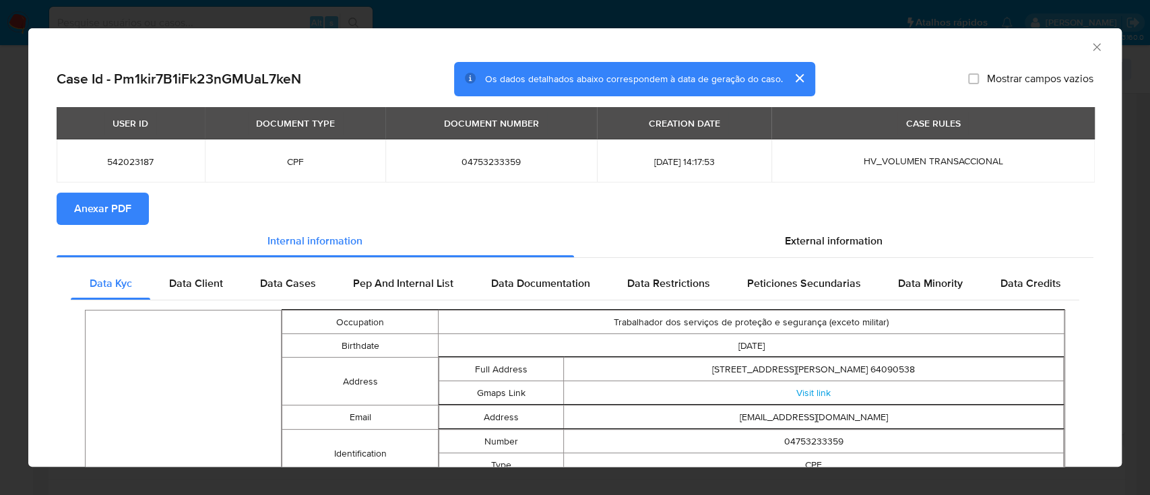
click at [119, 222] on span "Anexar PDF" at bounding box center [102, 209] width 57 height 30
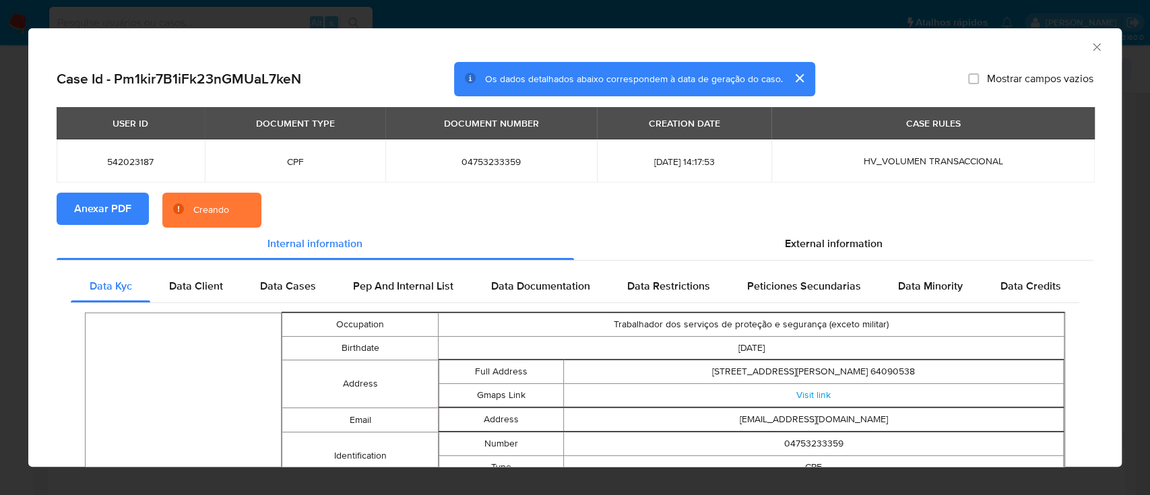
click at [1090, 51] on icon "Fechar a janela" at bounding box center [1096, 46] width 13 height 13
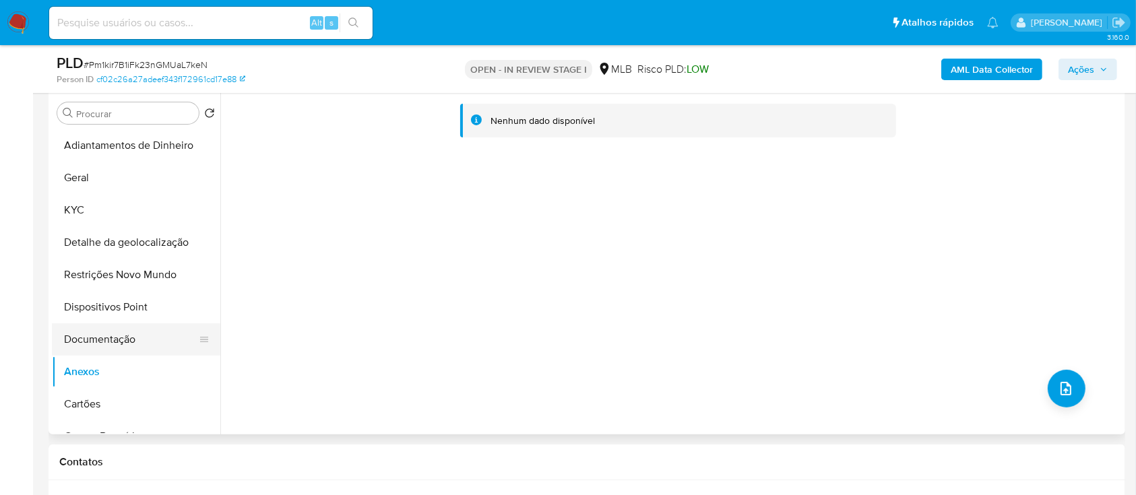
click at [102, 337] on button "Documentação" at bounding box center [131, 339] width 158 height 32
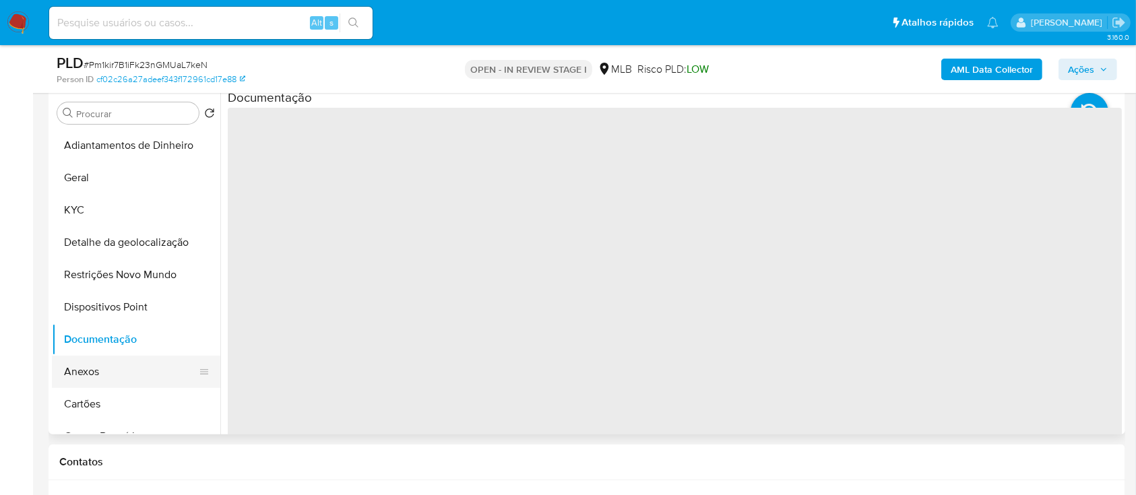
click at [92, 379] on button "Anexos" at bounding box center [131, 372] width 158 height 32
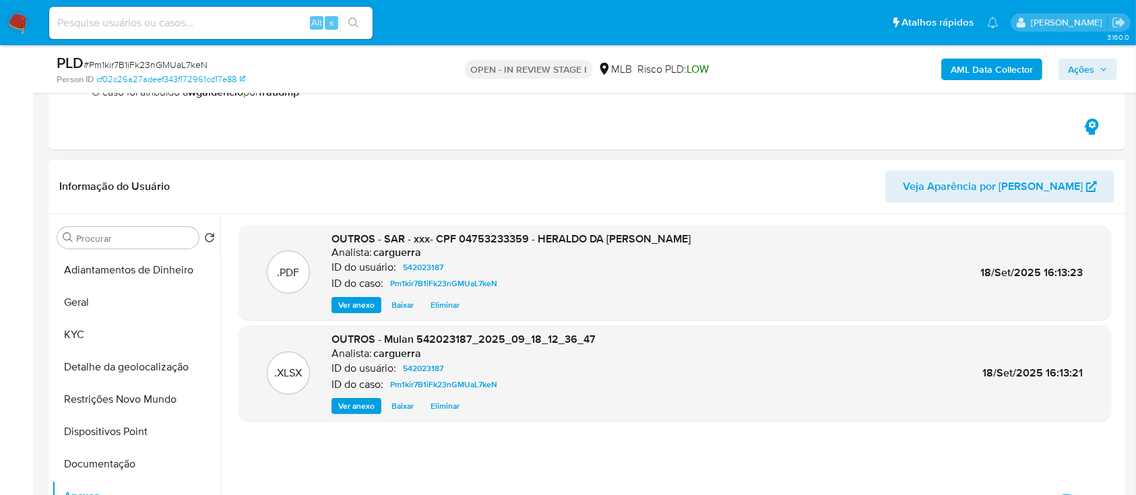
scroll to position [270, 0]
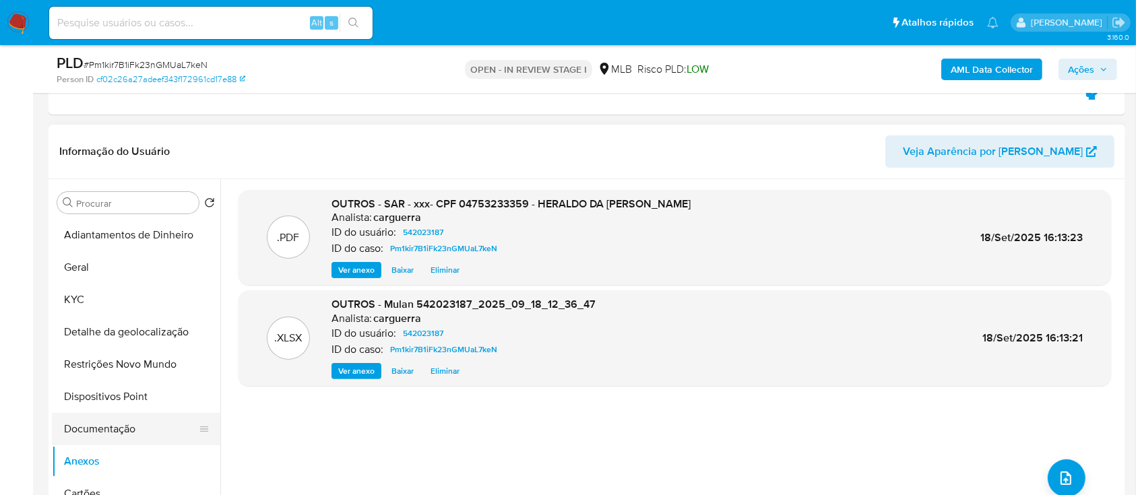
click at [111, 420] on button "Documentação" at bounding box center [131, 429] width 158 height 32
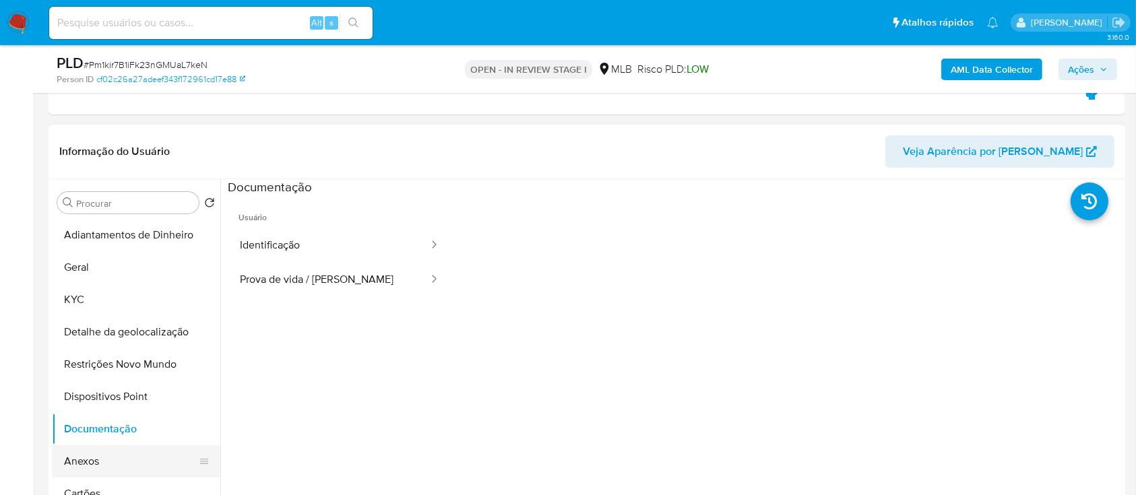
click at [91, 453] on button "Anexos" at bounding box center [131, 461] width 158 height 32
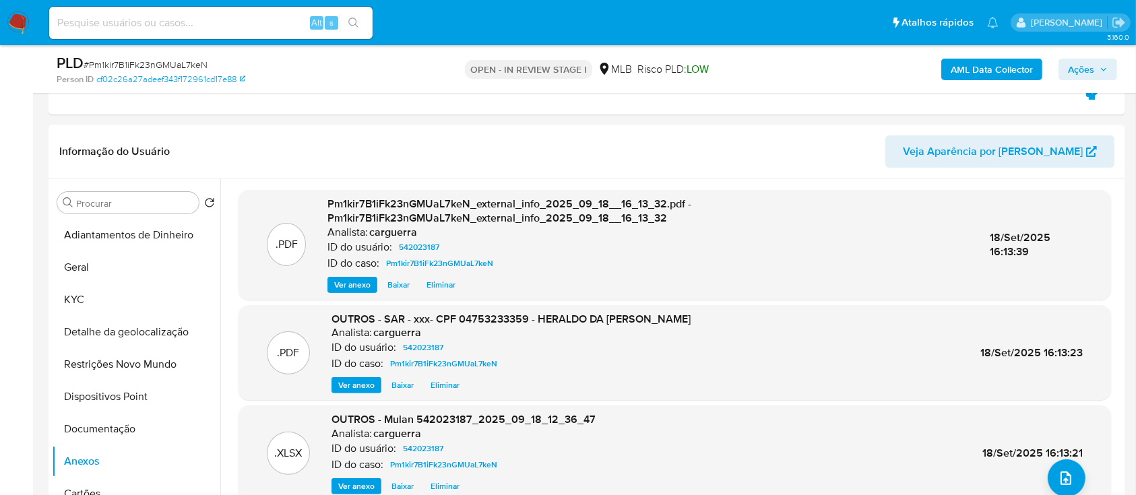
click at [1090, 67] on span "Ações" at bounding box center [1081, 70] width 26 height 22
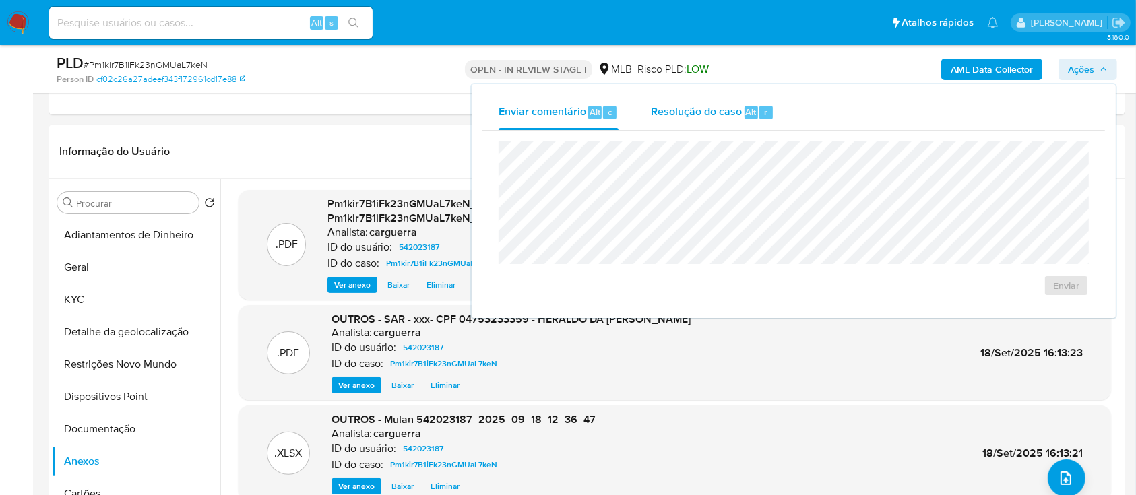
click at [712, 102] on div "Resolução do caso Alt r" at bounding box center [712, 112] width 123 height 35
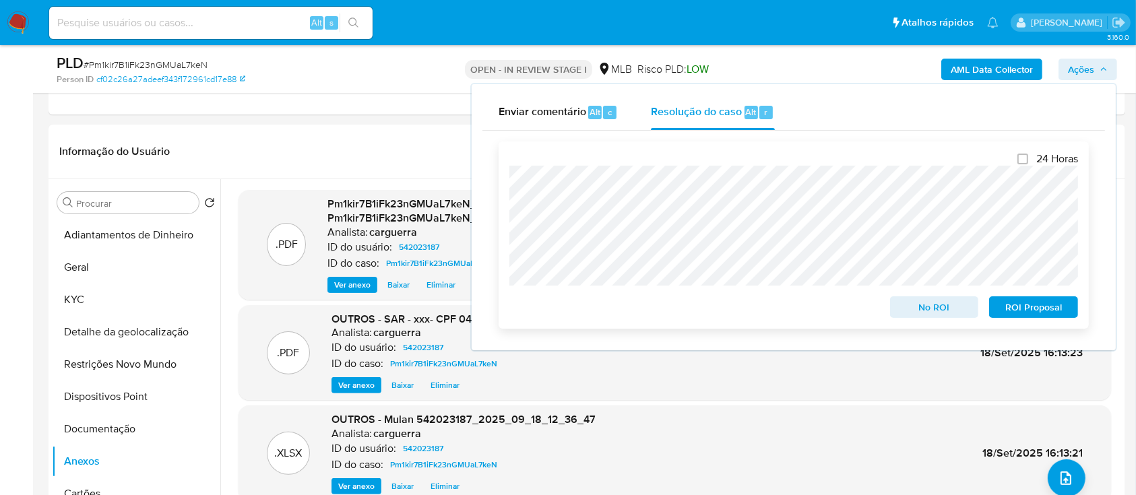
click at [1051, 308] on span "ROI Proposal" at bounding box center [1034, 307] width 70 height 19
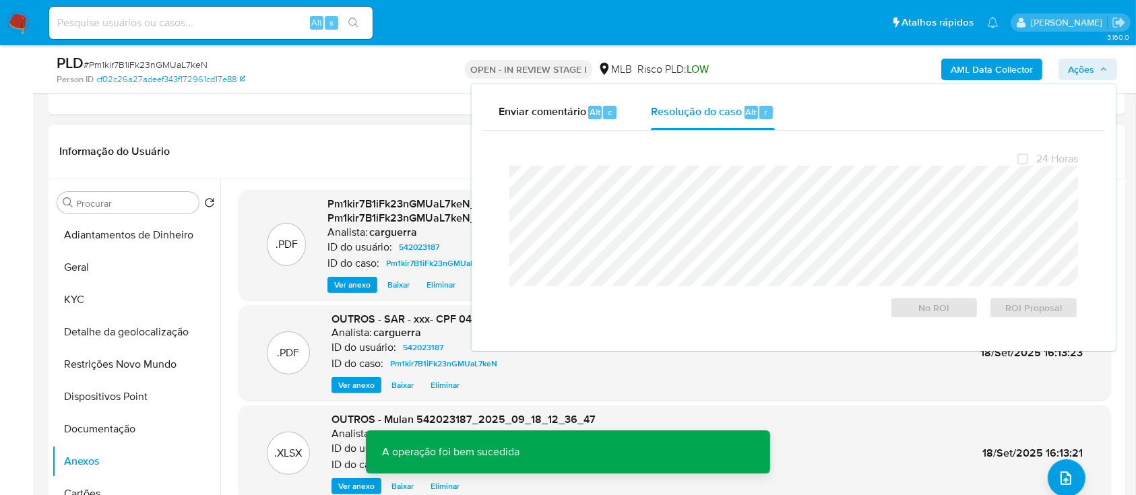
click at [356, 152] on header "Informação do Usuário Veja Aparência por Pessoa" at bounding box center [586, 151] width 1055 height 32
